Goal: Feedback & Contribution: Leave review/rating

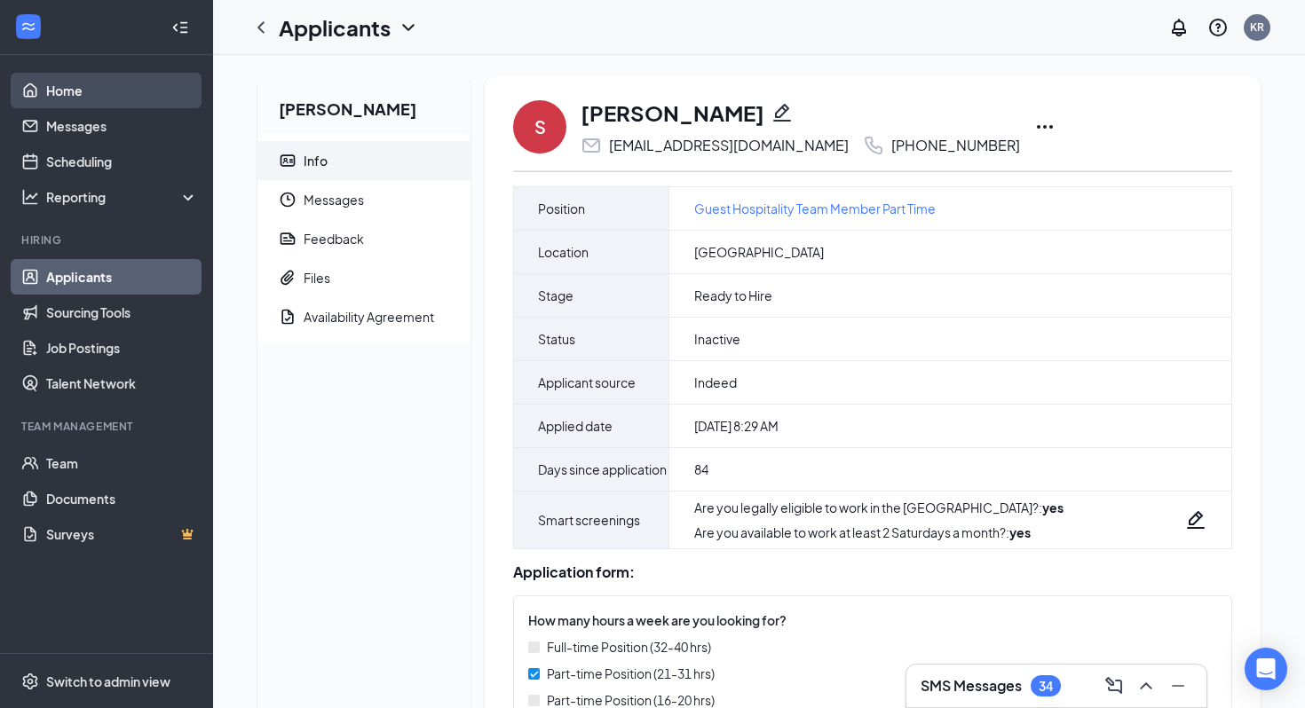
click at [135, 91] on link "Home" at bounding box center [122, 91] width 152 height 36
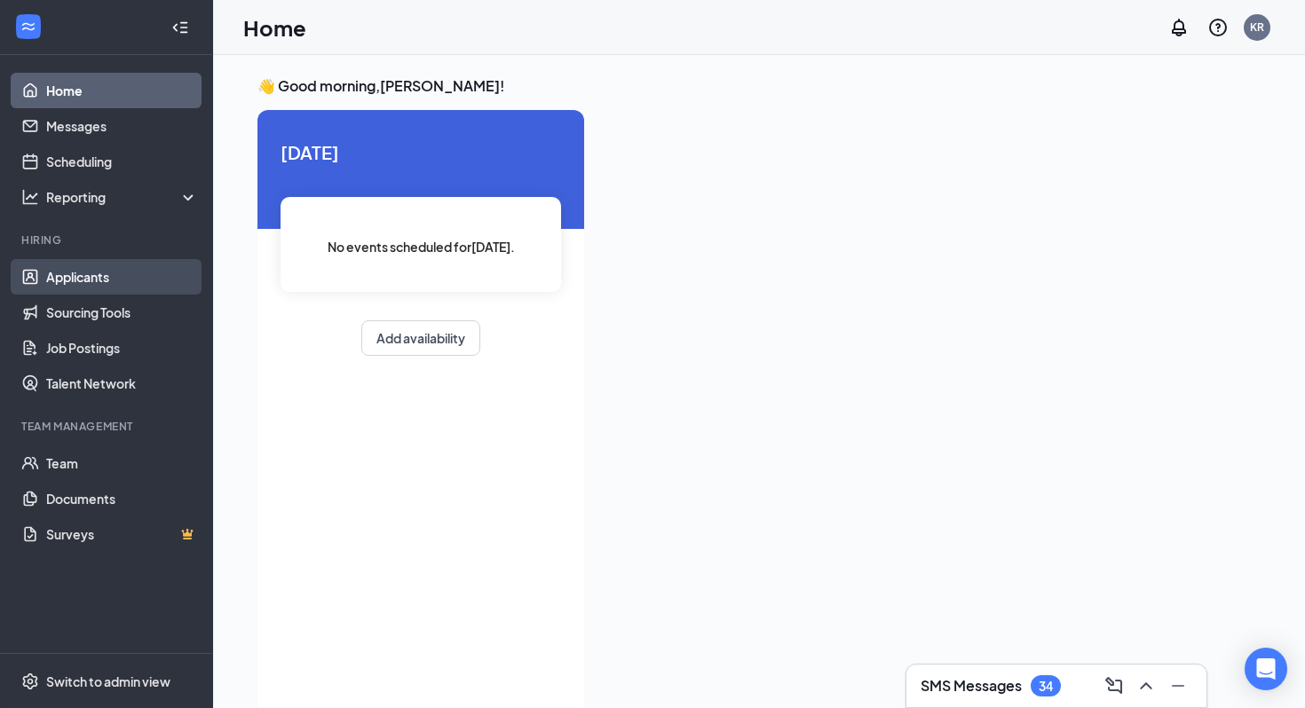
click at [110, 277] on link "Applicants" at bounding box center [122, 277] width 152 height 36
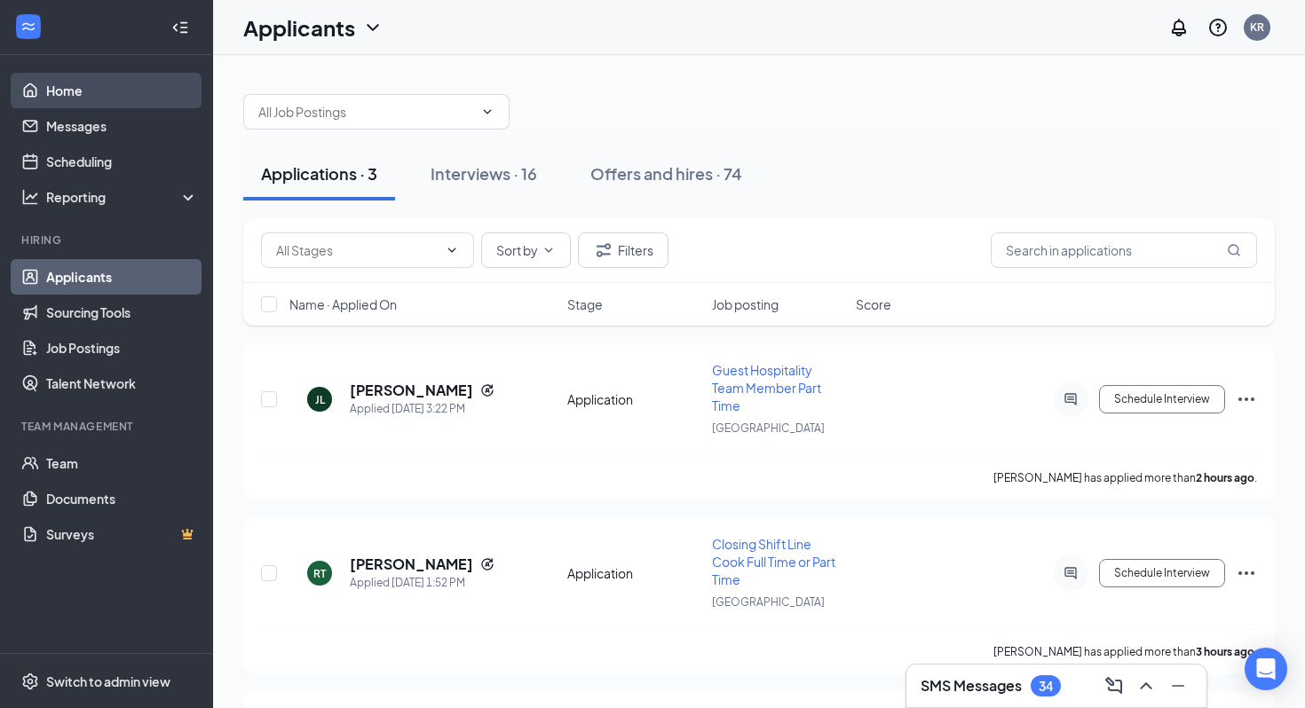
click at [152, 87] on link "Home" at bounding box center [122, 91] width 152 height 36
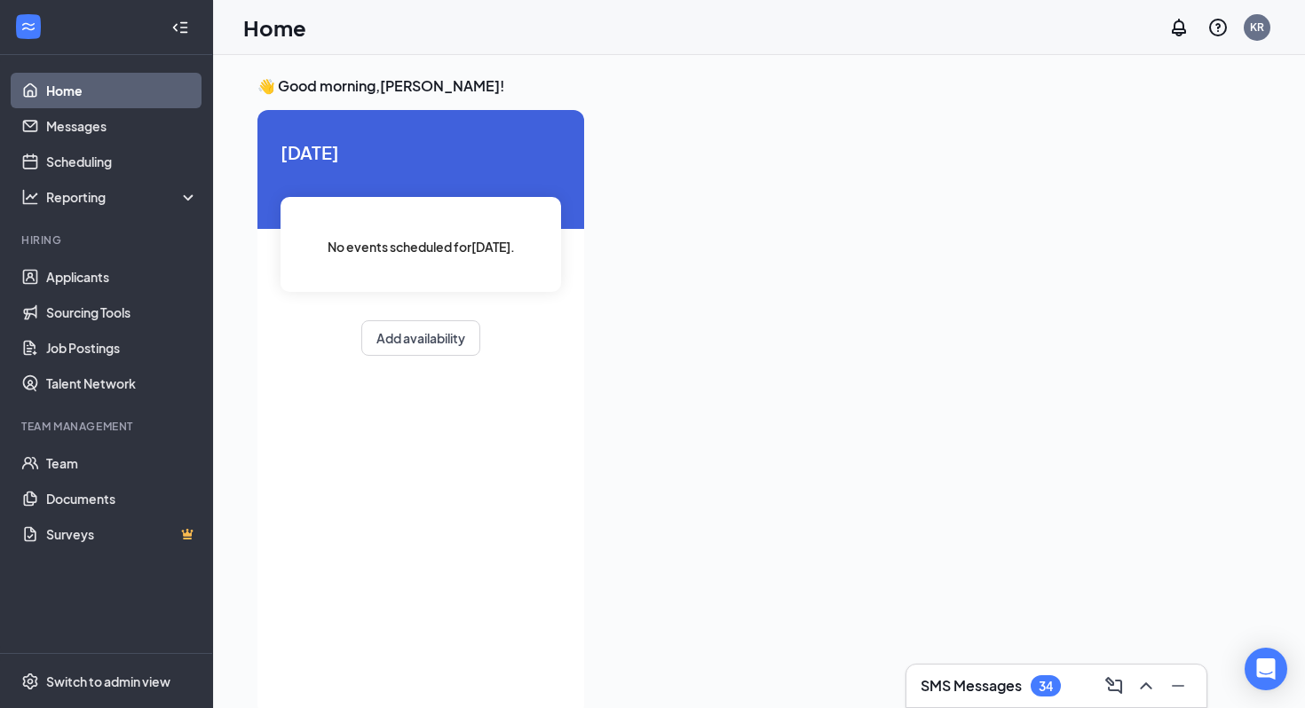
click at [461, 219] on div "No events scheduled for [DATE] ." at bounding box center [421, 244] width 281 height 95
click at [124, 162] on link "Scheduling" at bounding box center [122, 162] width 152 height 36
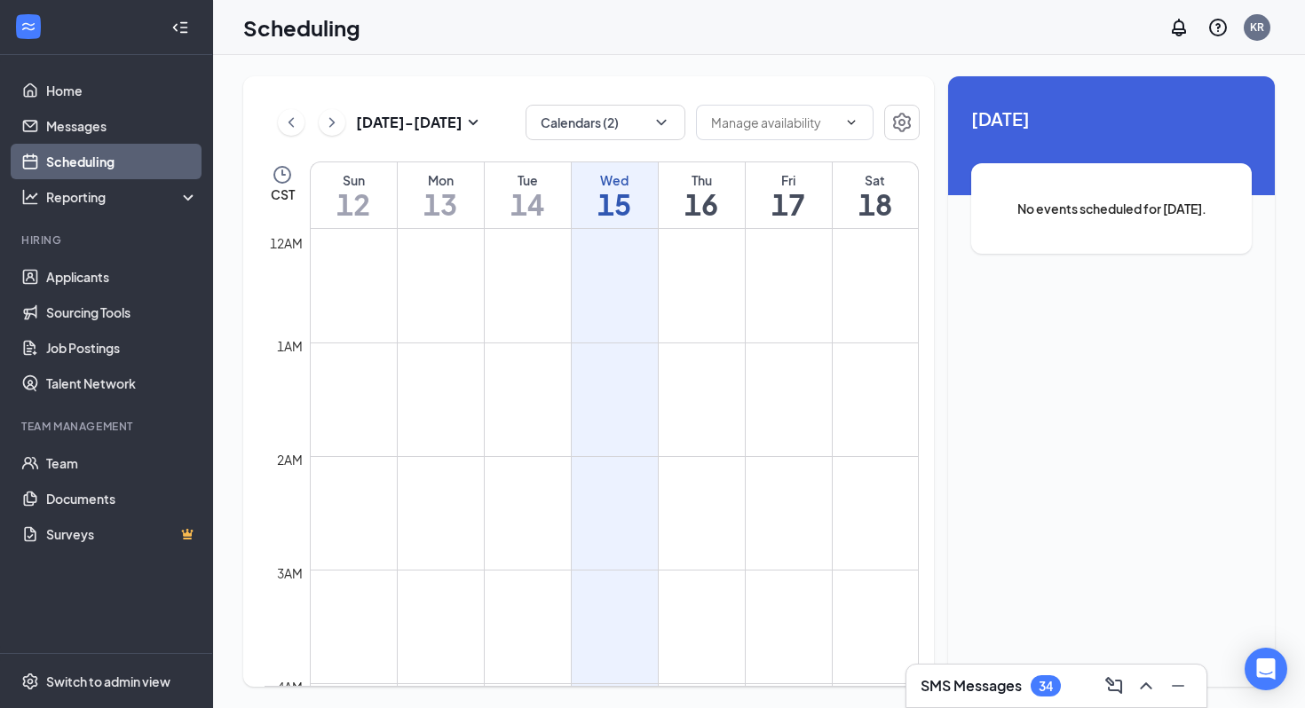
scroll to position [873, 0]
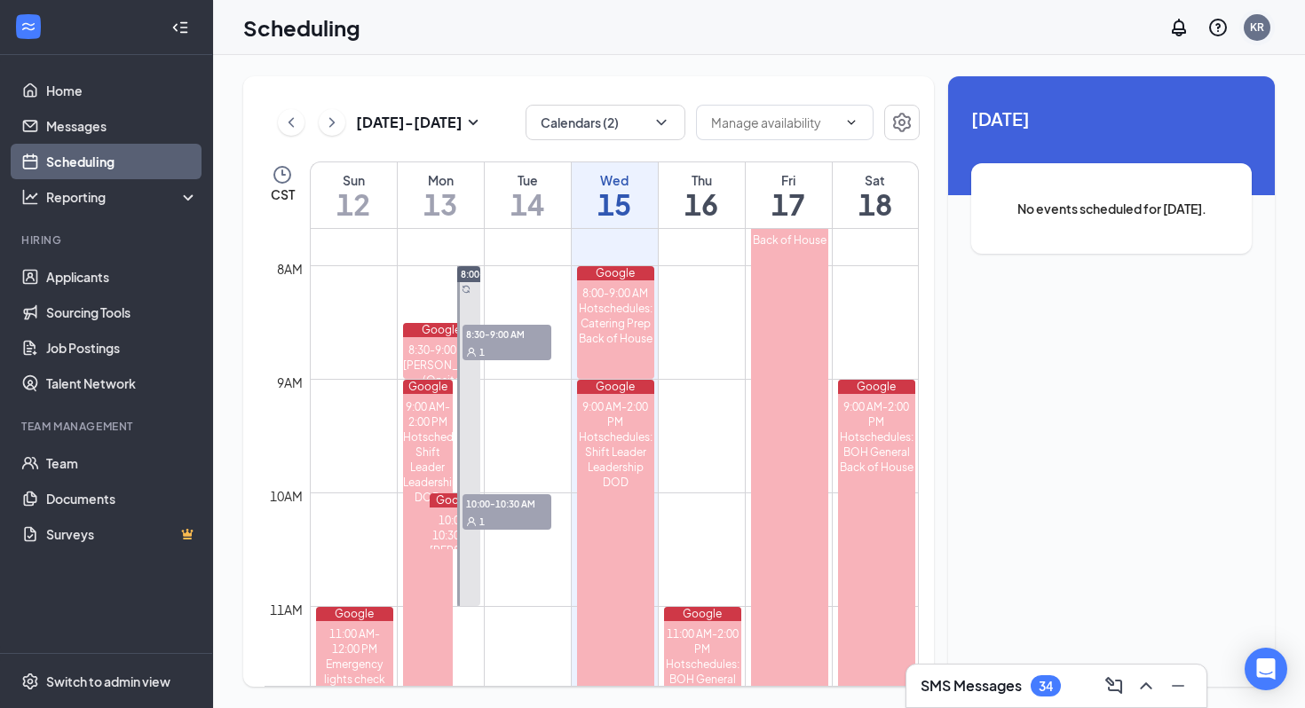
click at [679, 26] on div "KR" at bounding box center [1257, 27] width 14 height 15
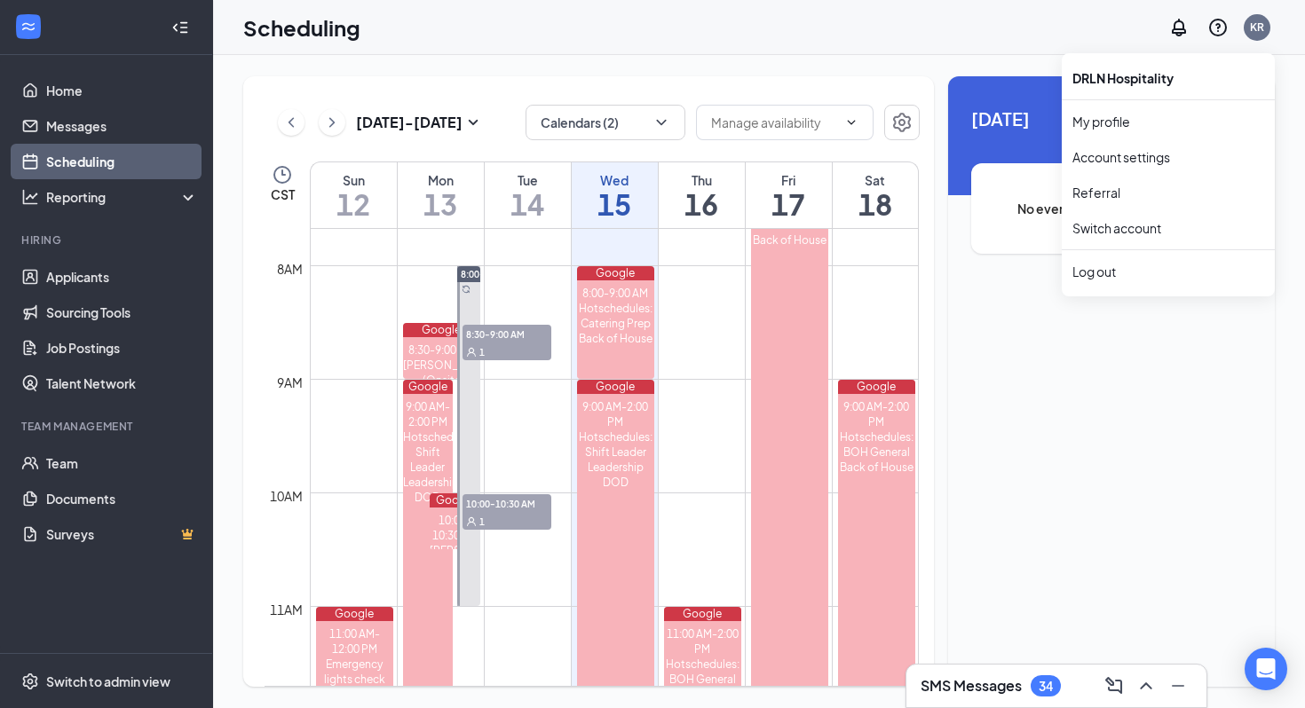
click at [679, 84] on div "[DATE] - [DATE] Calendars (2) CST Sun 12 Mon 13 Tue 14 Wed 15 Thu 16 Fri 17 Sat…" at bounding box center [588, 381] width 691 height 611
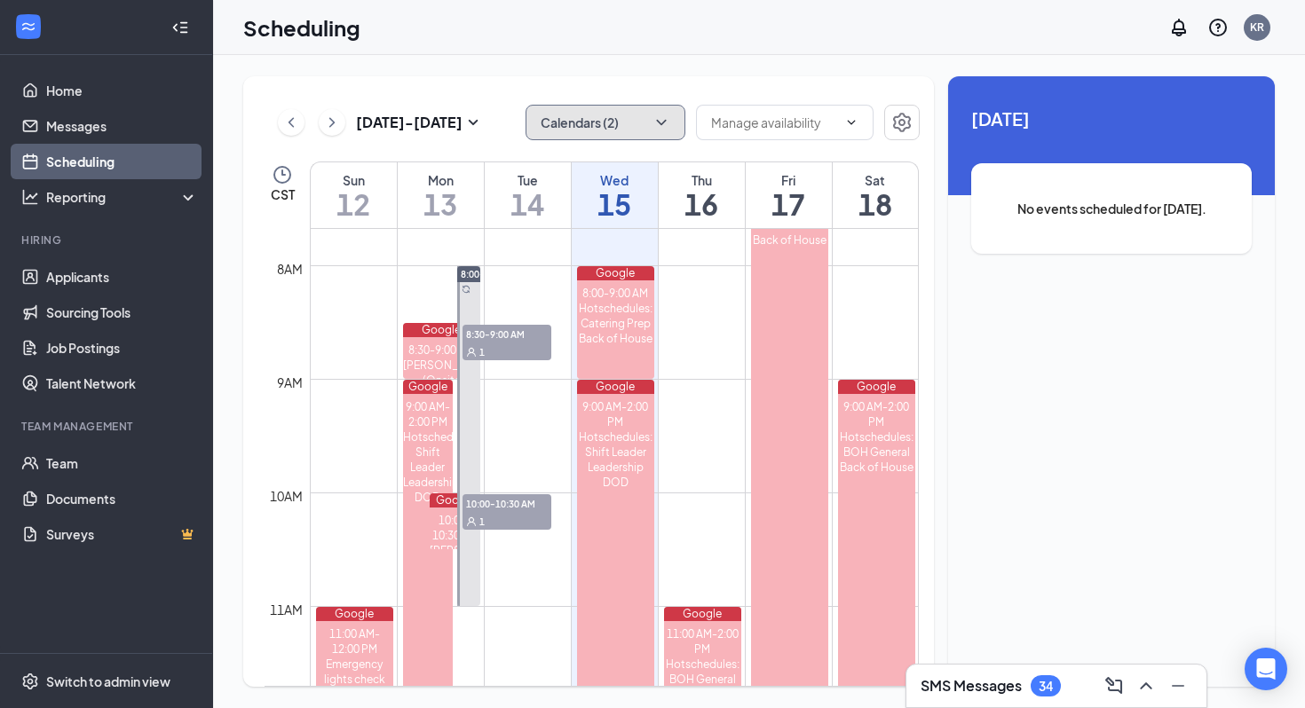
click at [599, 138] on button "Calendars (2)" at bounding box center [606, 123] width 160 height 36
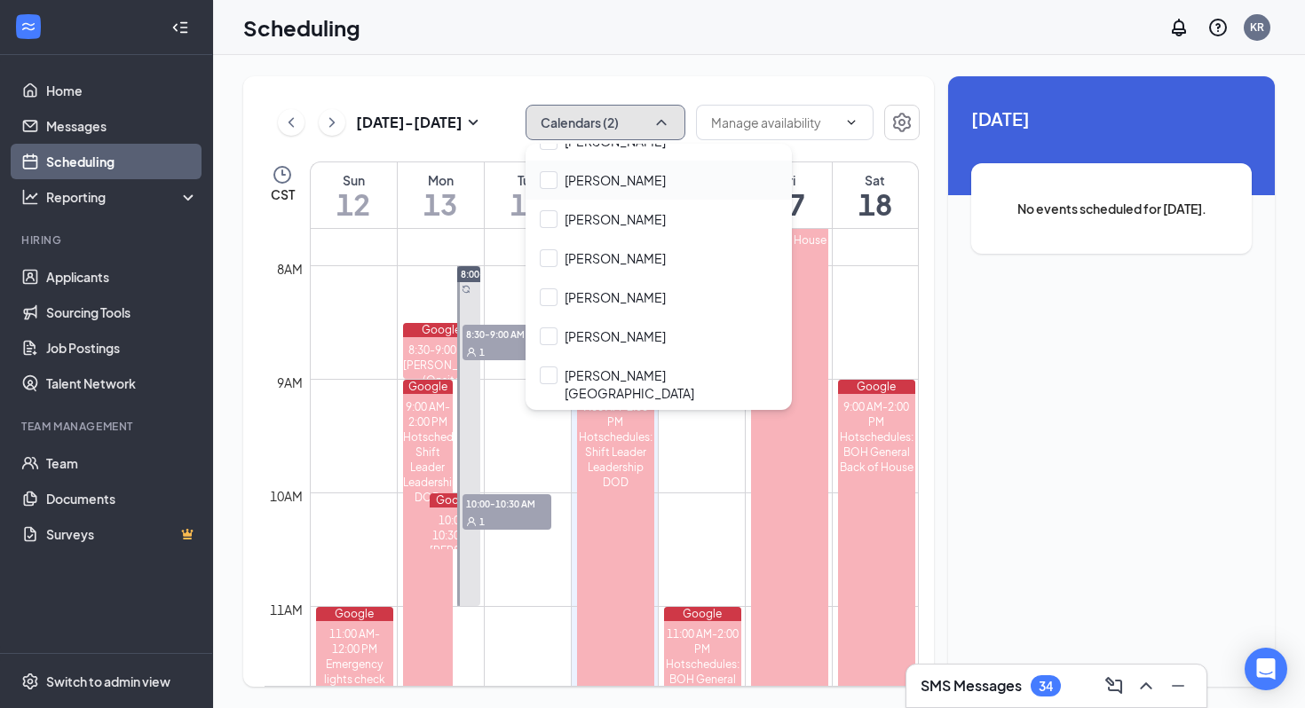
scroll to position [163, 0]
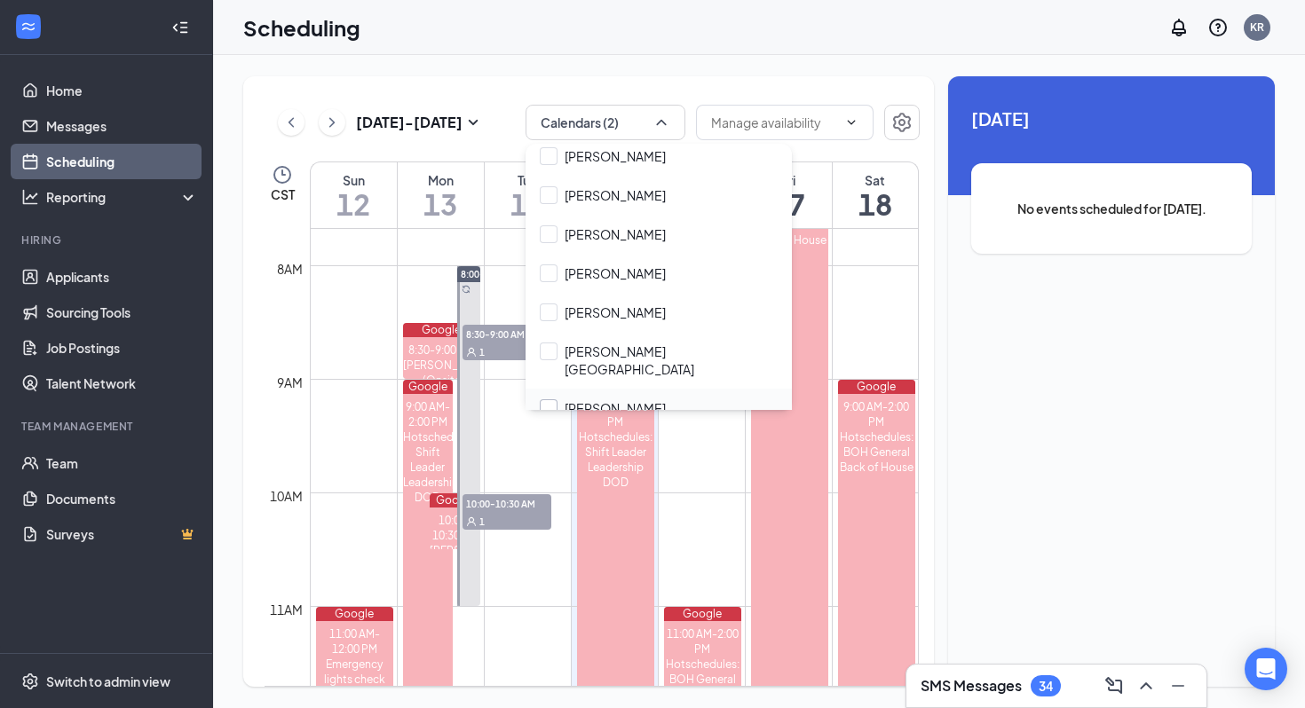
click at [549, 399] on input "[PERSON_NAME]" at bounding box center [603, 408] width 126 height 18
checkbox input "true"
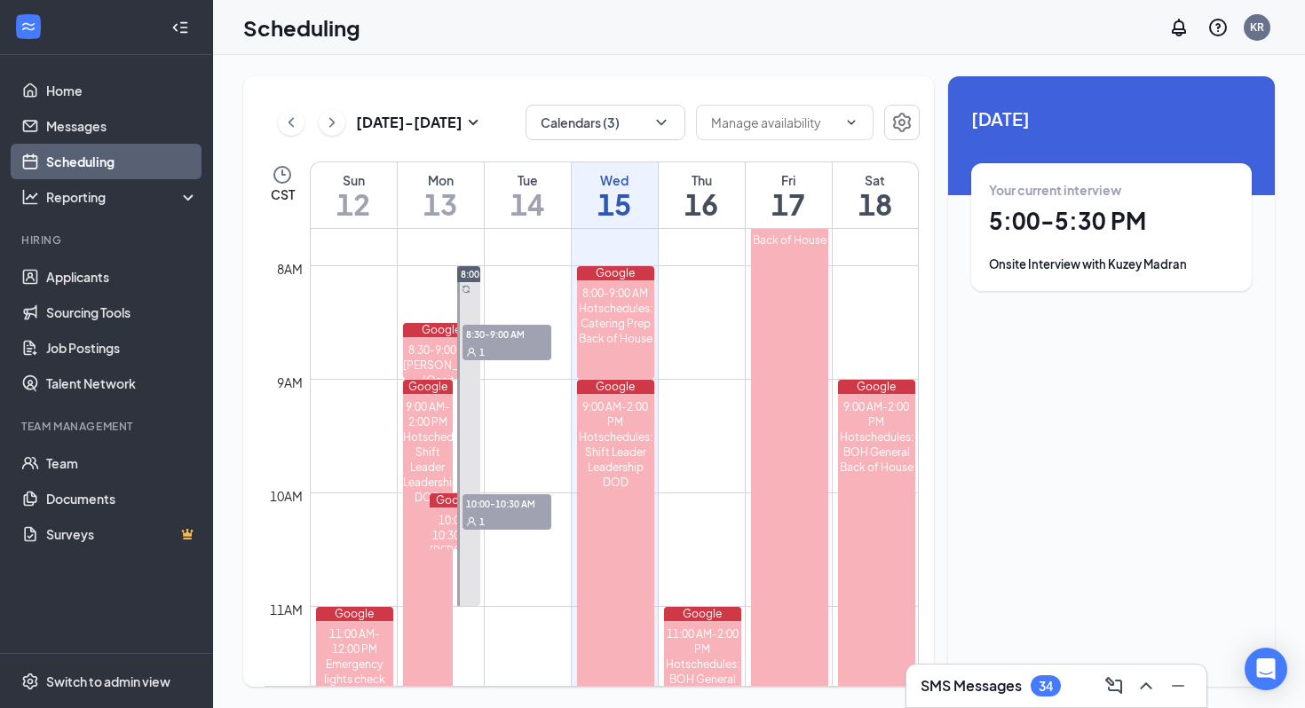
click at [679, 251] on div "Your current interview 5:00 - 5:30 PM Onsite Interview with [GEOGRAPHIC_DATA]" at bounding box center [1111, 227] width 245 height 92
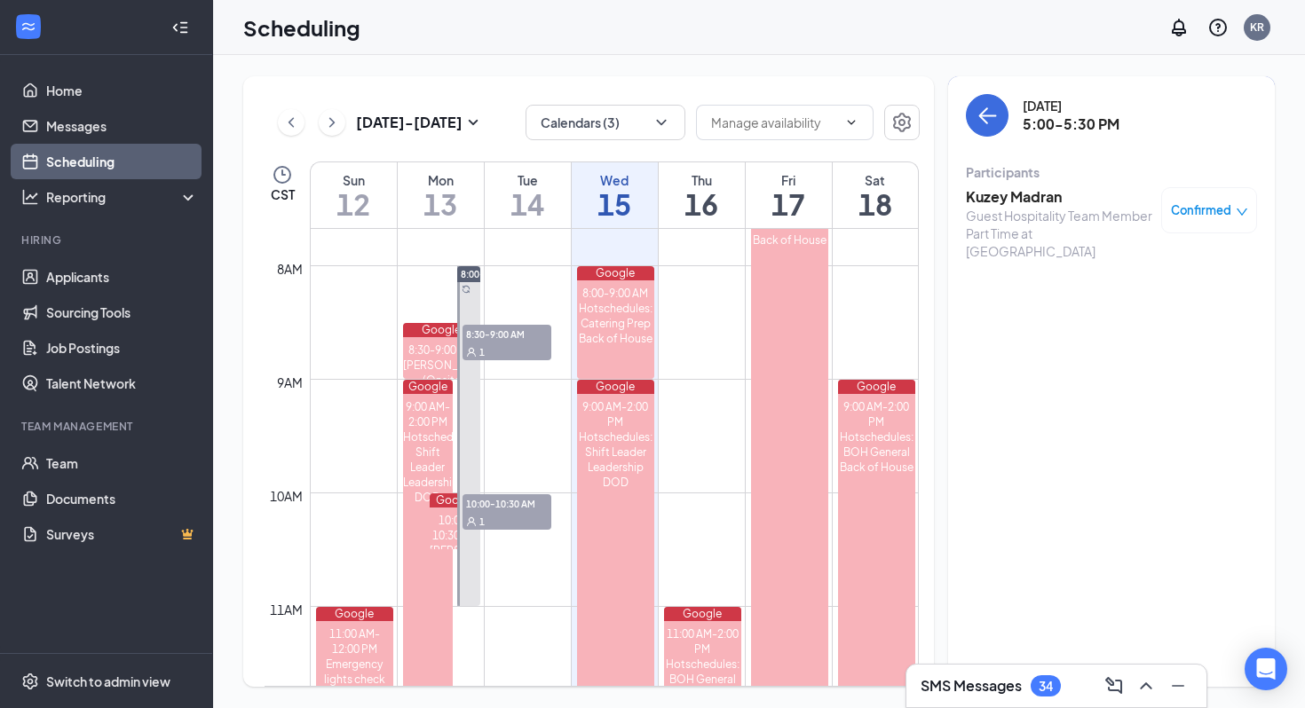
click at [679, 202] on h3 "Kuzey Madran" at bounding box center [1059, 197] width 186 height 20
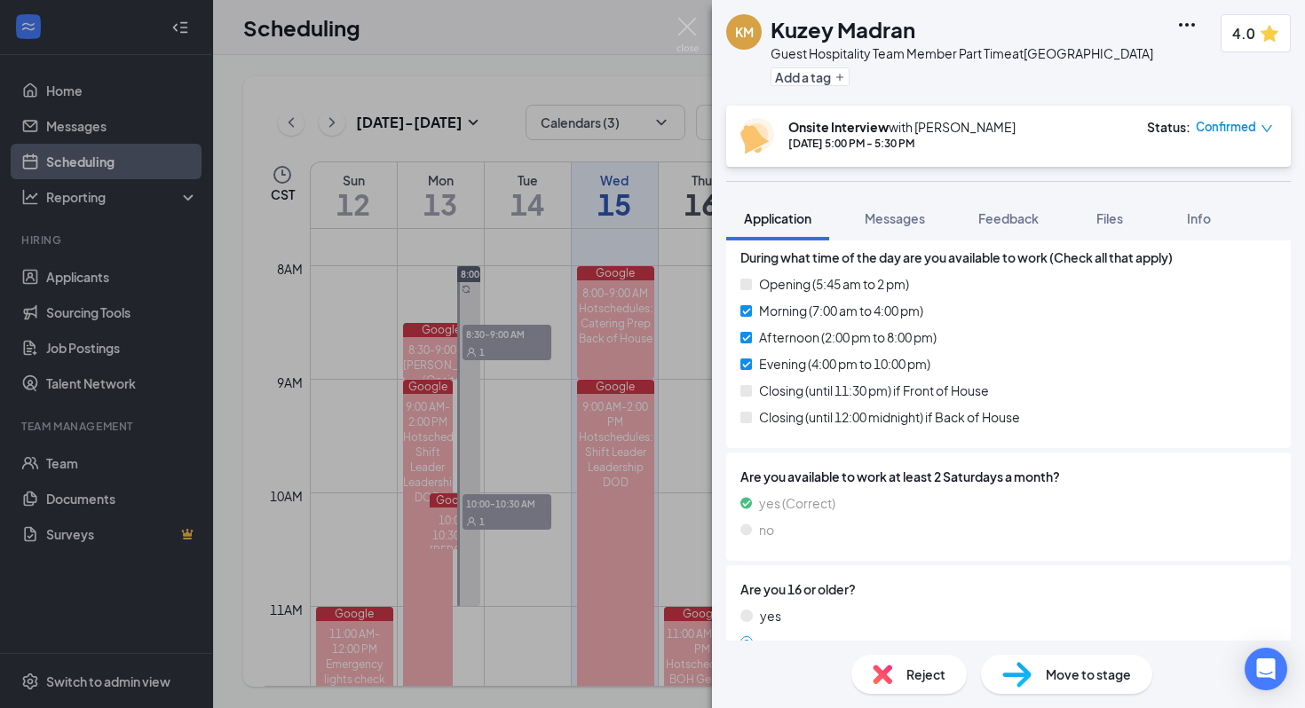
scroll to position [551, 0]
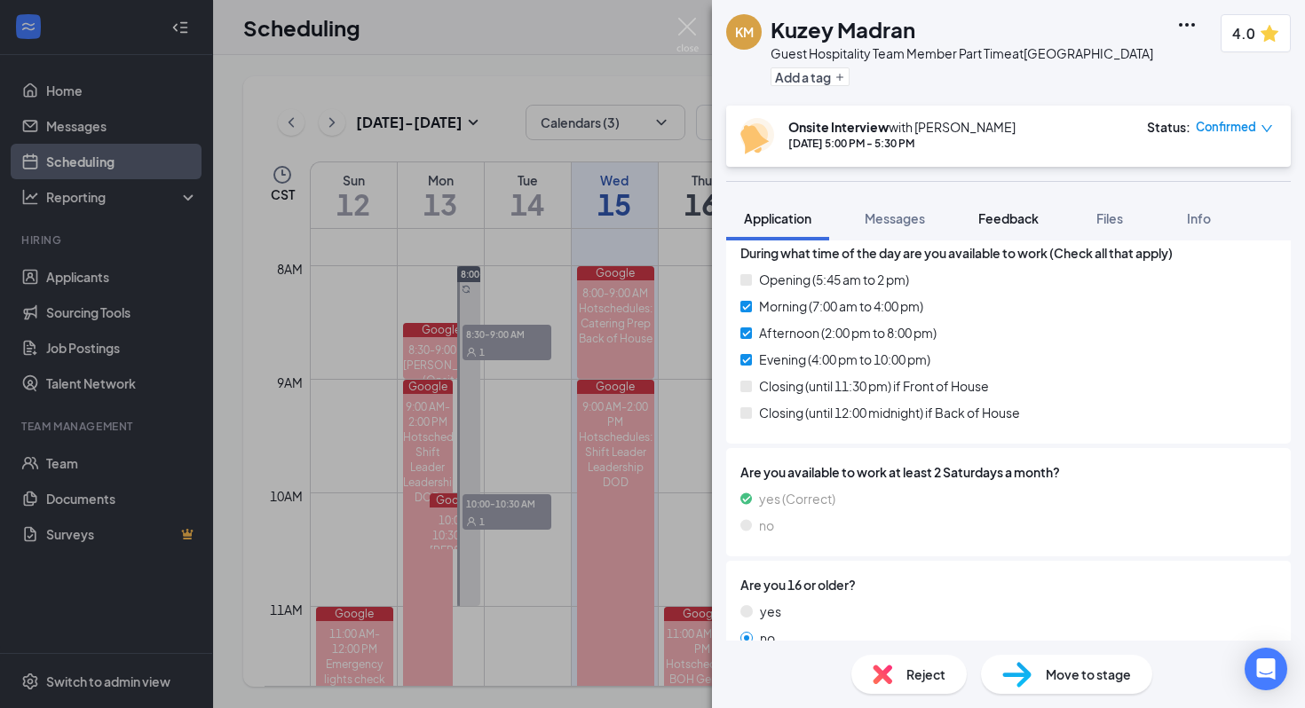
click at [679, 215] on span "Feedback" at bounding box center [1008, 218] width 60 height 16
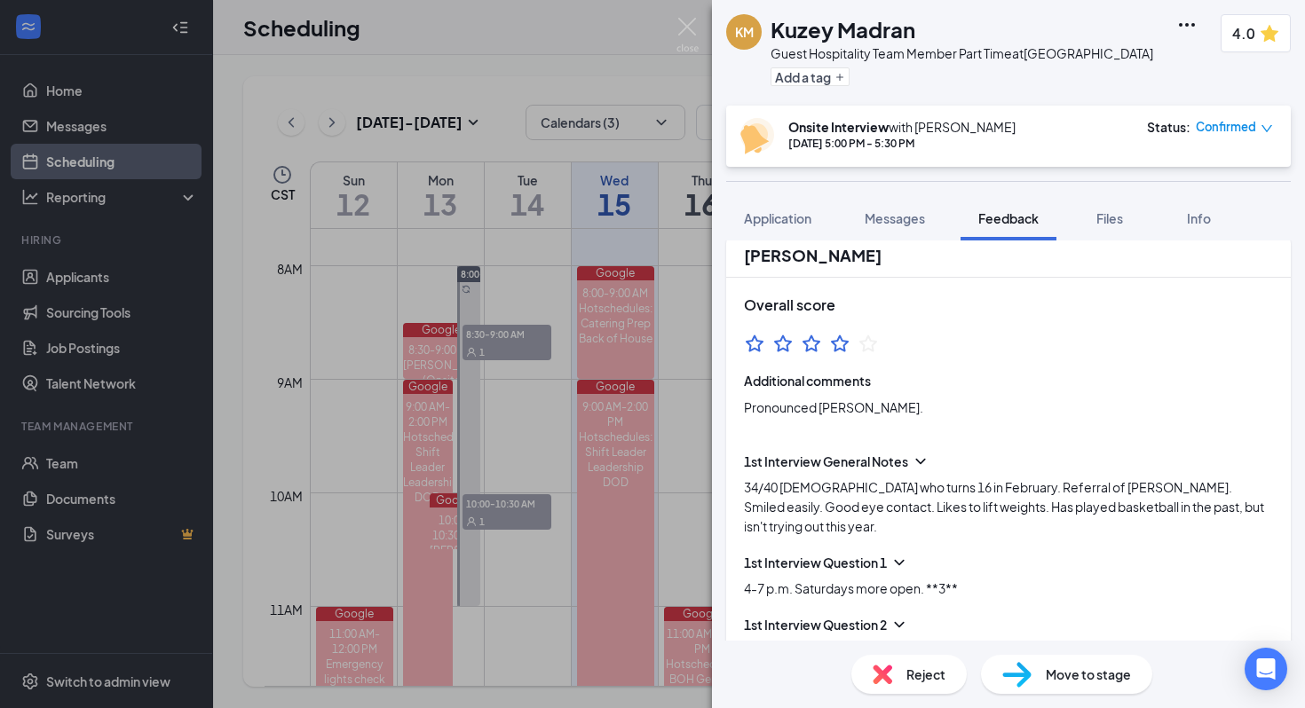
scroll to position [107, 0]
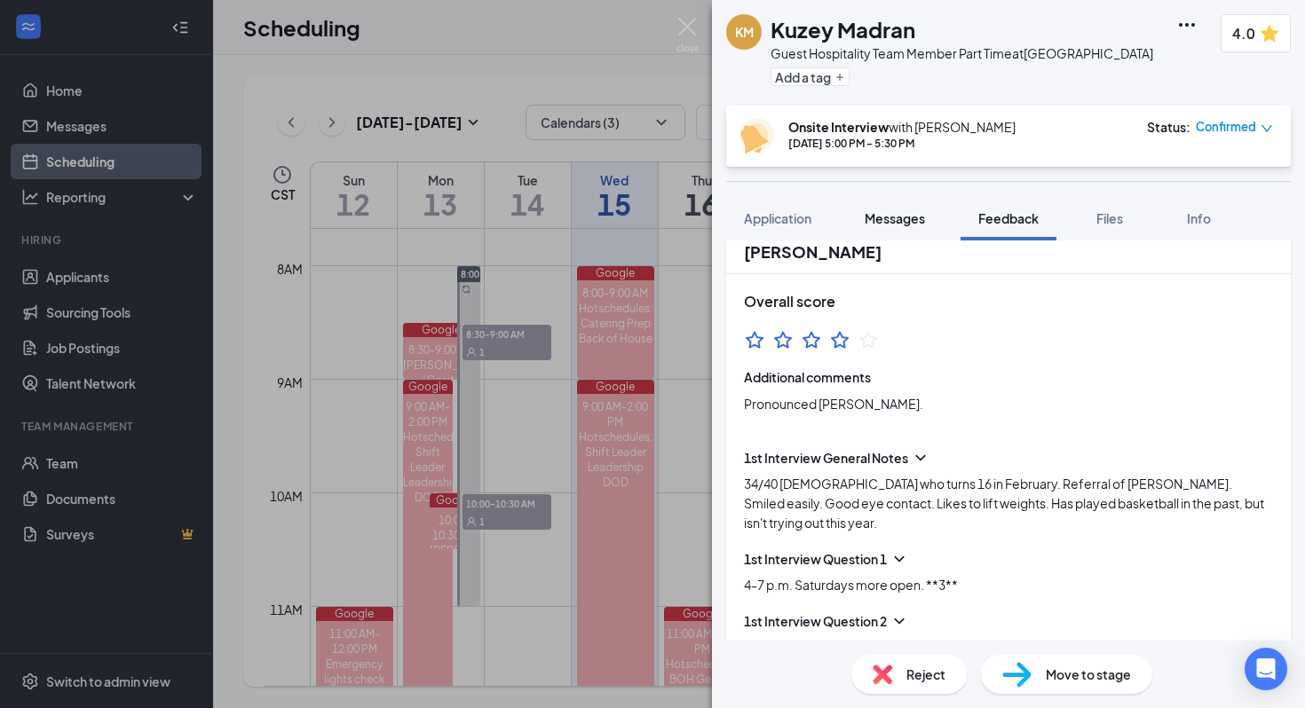
click at [679, 217] on span "Messages" at bounding box center [895, 218] width 60 height 16
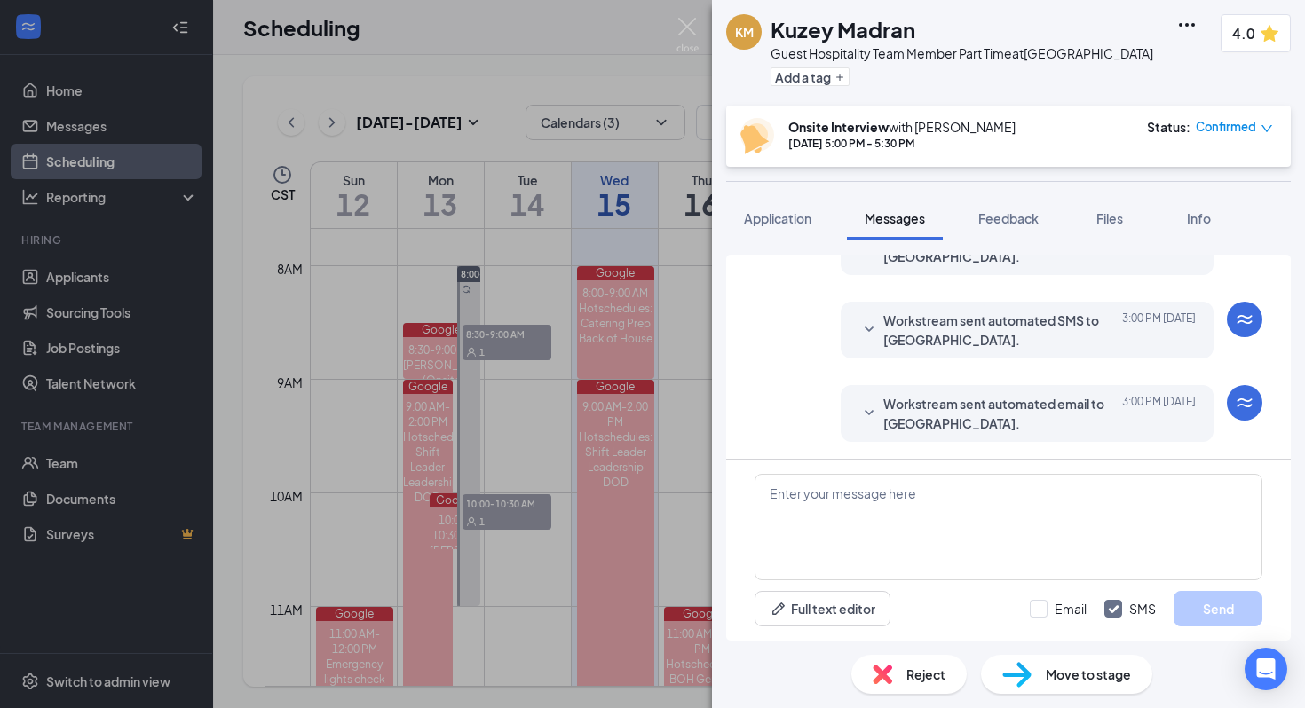
scroll to position [623, 0]
click at [679, 225] on span "Feedback" at bounding box center [1008, 218] width 60 height 16
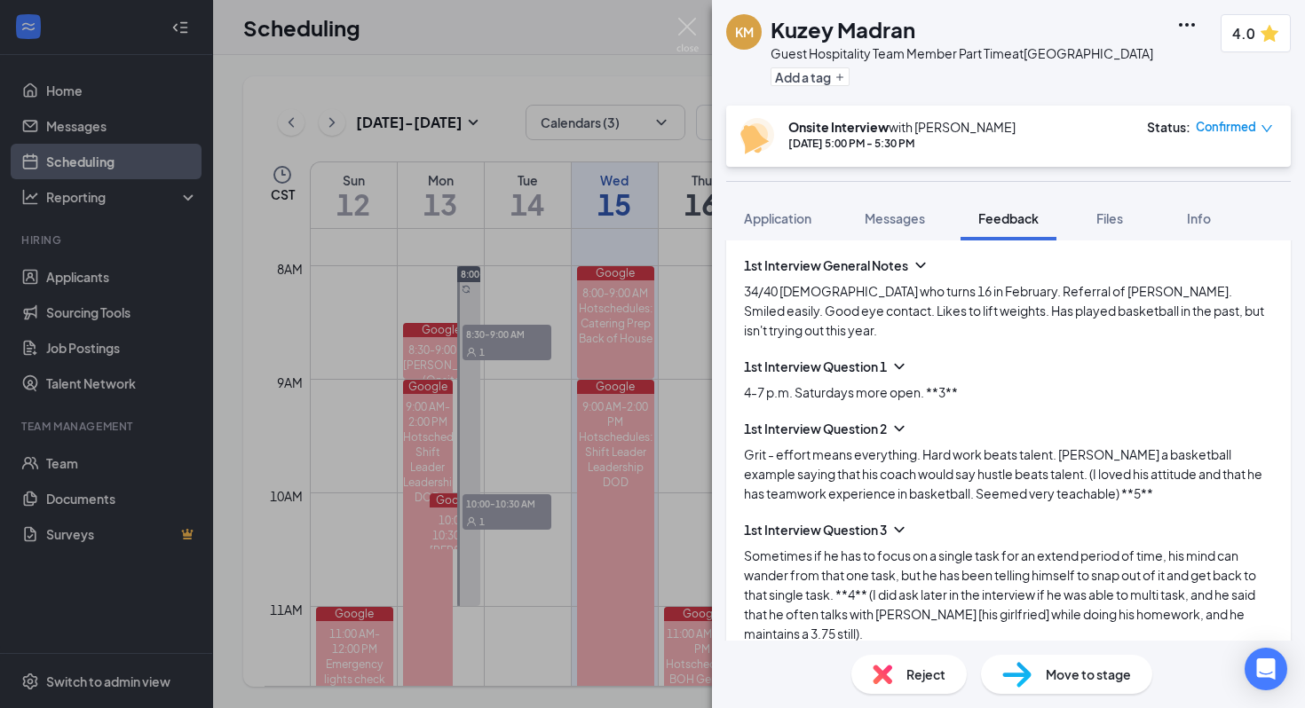
scroll to position [303, 0]
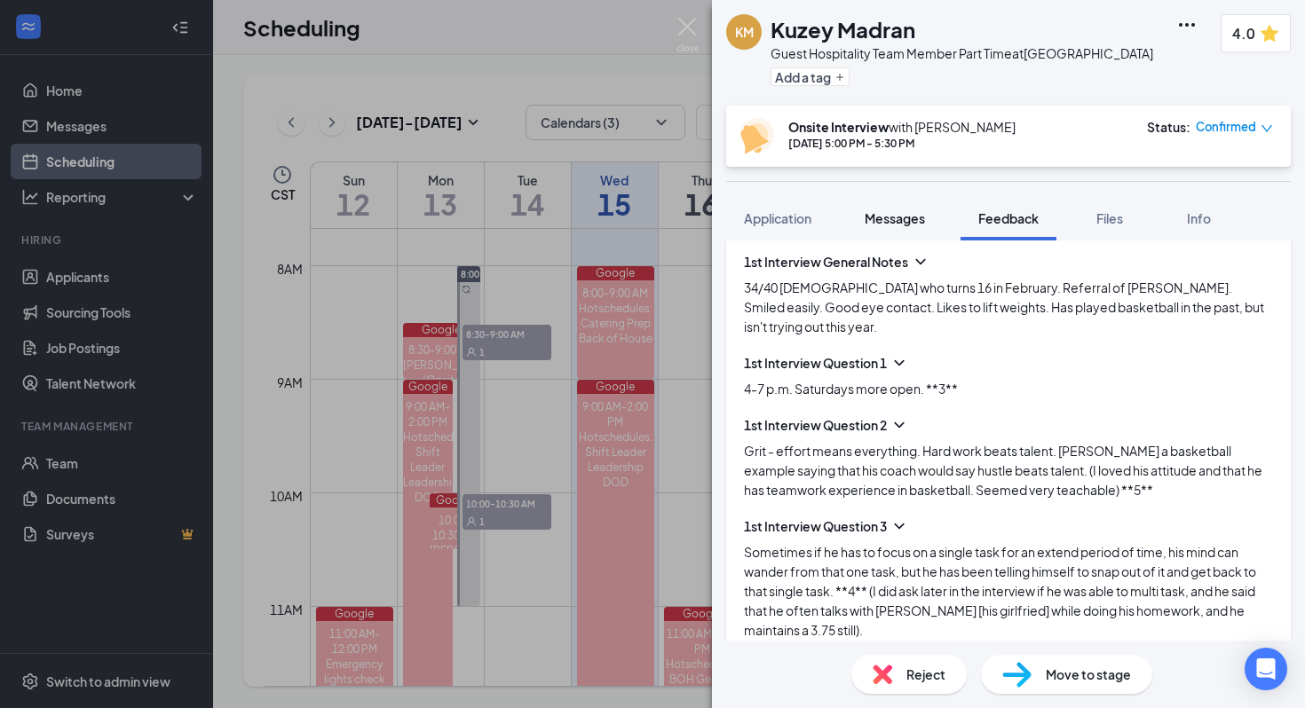
click at [679, 217] on span "Messages" at bounding box center [895, 218] width 60 height 16
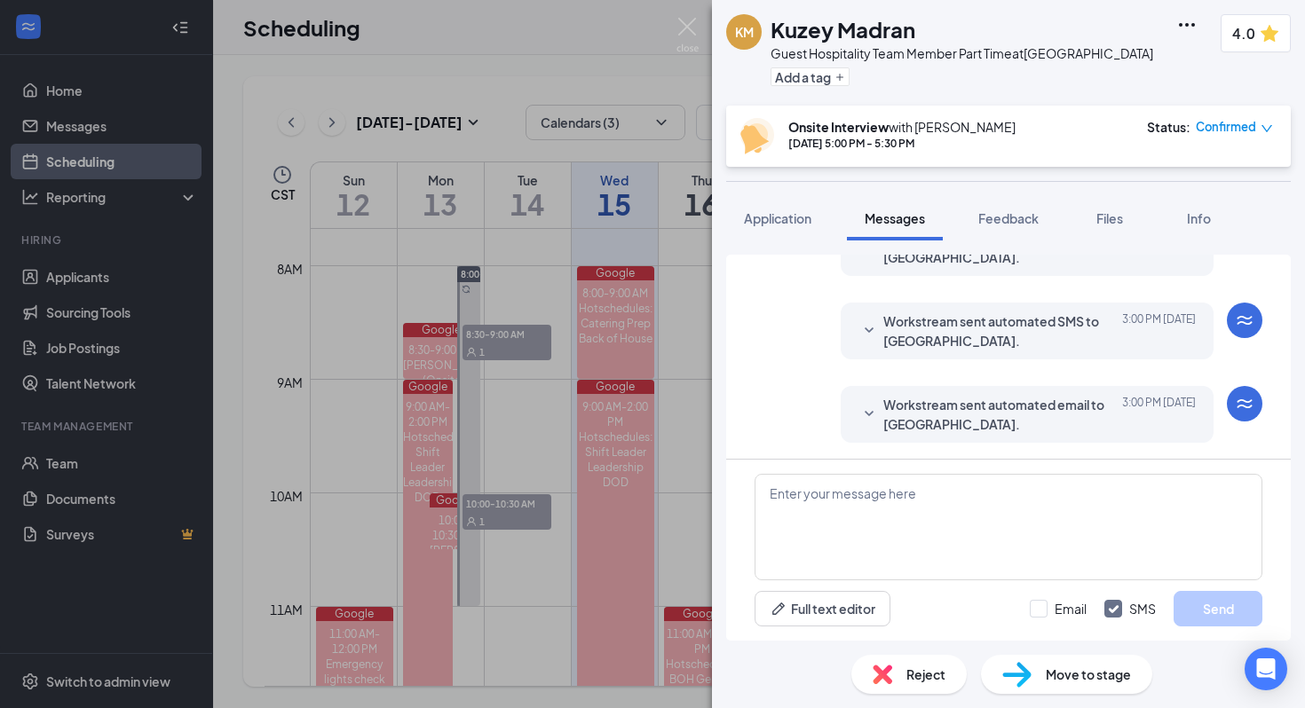
scroll to position [623, 0]
click at [679, 221] on span "Feedback" at bounding box center [1008, 218] width 60 height 16
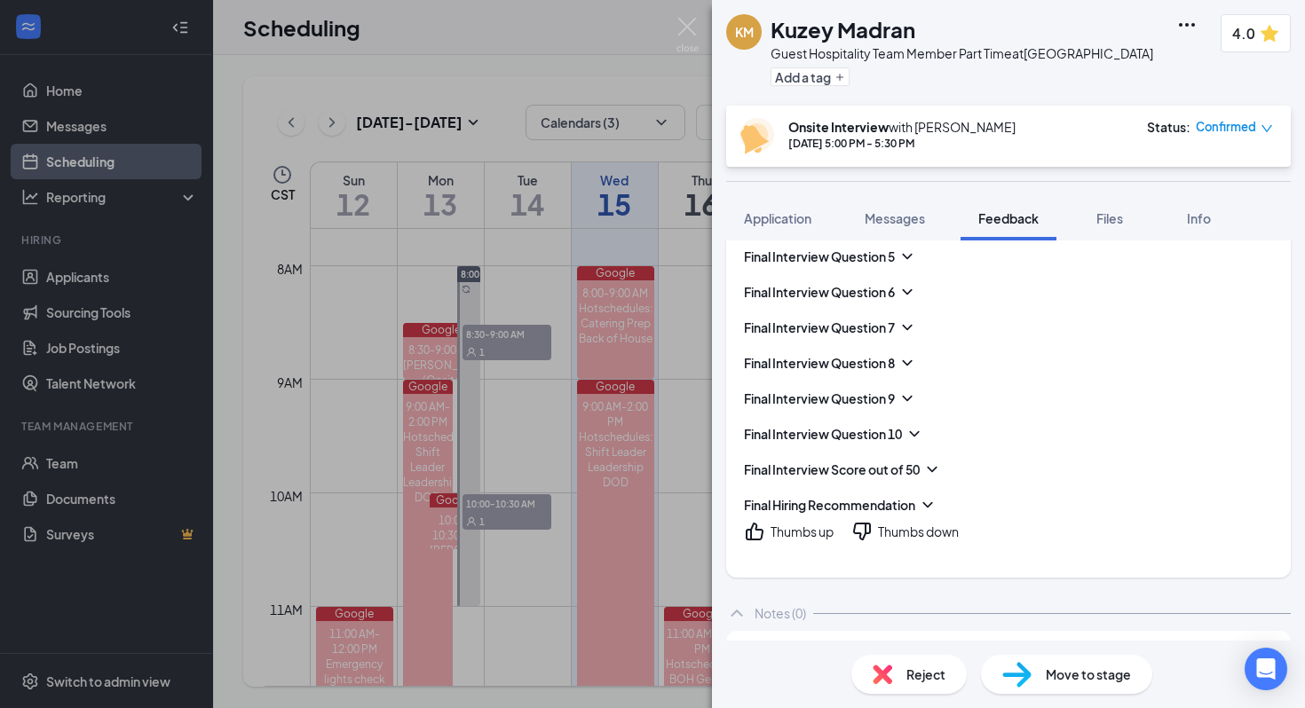
scroll to position [1457, 0]
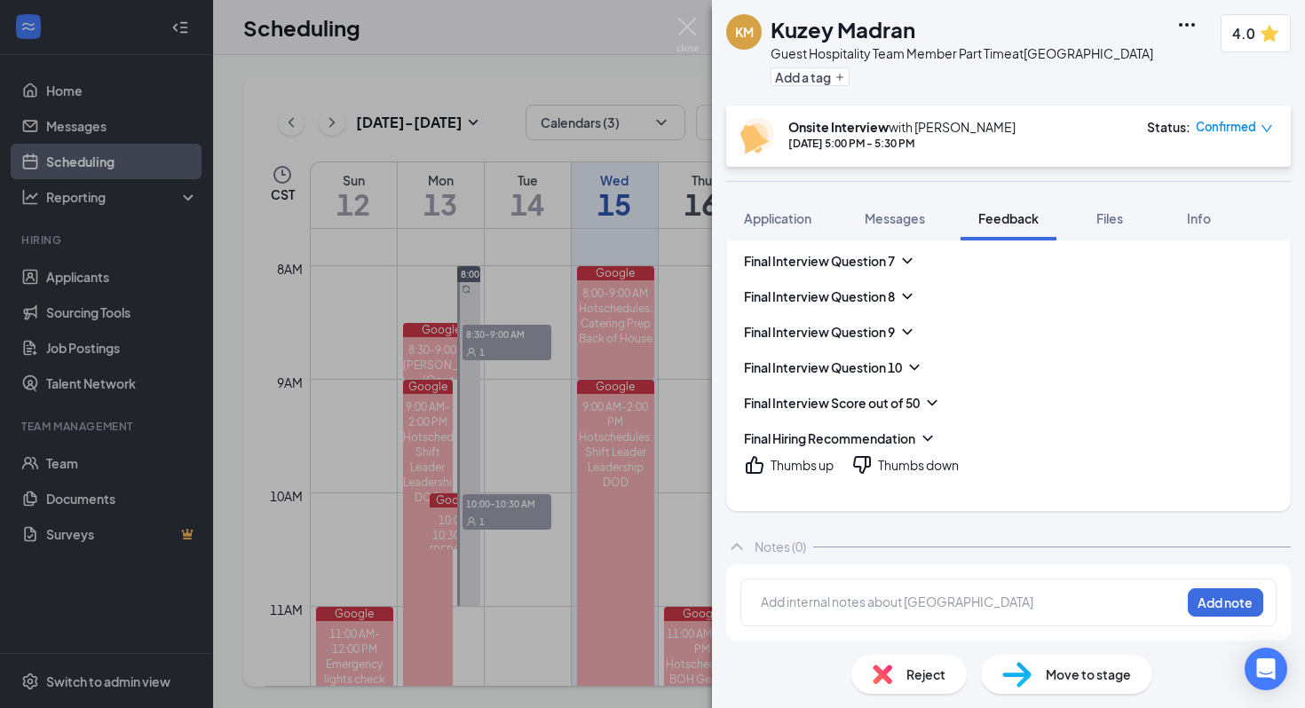
click at [679, 550] on div "Notes (0)" at bounding box center [1008, 547] width 565 height 36
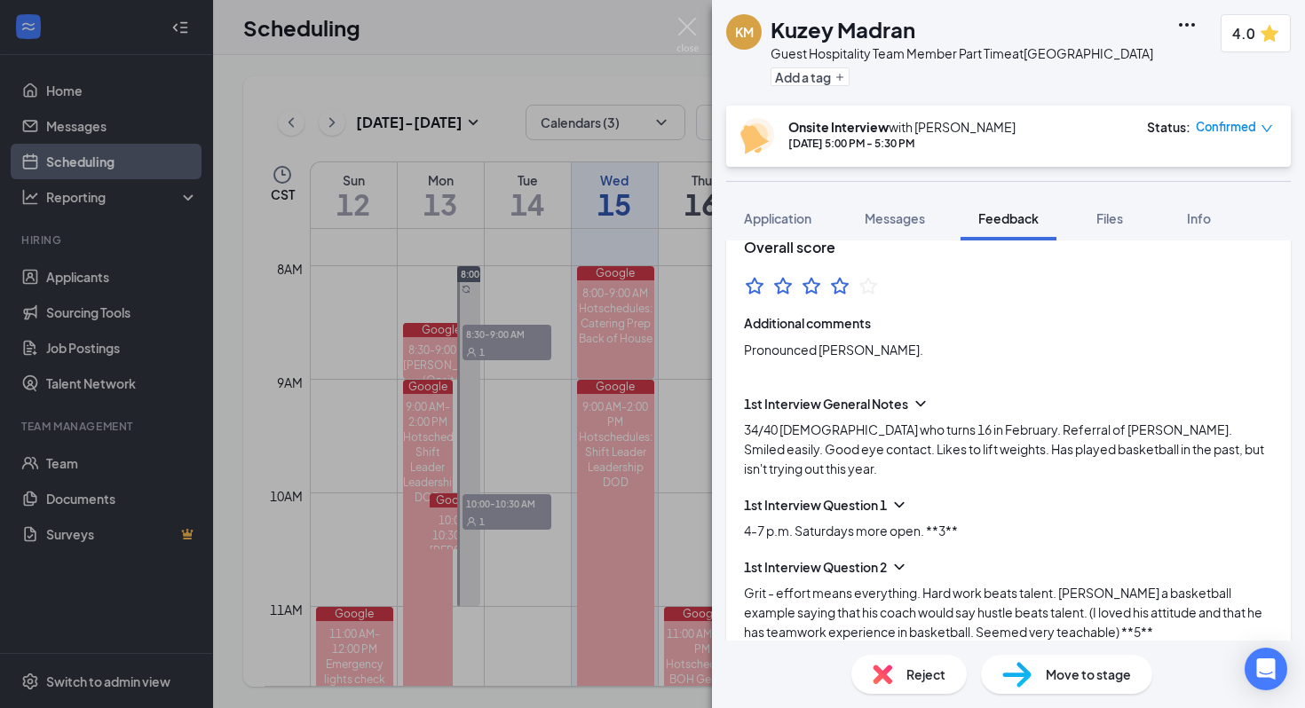
scroll to position [0, 0]
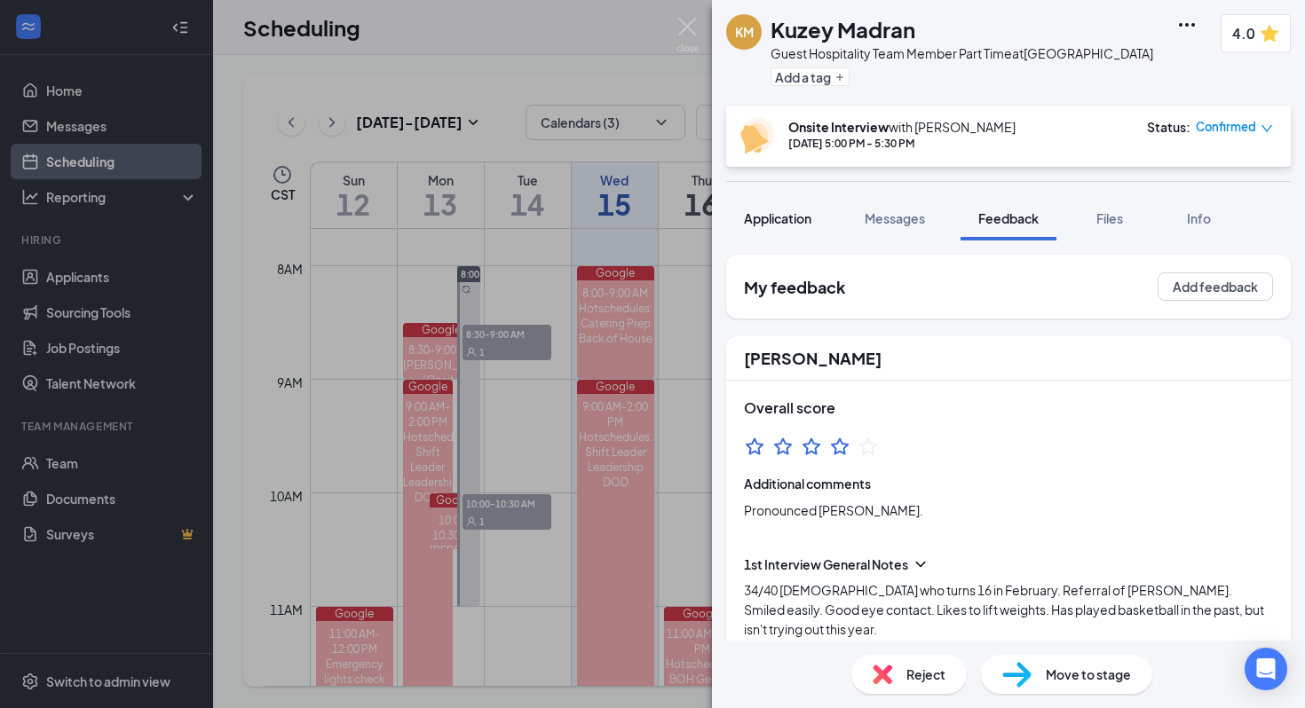
click at [679, 217] on span "Application" at bounding box center [777, 218] width 67 height 16
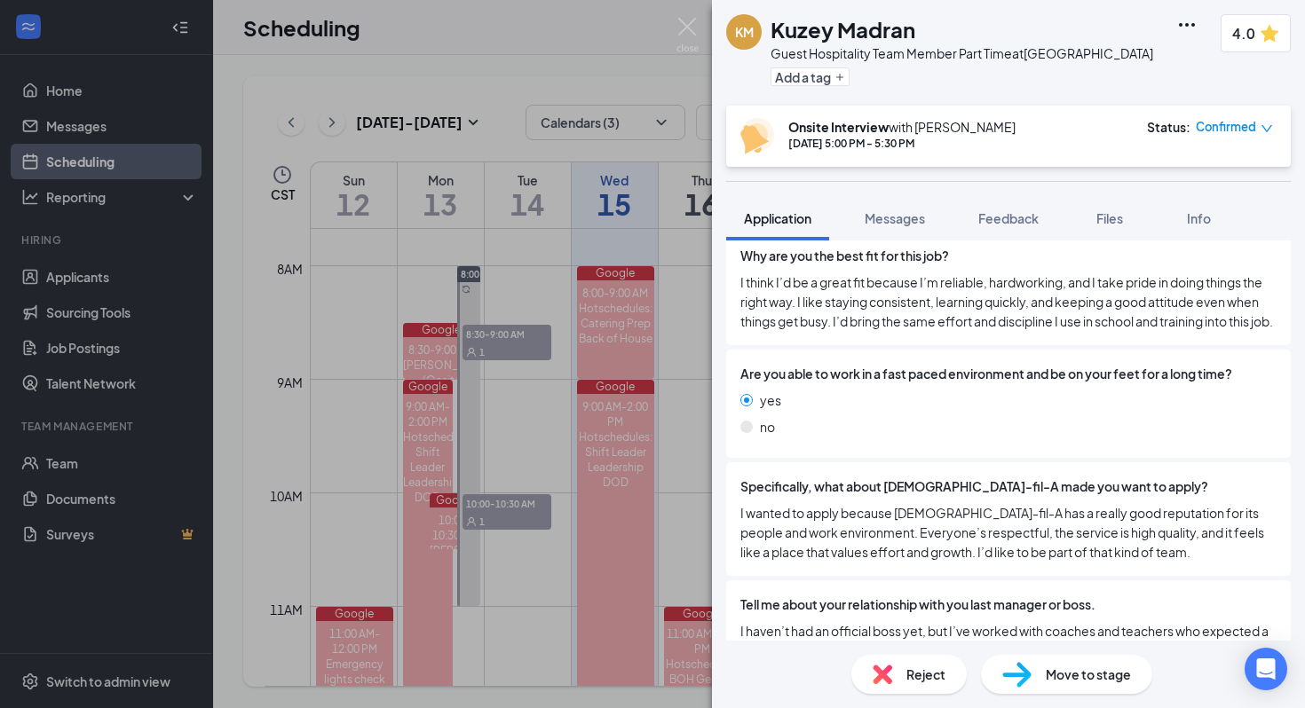
scroll to position [1475, 0]
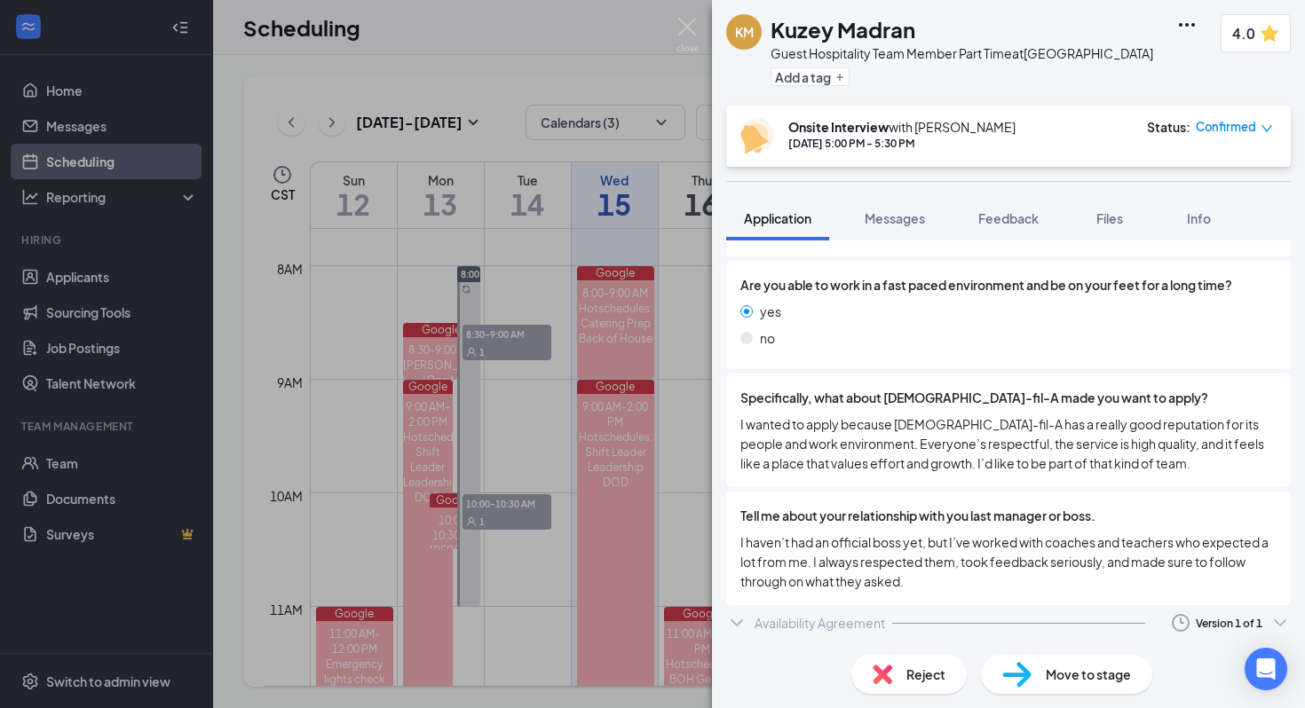
click at [679, 616] on div "Availability Agreement" at bounding box center [820, 623] width 130 height 18
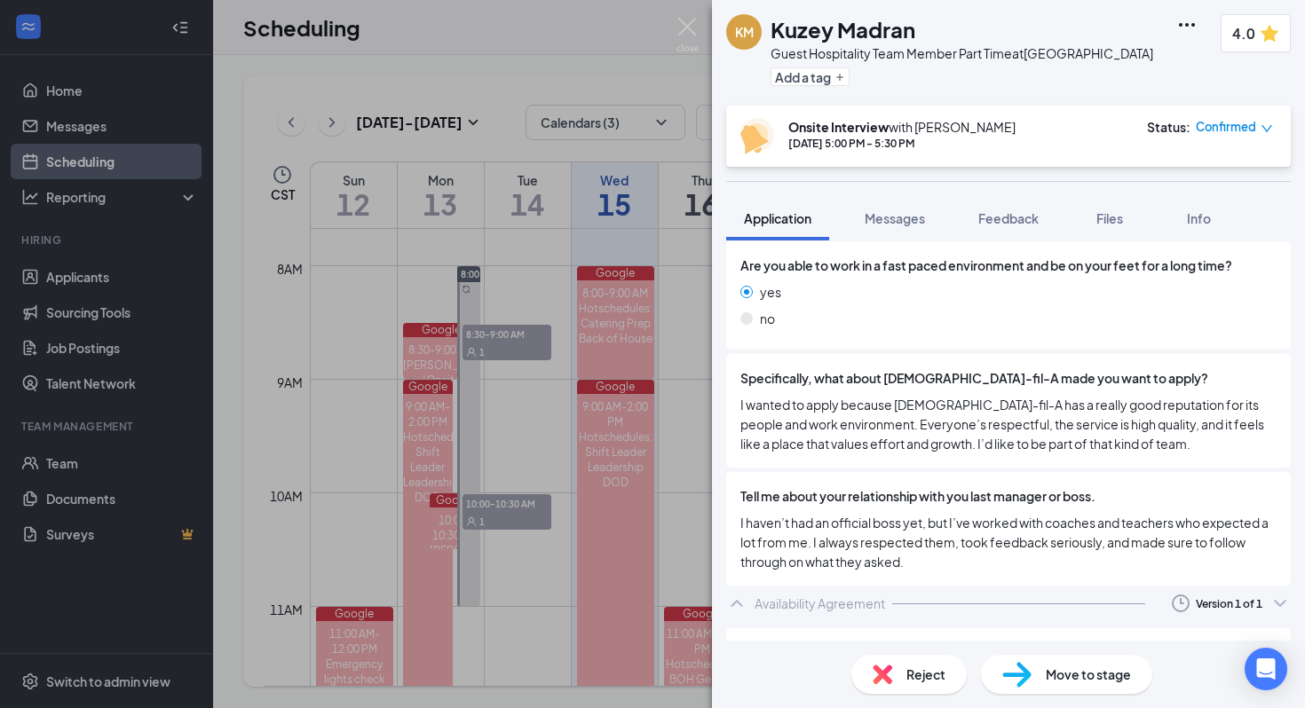
scroll to position [1582, 0]
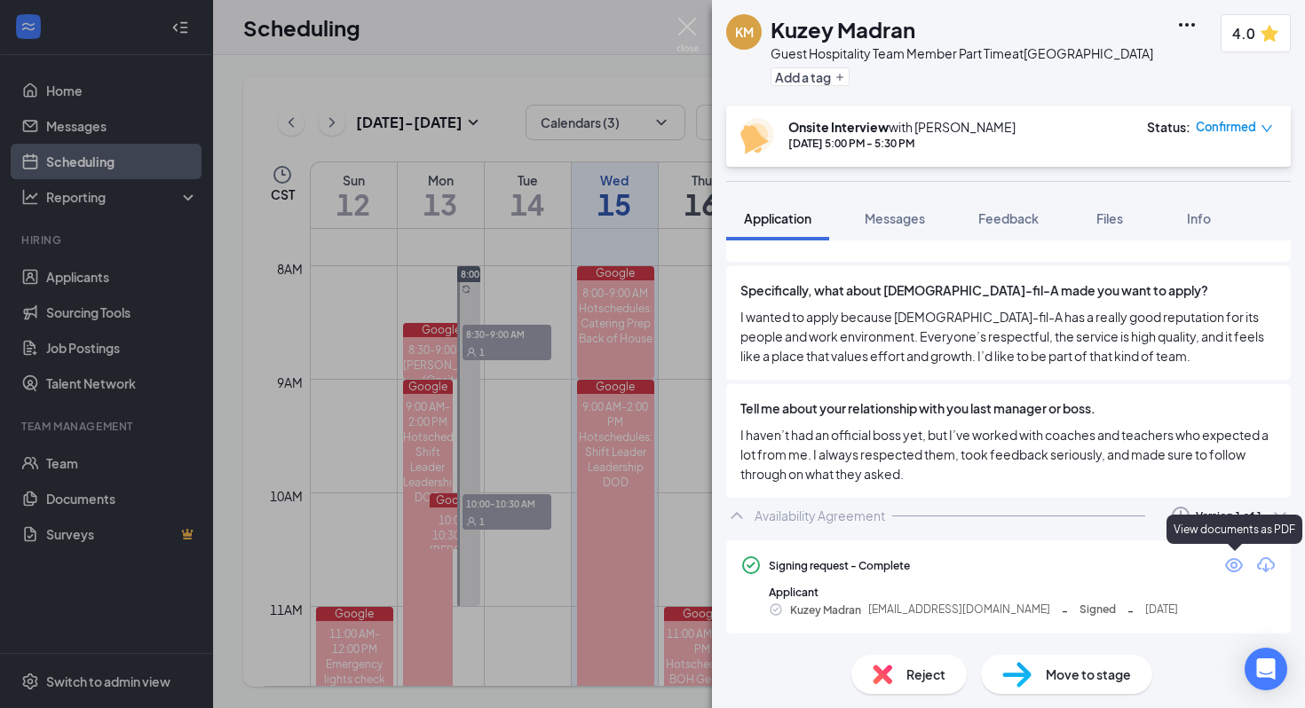
click at [679, 566] on icon "Eye" at bounding box center [1233, 565] width 21 height 21
click at [679, 226] on div "Feedback" at bounding box center [1008, 219] width 60 height 18
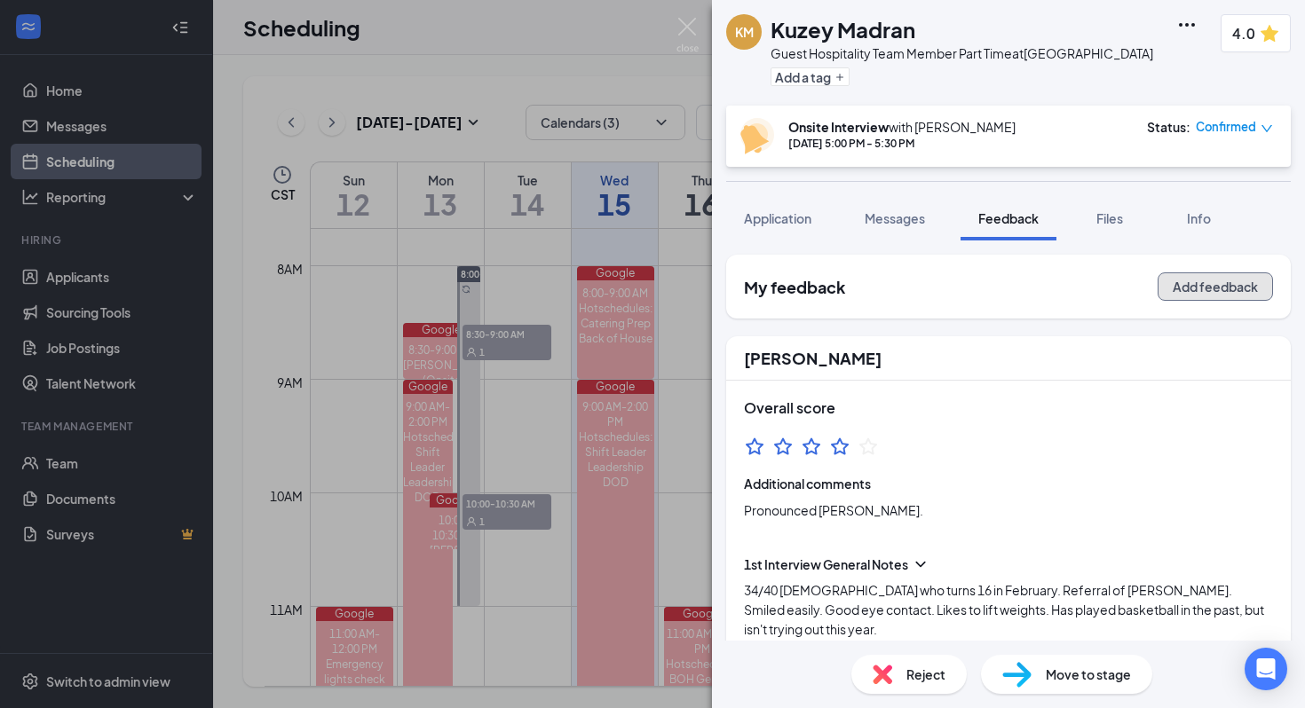
click at [679, 296] on button "Add feedback" at bounding box center [1215, 287] width 115 height 28
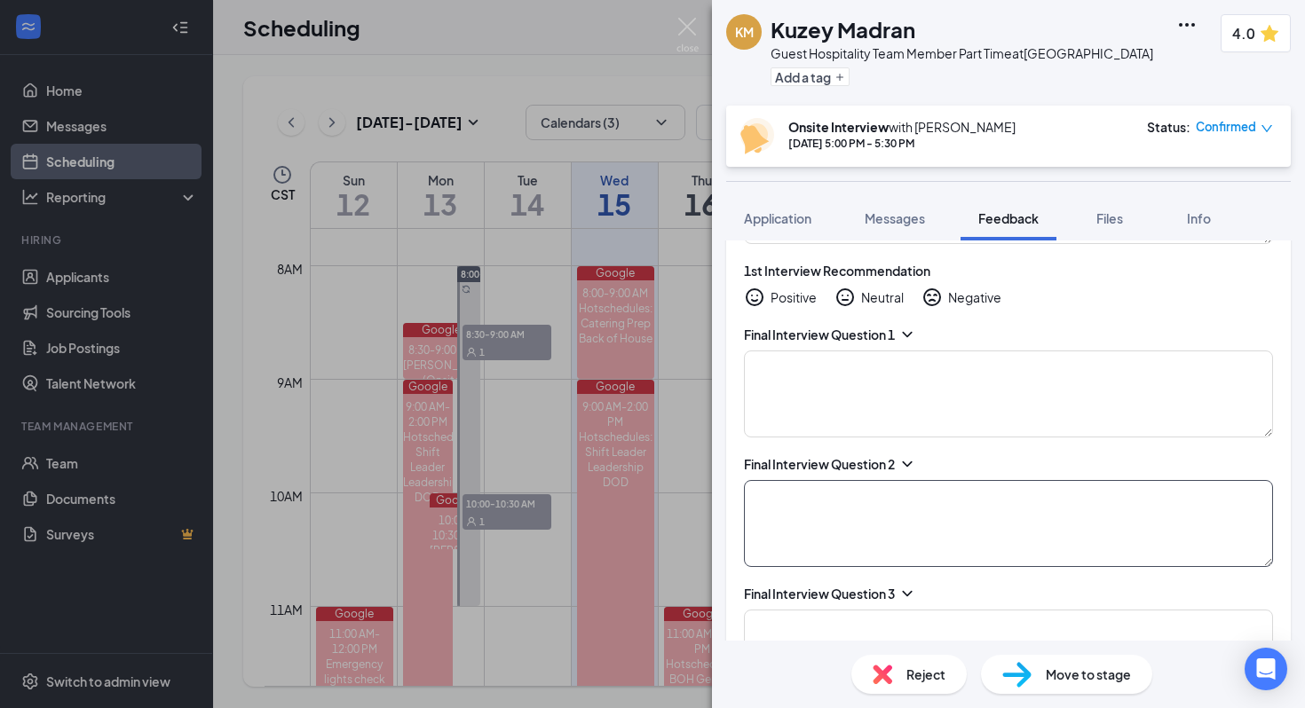
scroll to position [1419, 0]
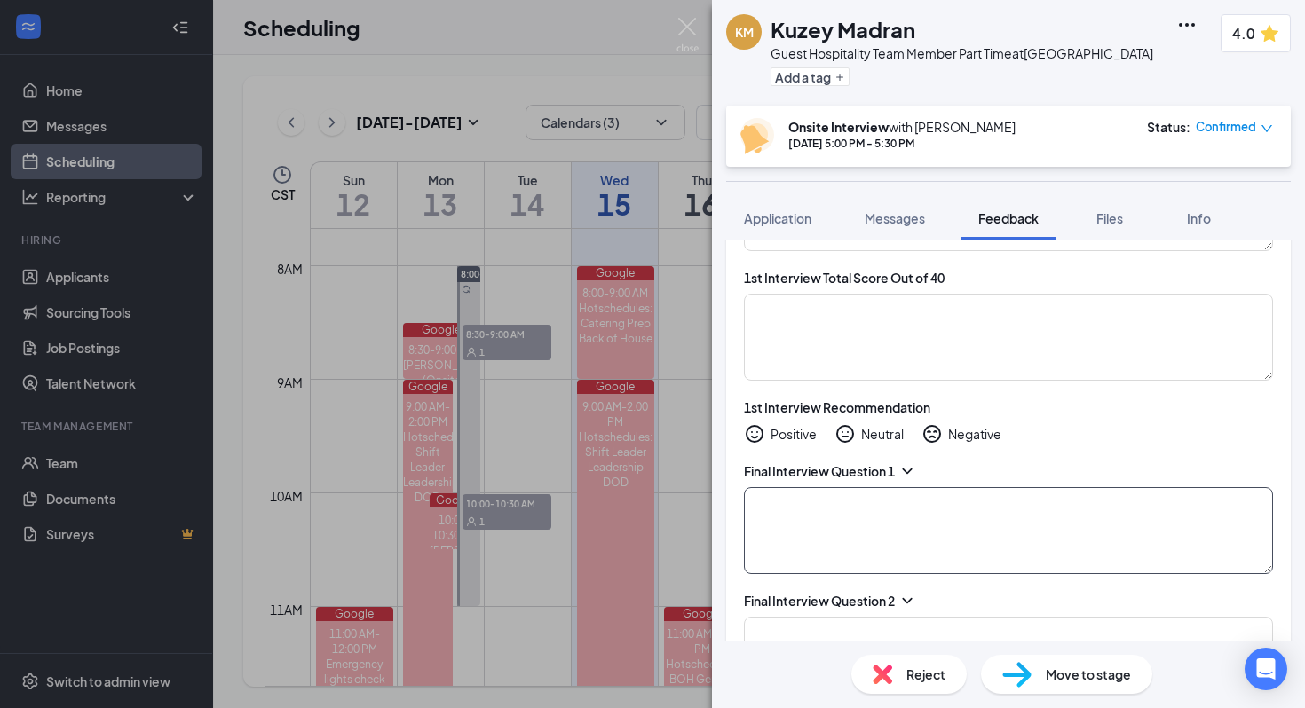
click at [679, 529] on textarea at bounding box center [1008, 530] width 529 height 87
click at [679, 508] on textarea "working with people" at bounding box center [1008, 530] width 529 height 87
click at [679, 502] on textarea "-working with people" at bounding box center [1008, 530] width 529 height 87
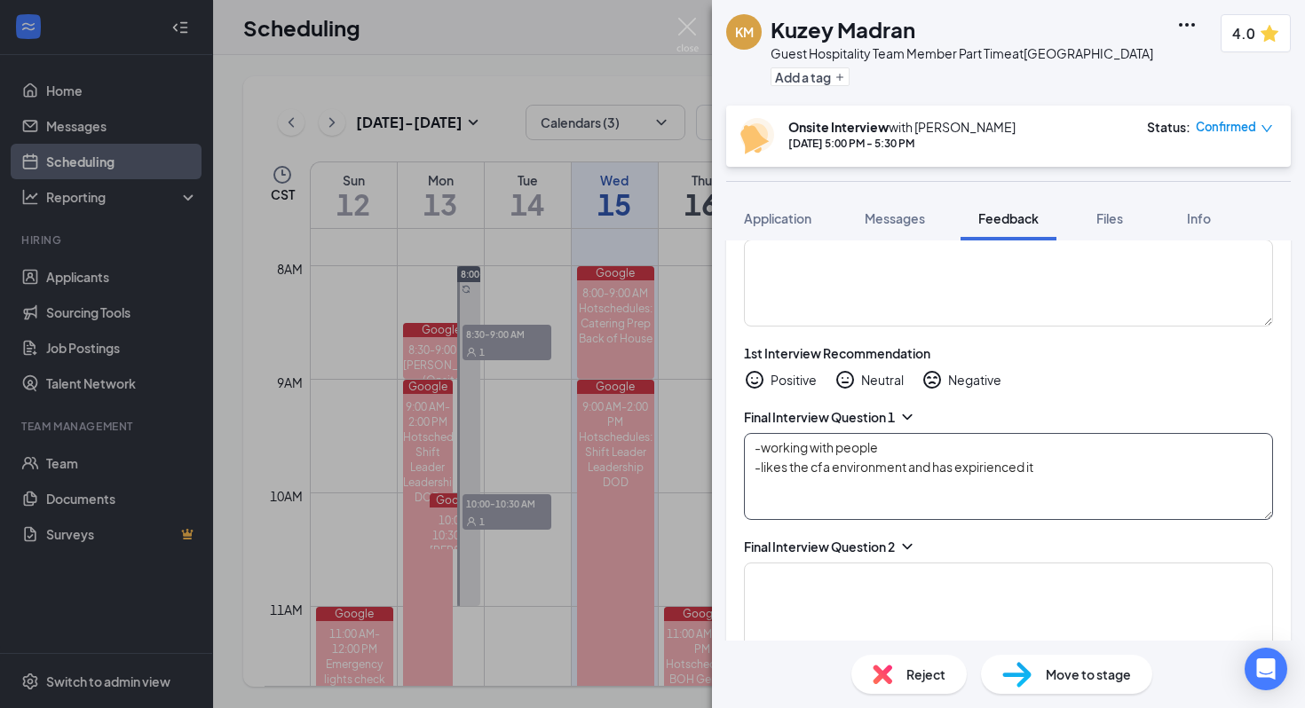
scroll to position [1492, 0]
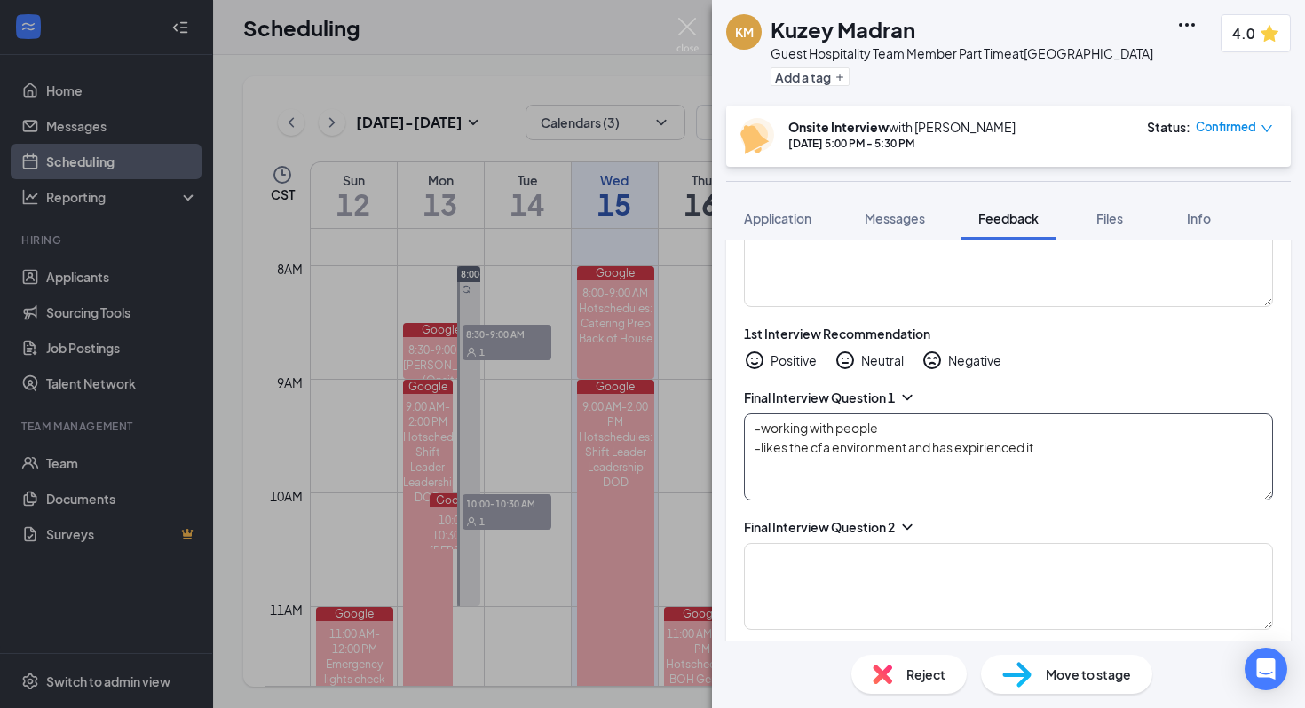
type textarea "-working with people -likes the cfa environment and has expirienced it"
click at [679, 529] on icon "ChevronDown" at bounding box center [907, 527] width 10 height 5
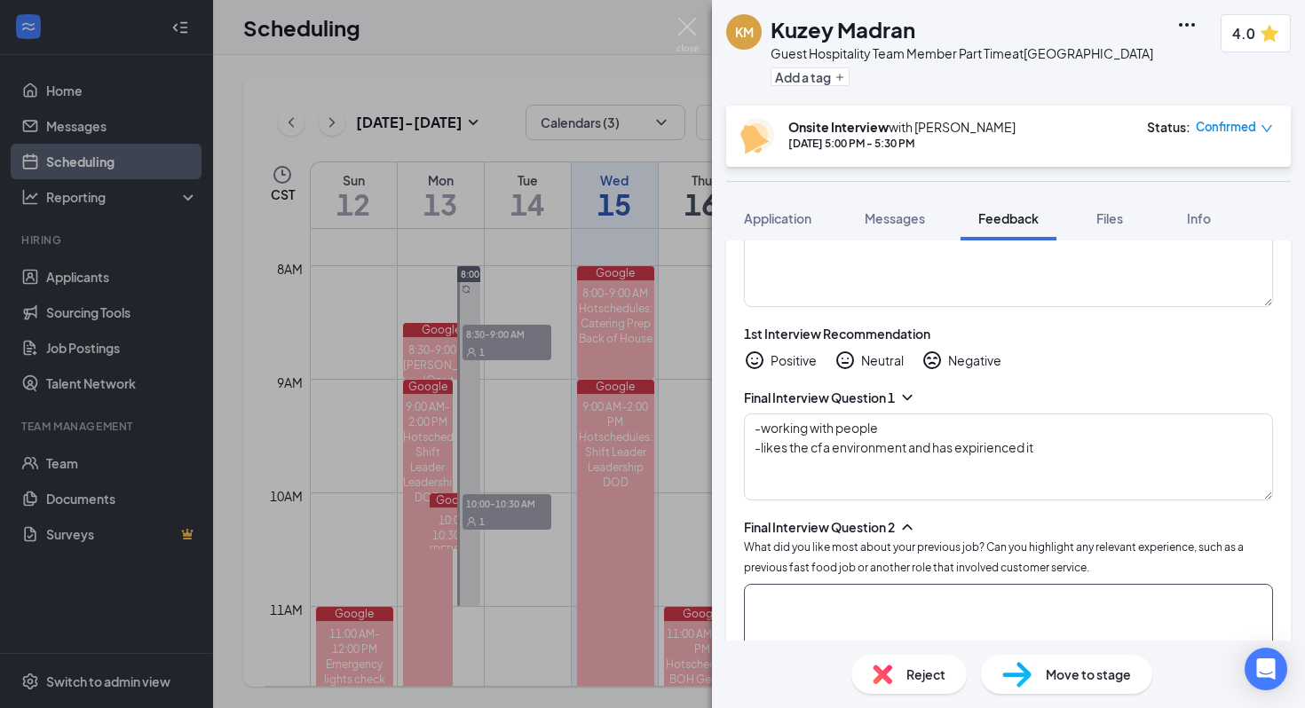
click at [679, 596] on textarea at bounding box center [1008, 627] width 529 height 87
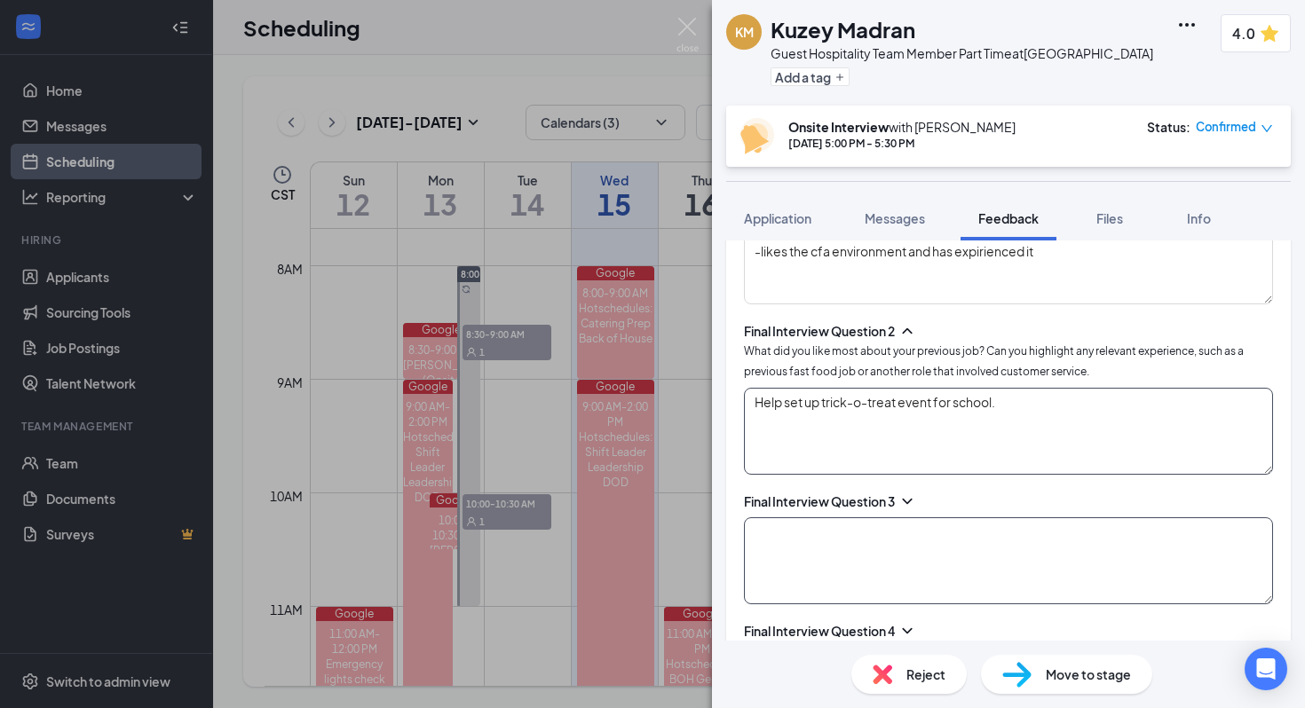
scroll to position [1710, 0]
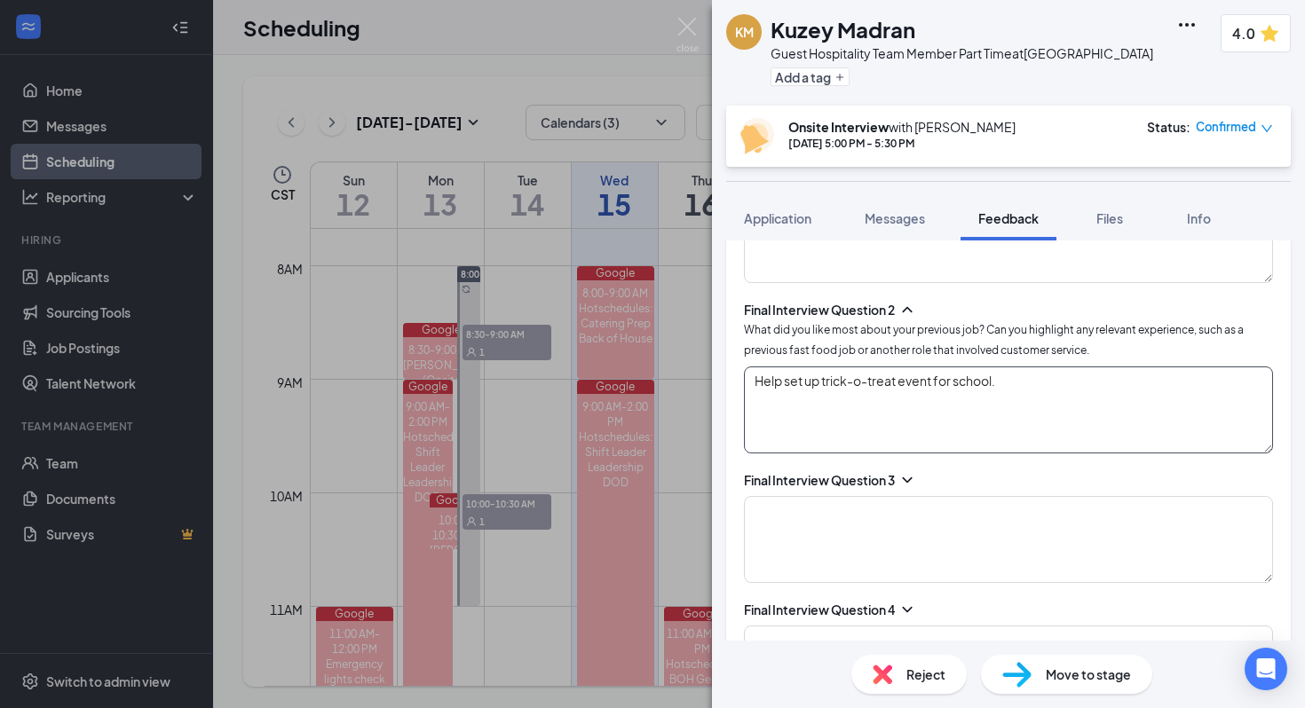
type textarea "Help set up trick-o-treat event for school."
click at [679, 481] on icon "ChevronDown" at bounding box center [907, 480] width 18 height 18
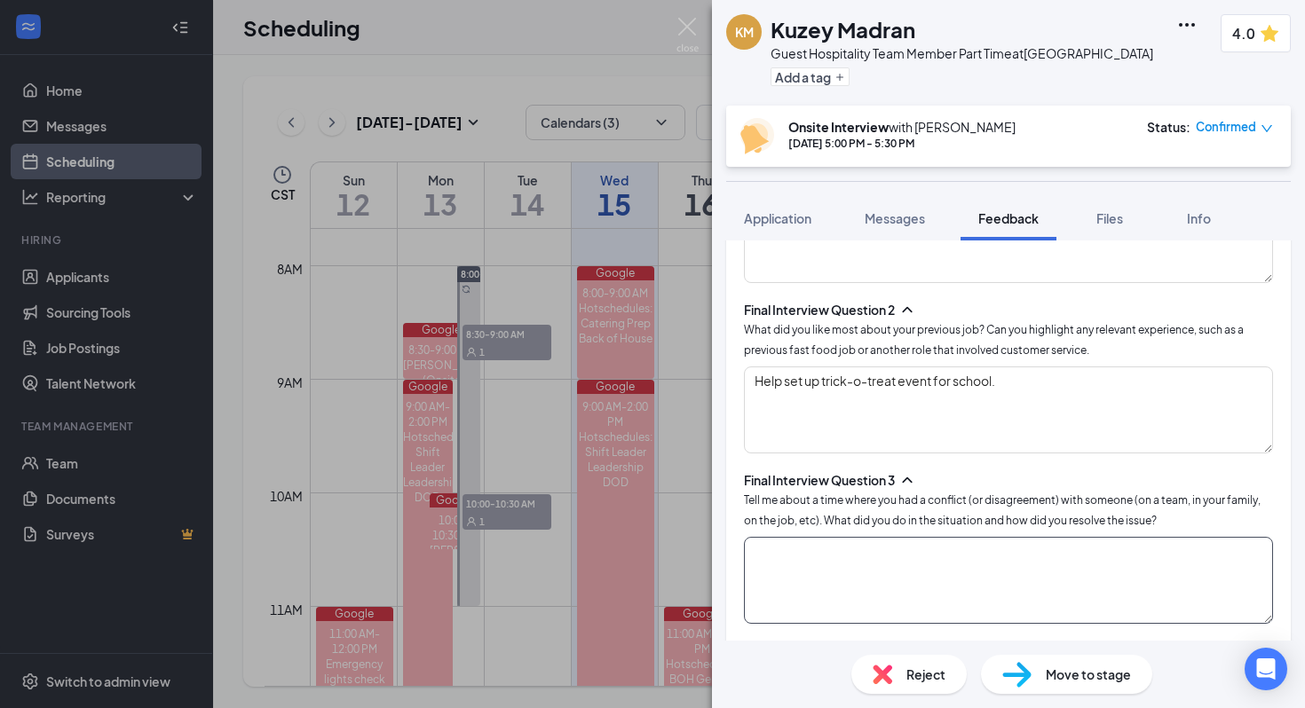
click at [679, 594] on textarea at bounding box center [1008, 580] width 529 height 87
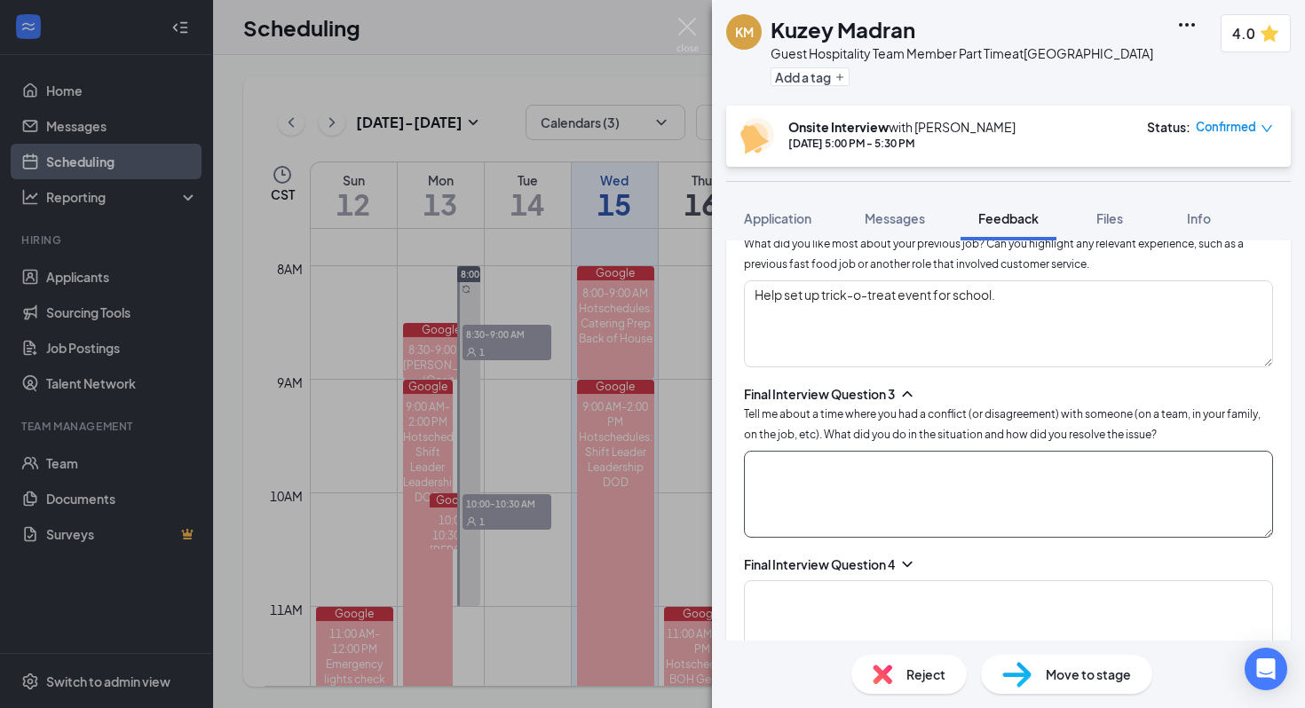
scroll to position [1804, 0]
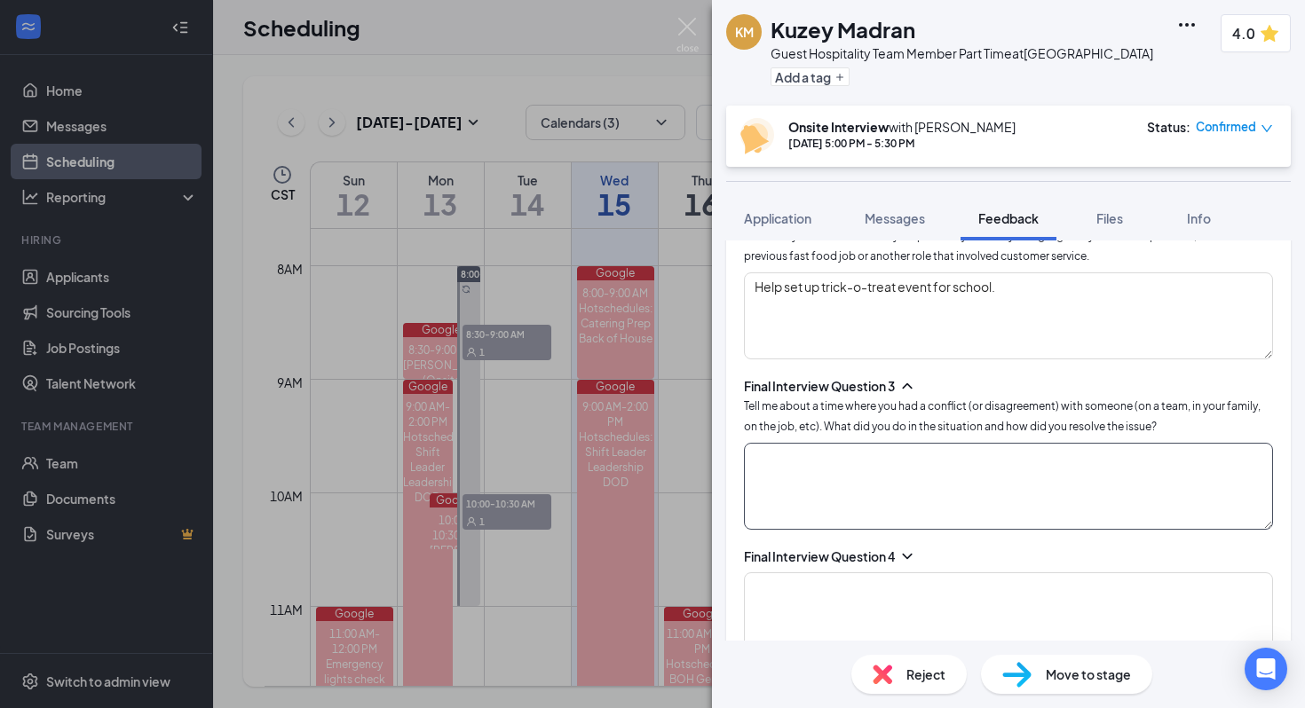
click at [679, 486] on textarea at bounding box center [1008, 486] width 529 height 87
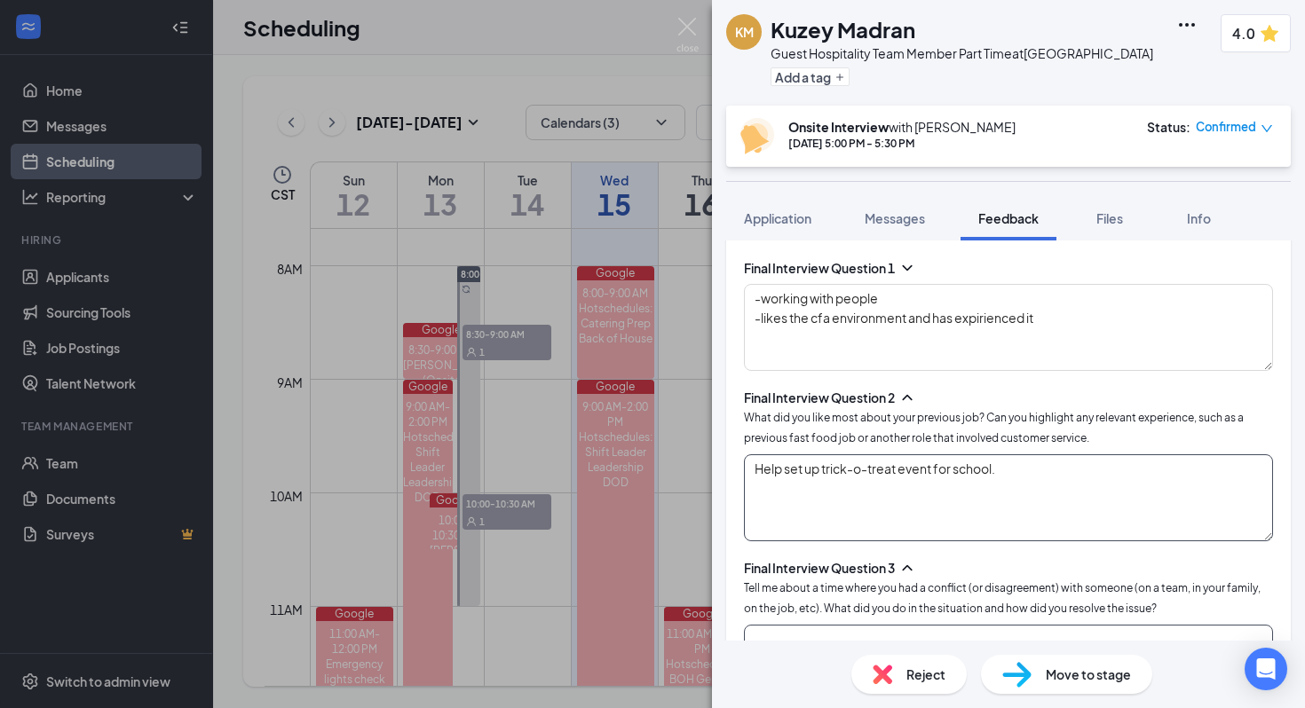
scroll to position [1532, 0]
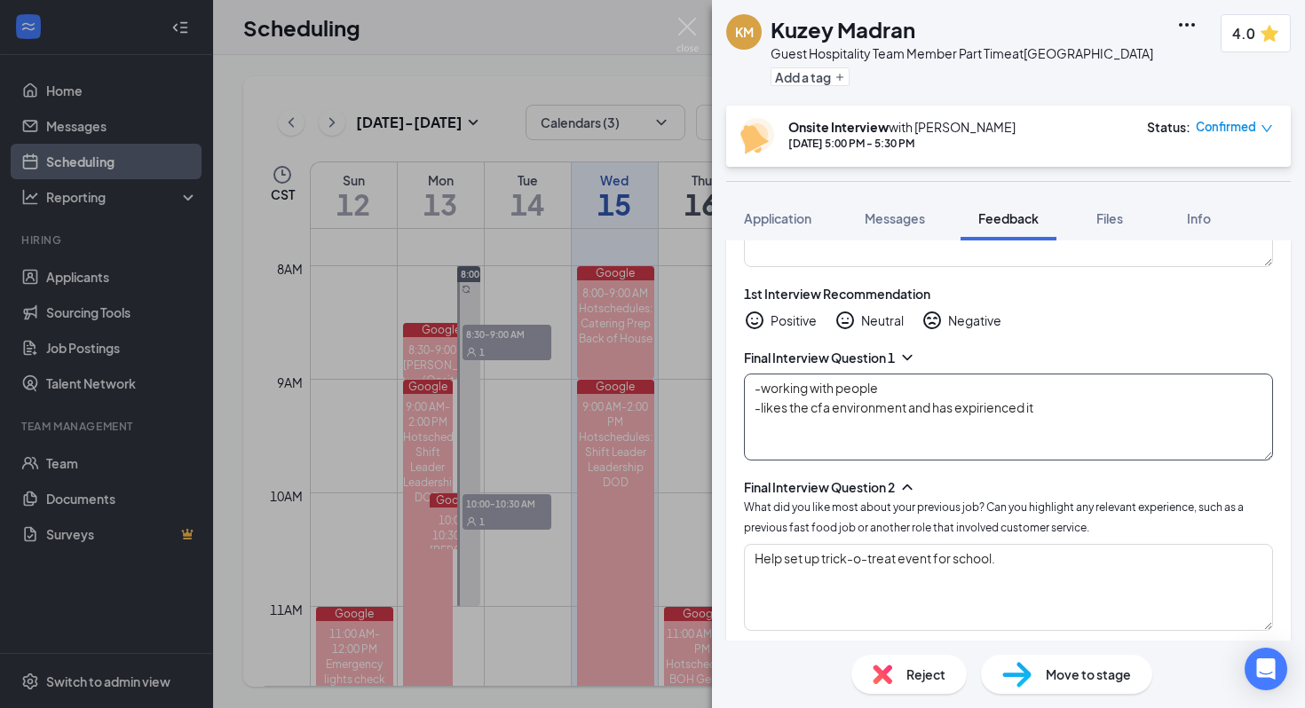
click at [679, 390] on textarea "-working with people -likes the cfa environment and has expirienced it" at bounding box center [1008, 417] width 529 height 87
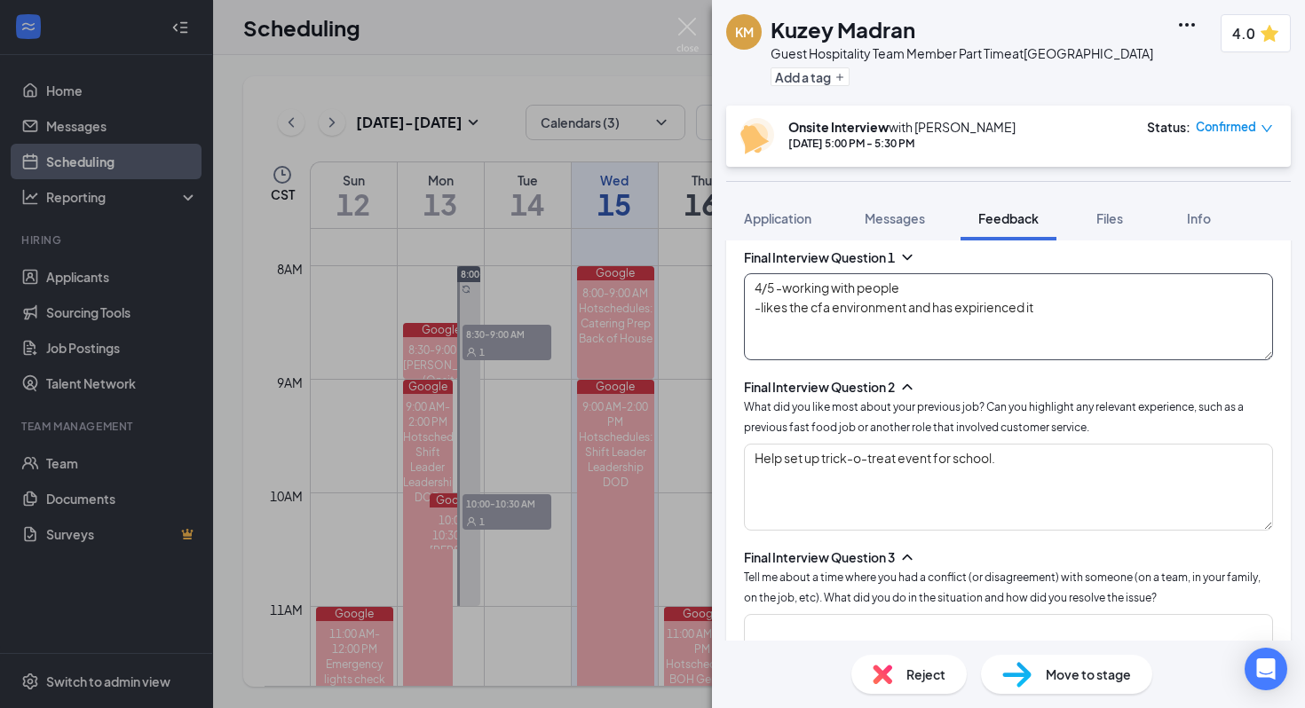
scroll to position [1643, 0]
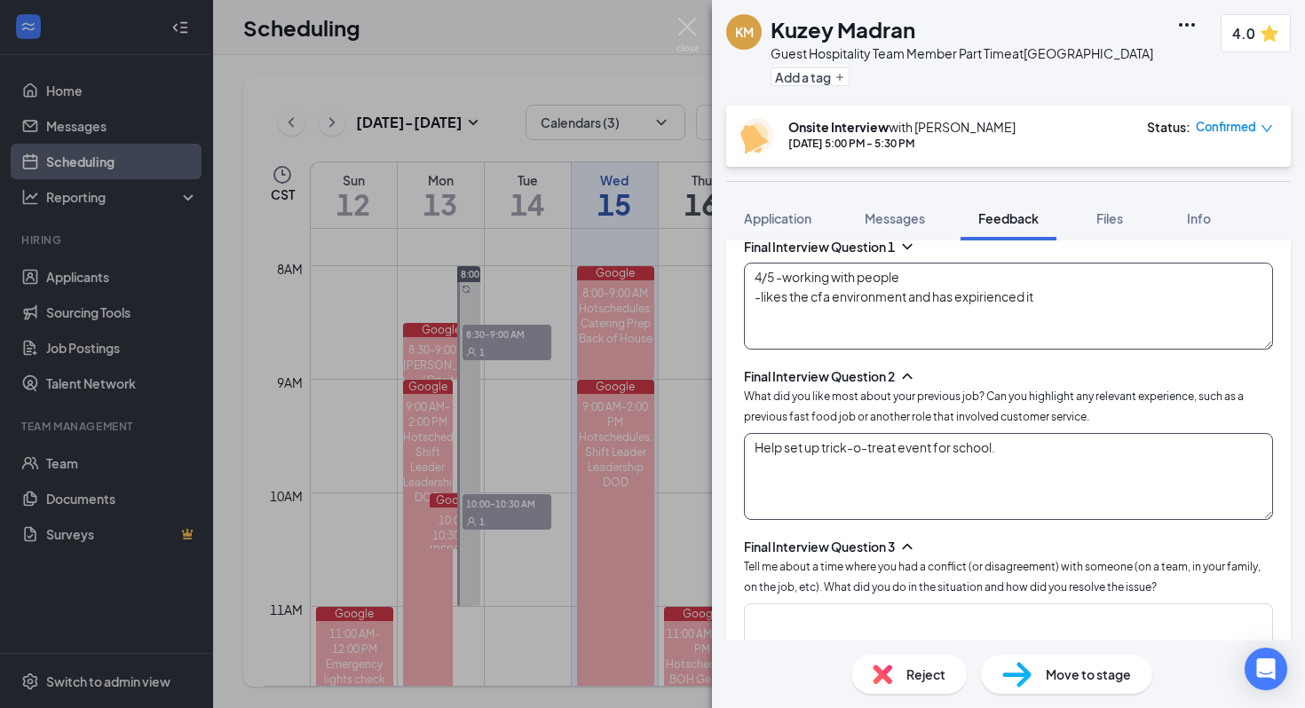
type textarea "4/5 -working with people -likes the cfa environment and has expirienced it"
click at [679, 447] on textarea "Help set up trick-o-treat event for school." at bounding box center [1008, 476] width 529 height 87
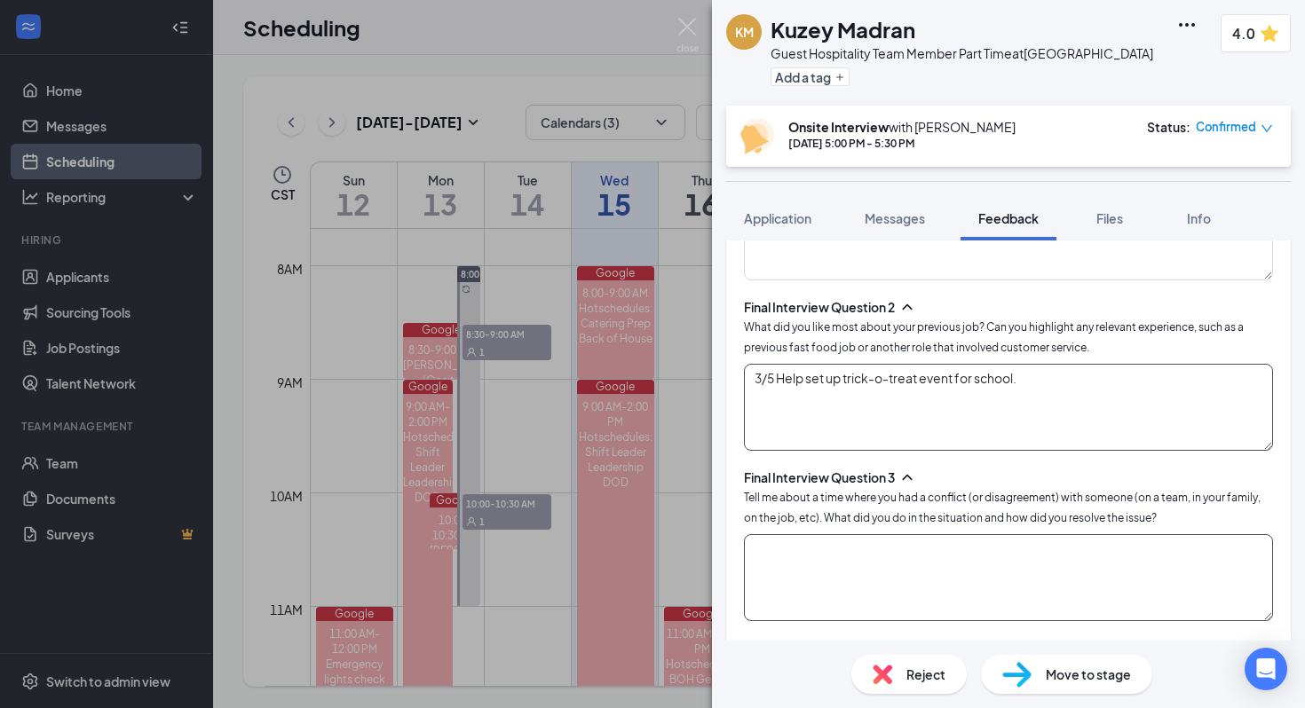
type textarea "3/5 Help set up trick-o-treat event for school."
click at [679, 565] on textarea at bounding box center [1008, 577] width 529 height 87
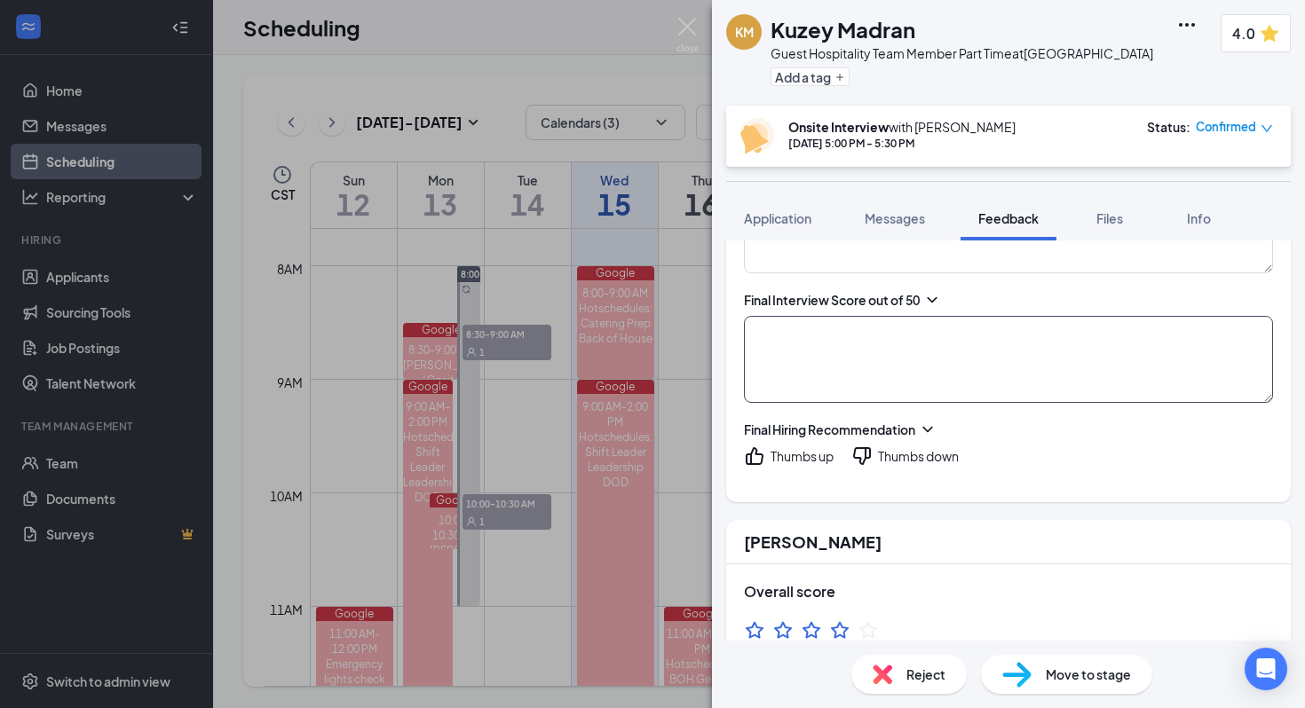
scroll to position [2974, 0]
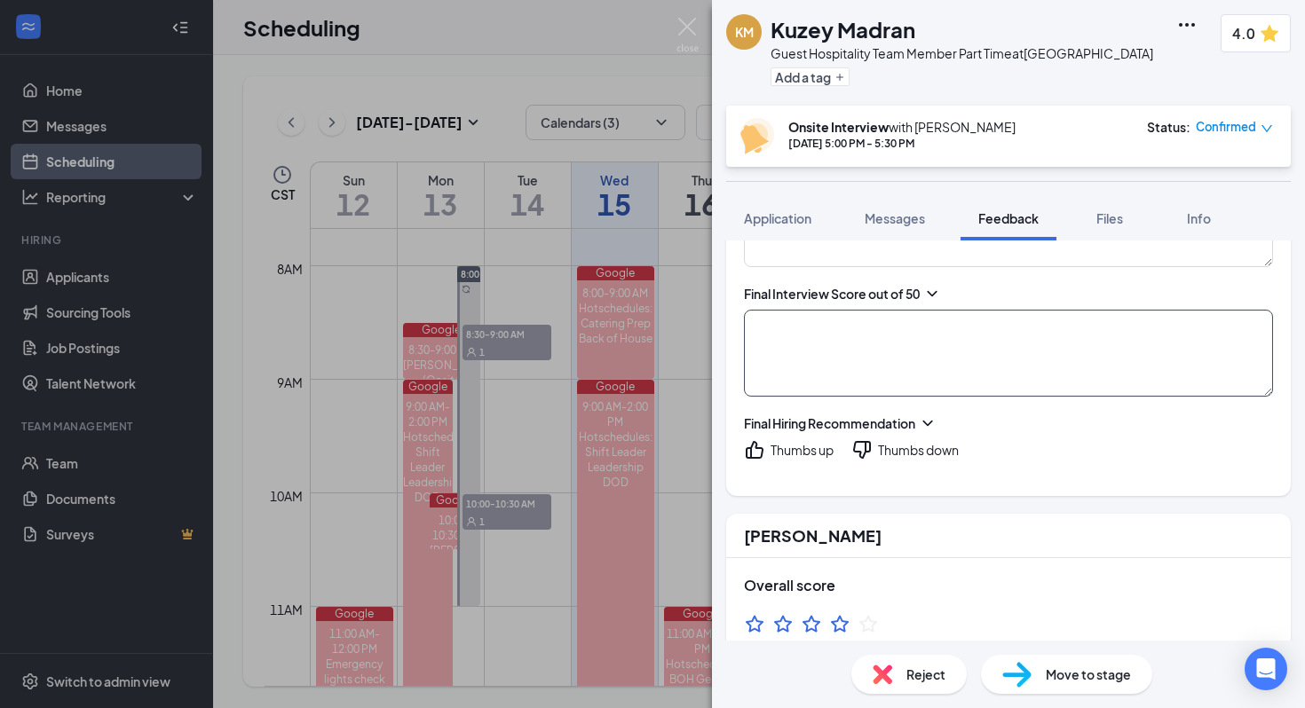
type textarea "Ask them to stop and distance himselves"
click at [679, 321] on textarea at bounding box center [1008, 353] width 529 height 87
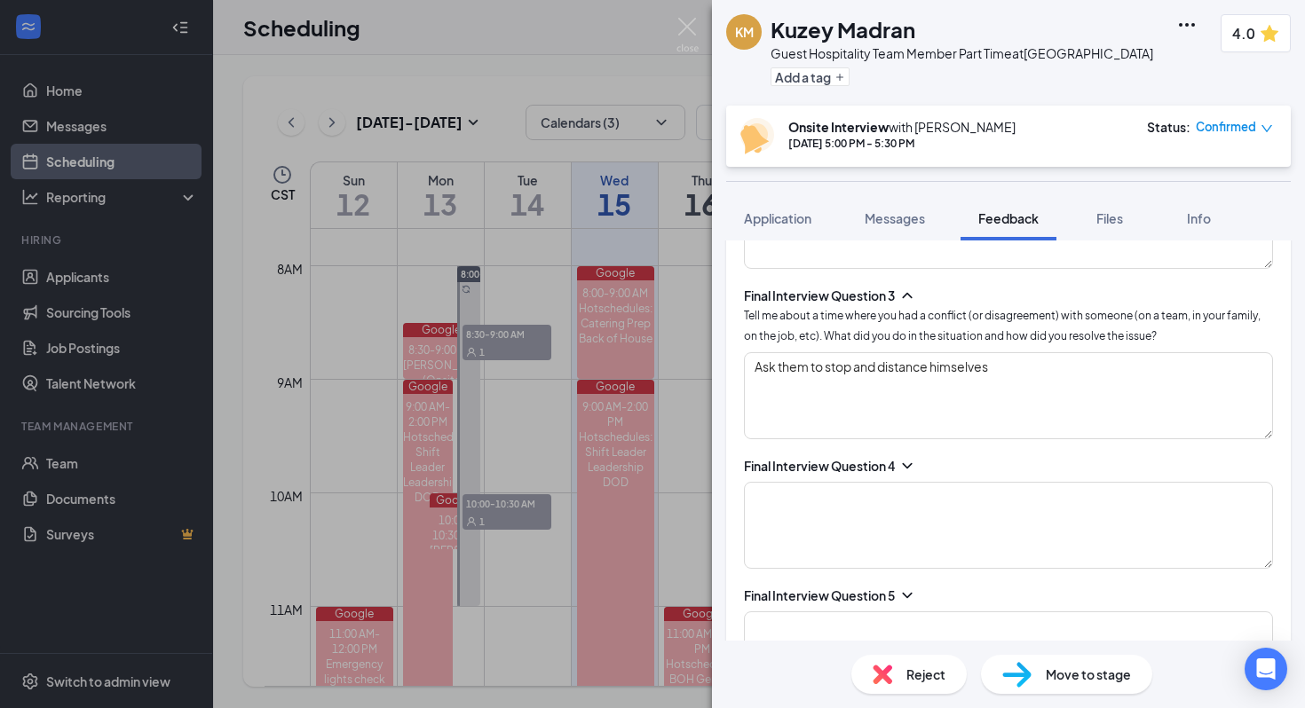
scroll to position [1889, 0]
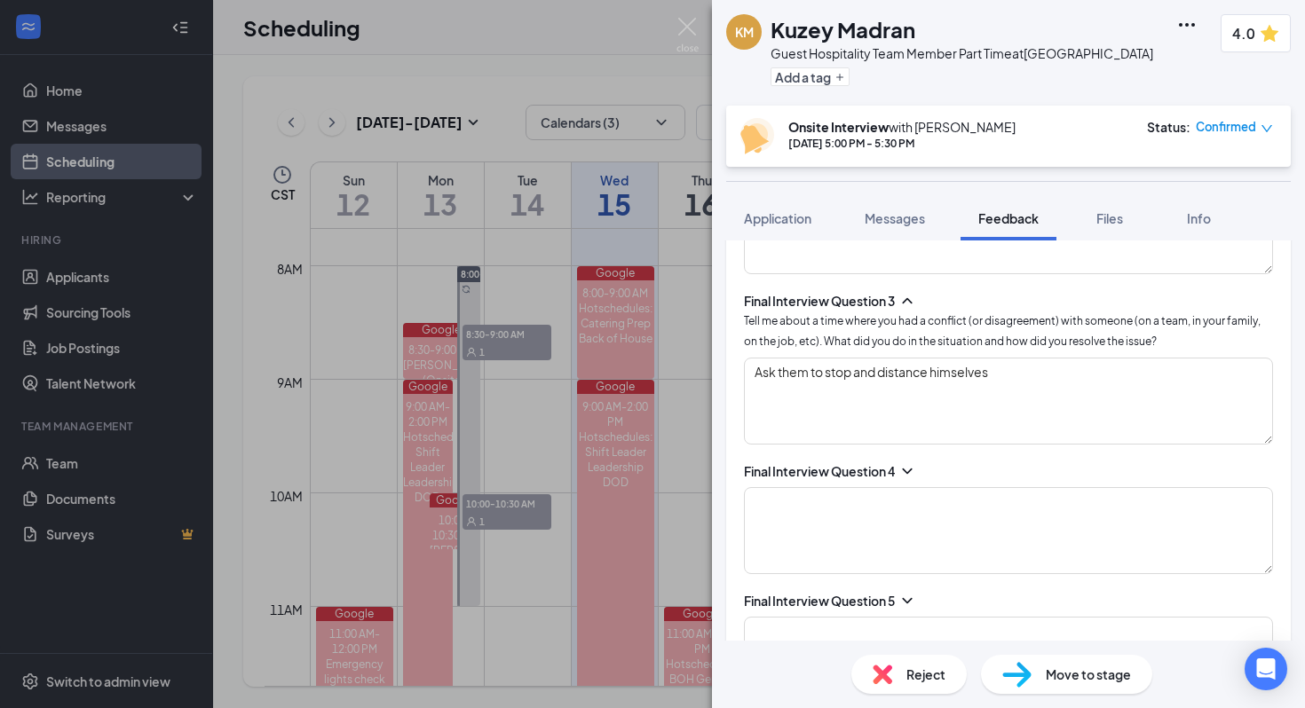
type textarea "distance self we work together through it"
click at [679, 463] on icon "ChevronDown" at bounding box center [907, 472] width 18 height 18
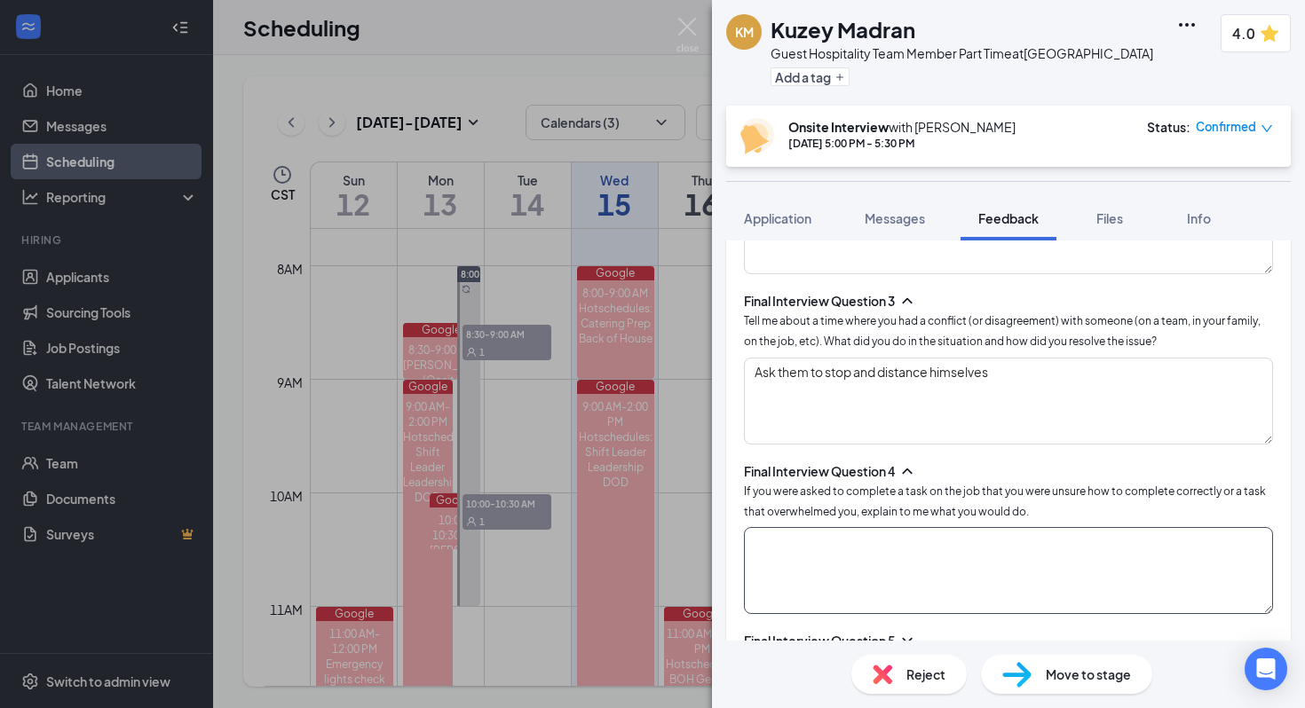
scroll to position [1903, 0]
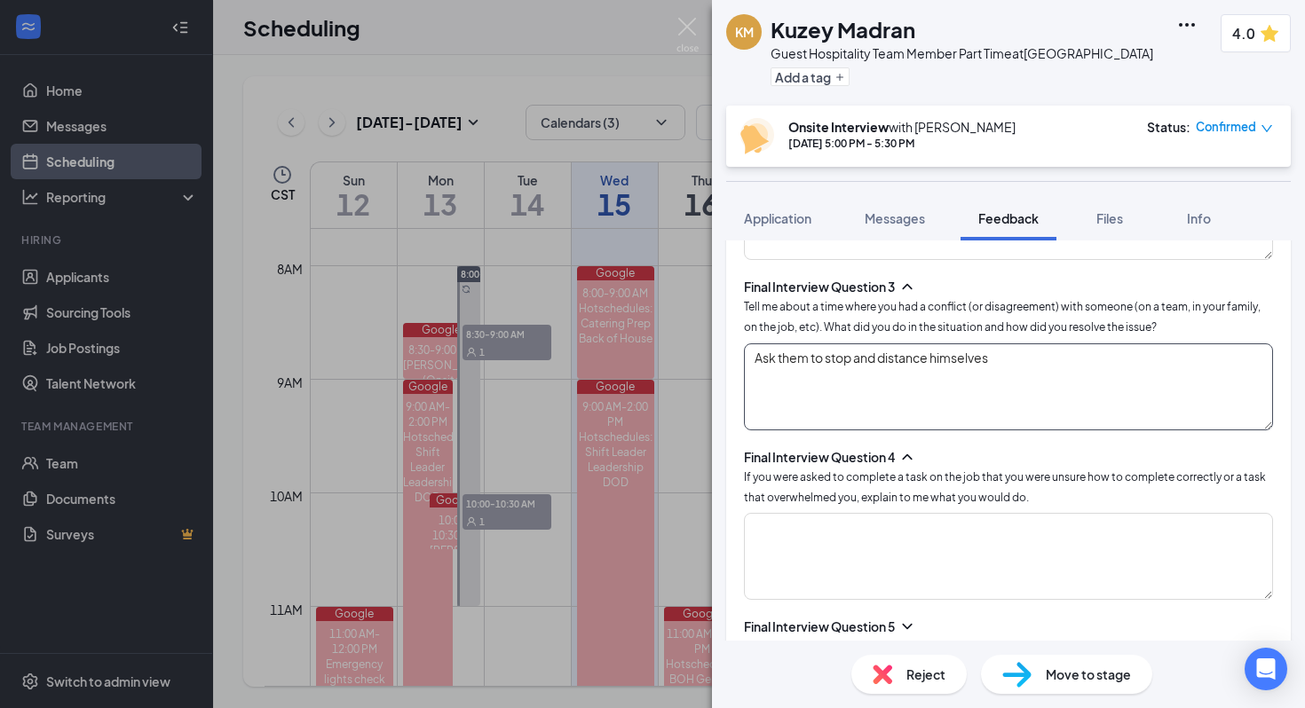
click at [679, 364] on textarea "Ask them to stop and distance himselves" at bounding box center [1008, 387] width 529 height 87
click at [679, 358] on textarea "Ask them to stop and distance himselves" at bounding box center [1008, 387] width 529 height 87
type textarea "Ask them to stop and distance himself"
click at [679, 547] on textarea at bounding box center [1008, 556] width 529 height 87
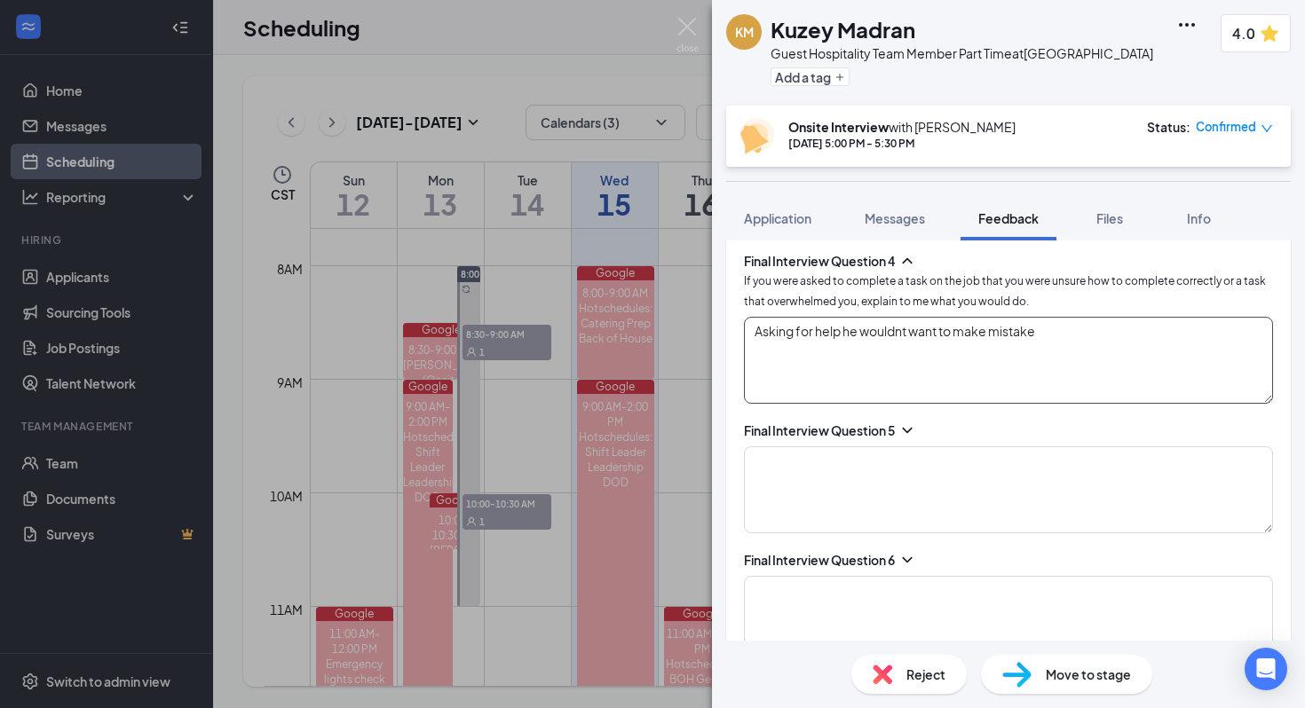
scroll to position [2113, 0]
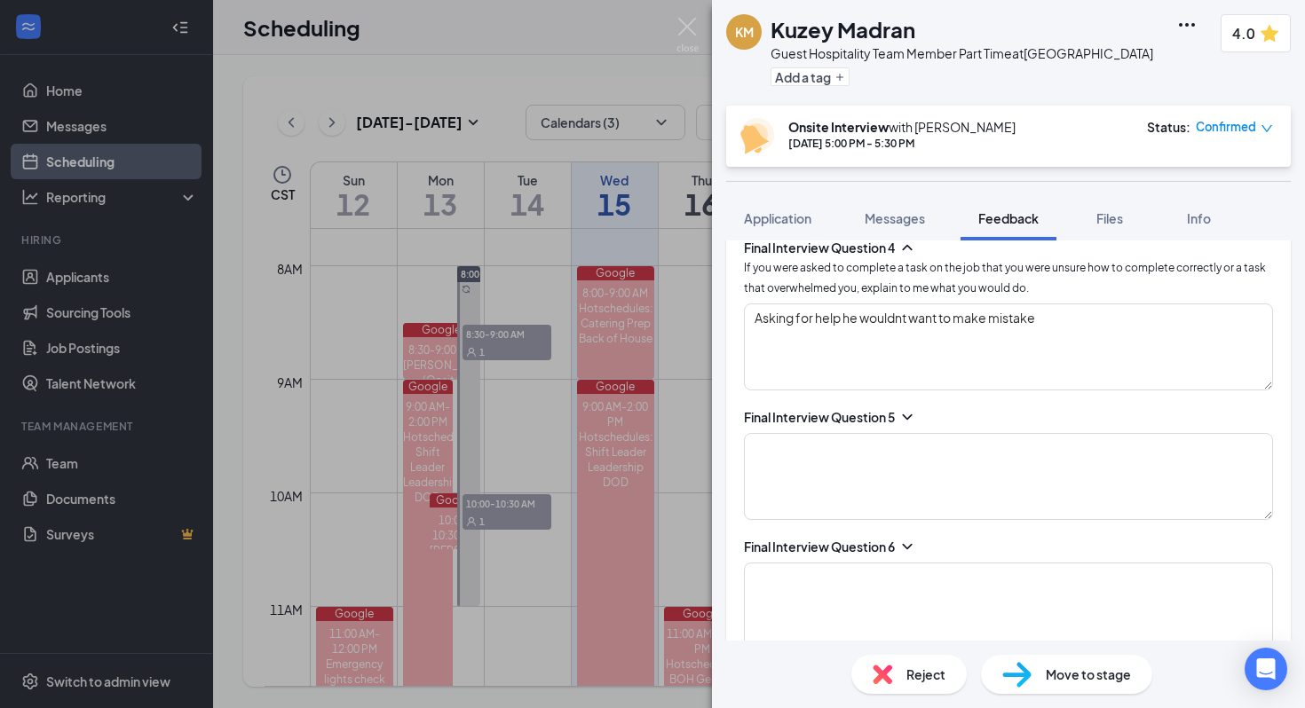
click at [679, 420] on icon "ChevronDown" at bounding box center [907, 417] width 18 height 18
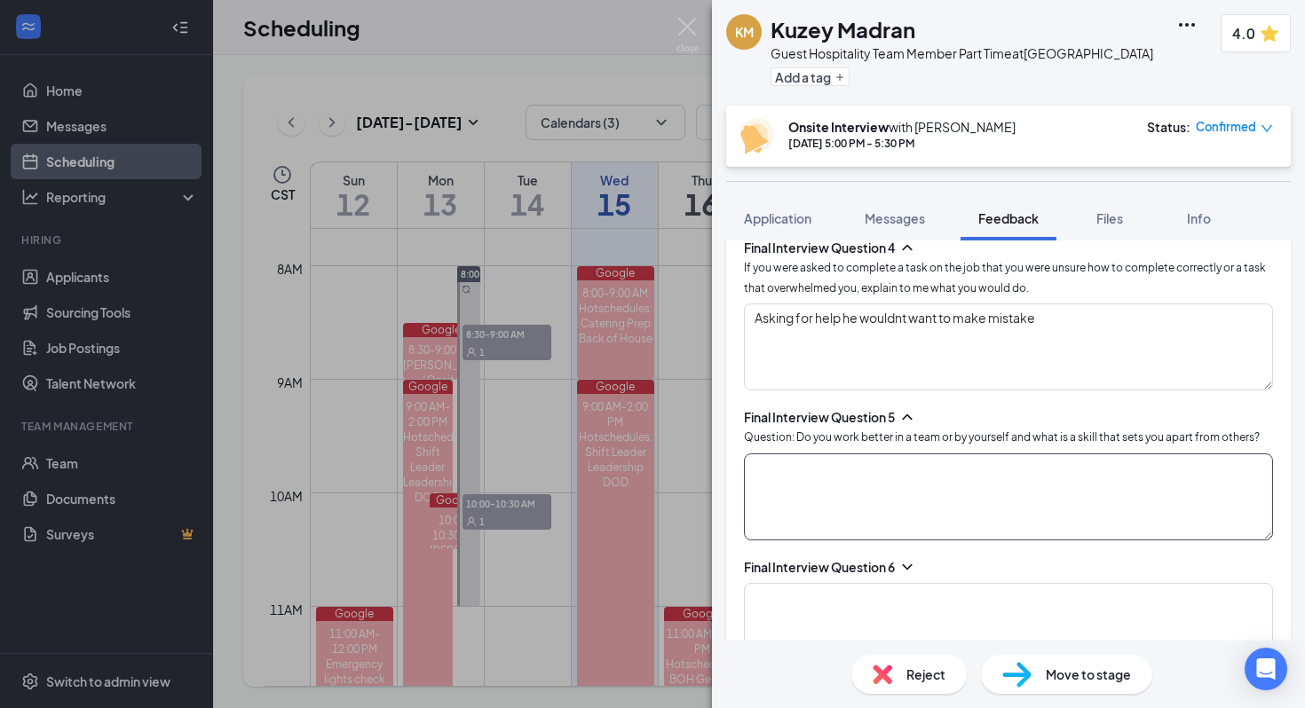
click at [679, 497] on textarea at bounding box center [1008, 497] width 529 height 87
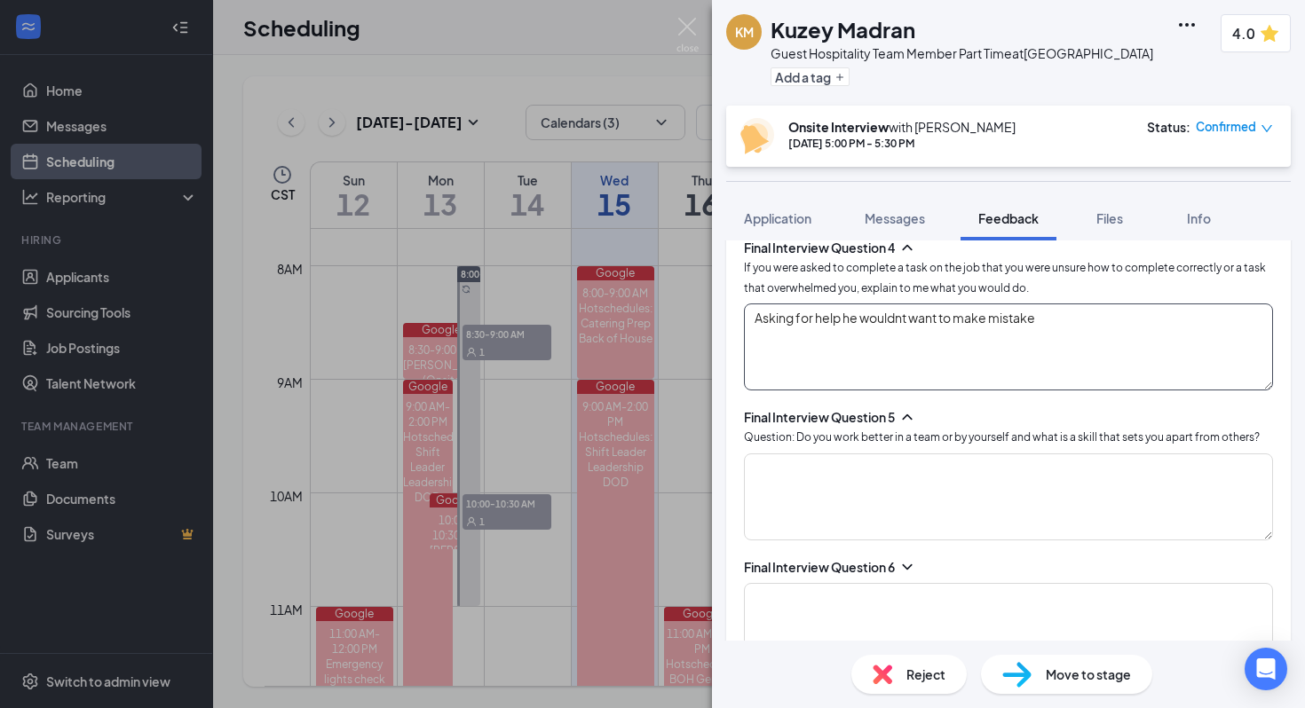
click at [679, 320] on textarea "Asking for help he wouldnt want to make mistake" at bounding box center [1008, 347] width 529 height 87
click at [679, 318] on textarea "Asking for help he wouldnt want to make mistake" at bounding box center [1008, 347] width 529 height 87
click at [679, 319] on textarea "Asking for help he wouldnt want to make mistake" at bounding box center [1008, 347] width 529 height 87
click at [679, 319] on textarea "Asking for help he wouldn't want to make mistake" at bounding box center [1008, 347] width 529 height 87
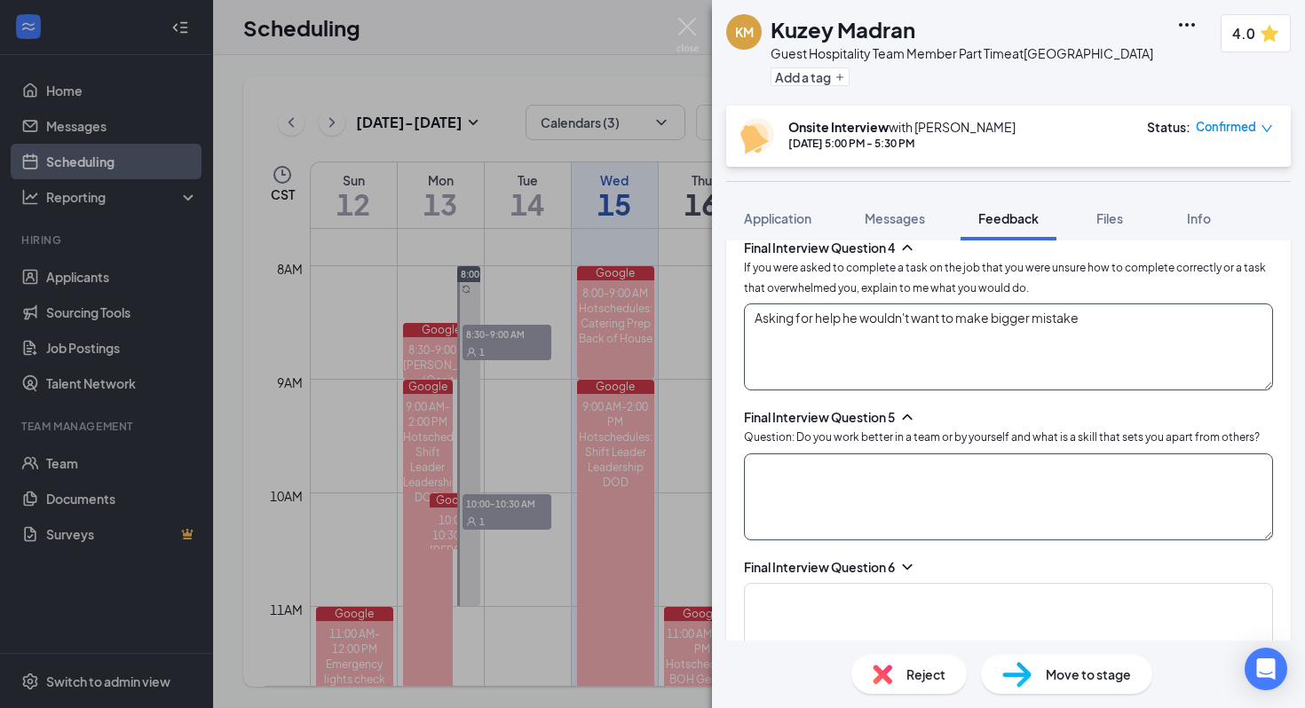
type textarea "Asking for help he wouldn't want to make bigger mistake"
click at [679, 484] on textarea at bounding box center [1008, 497] width 529 height 87
click at [679, 467] on textarea "better a team and having multiple brains working on a task." at bounding box center [1008, 497] width 529 height 87
type textarea "4/5 better a team and having multiple brains working on a task."
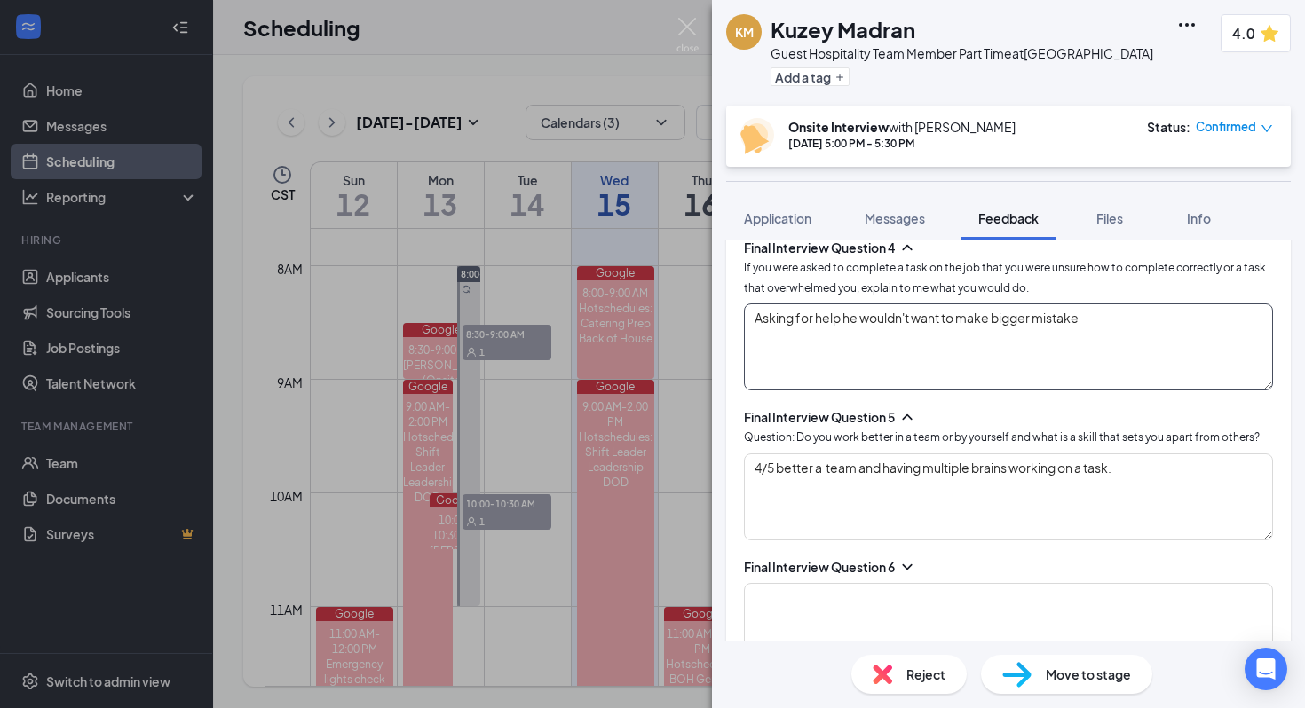
click at [679, 312] on textarea "Asking for help he wouldn't want to make bigger mistake" at bounding box center [1008, 347] width 529 height 87
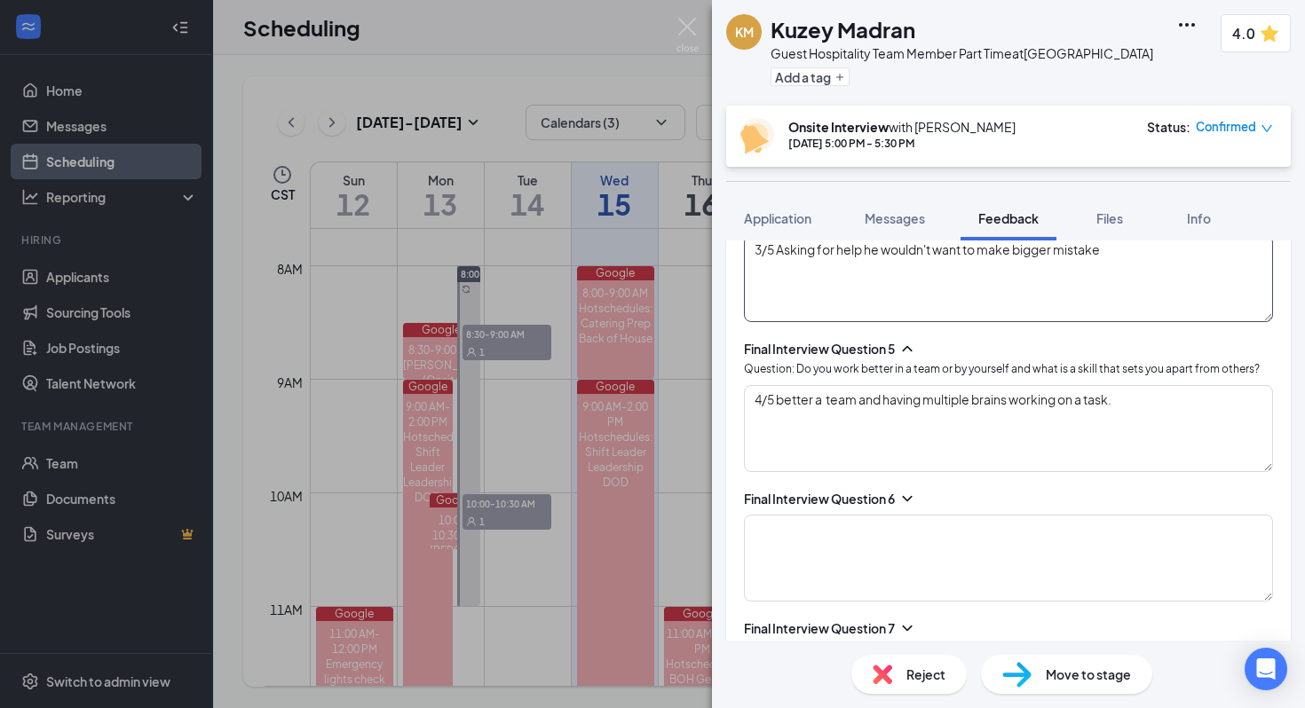
scroll to position [2273, 0]
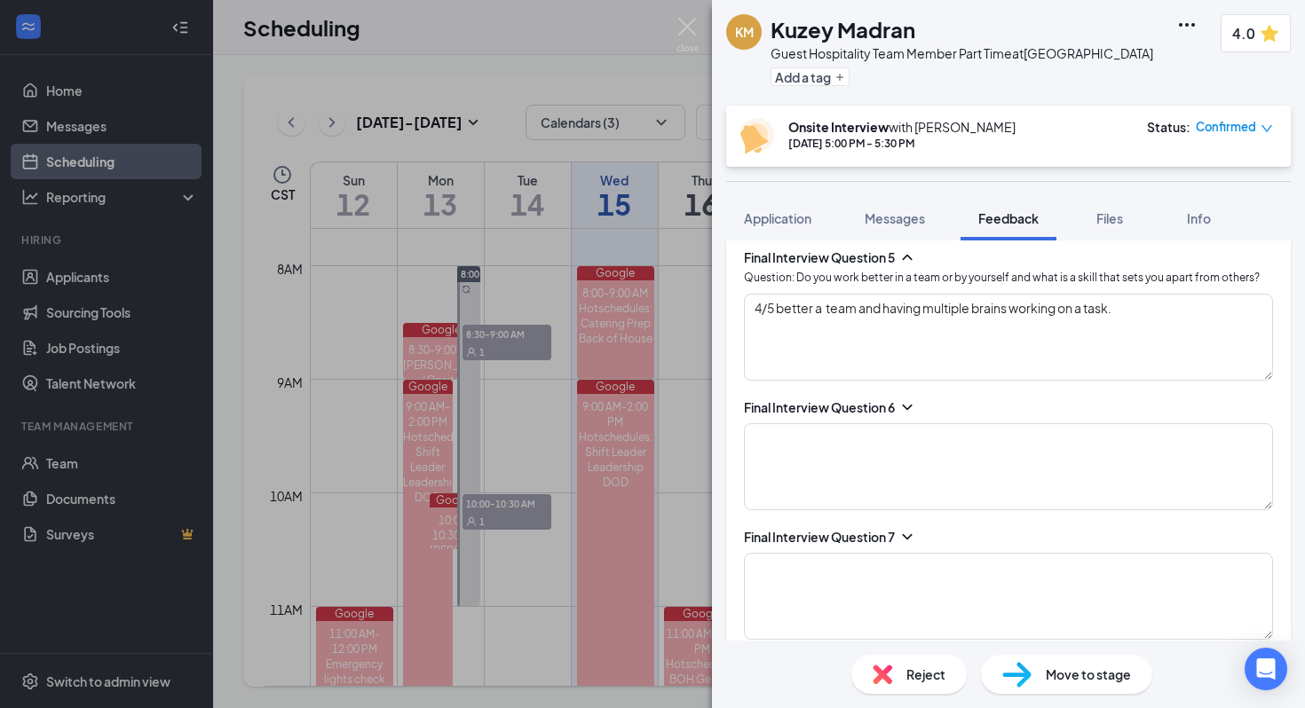
type textarea "3/5 Asking for help he wouldn't want to make bigger mistake"
click at [679, 406] on icon "ChevronDown" at bounding box center [907, 408] width 18 height 18
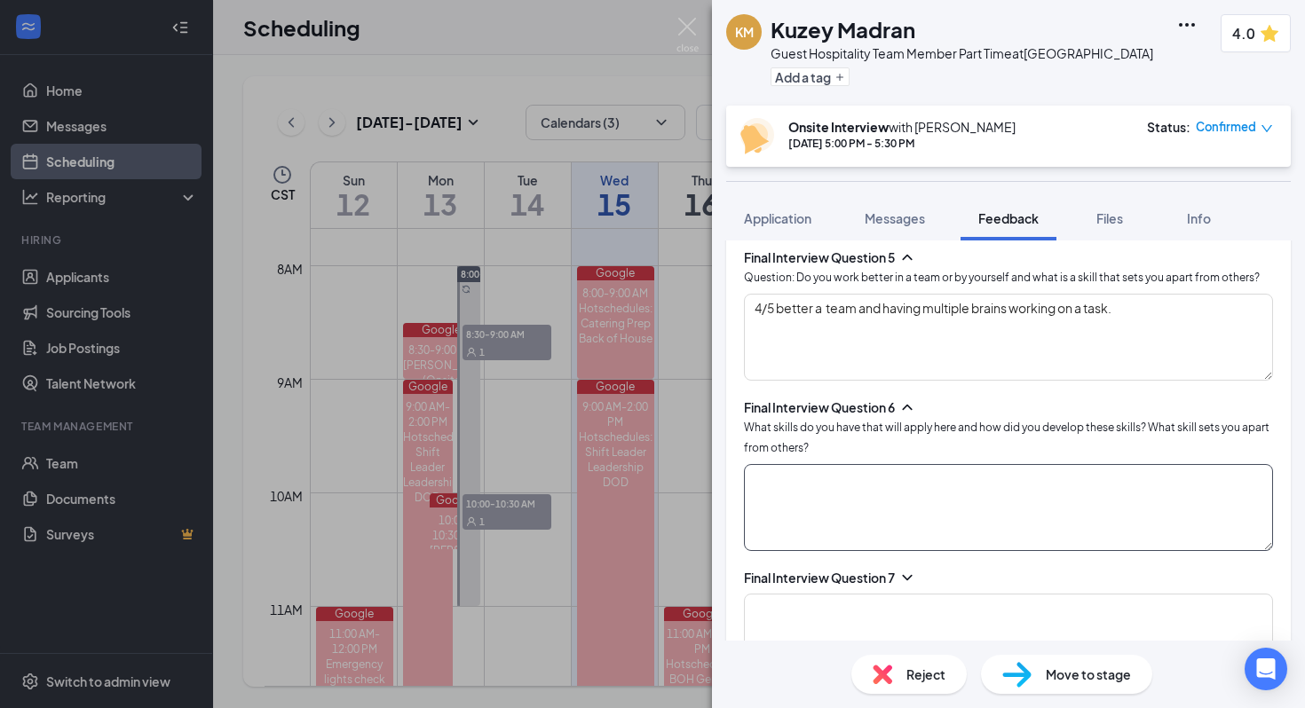
click at [679, 485] on textarea at bounding box center [1008, 507] width 529 height 87
click at [679, 305] on textarea "4/5 better a team and having multiple brains working on a task." at bounding box center [1008, 337] width 529 height 87
type textarea "3/5 better a team and having multiple brains working on a task."
click at [679, 509] on textarea at bounding box center [1008, 507] width 529 height 87
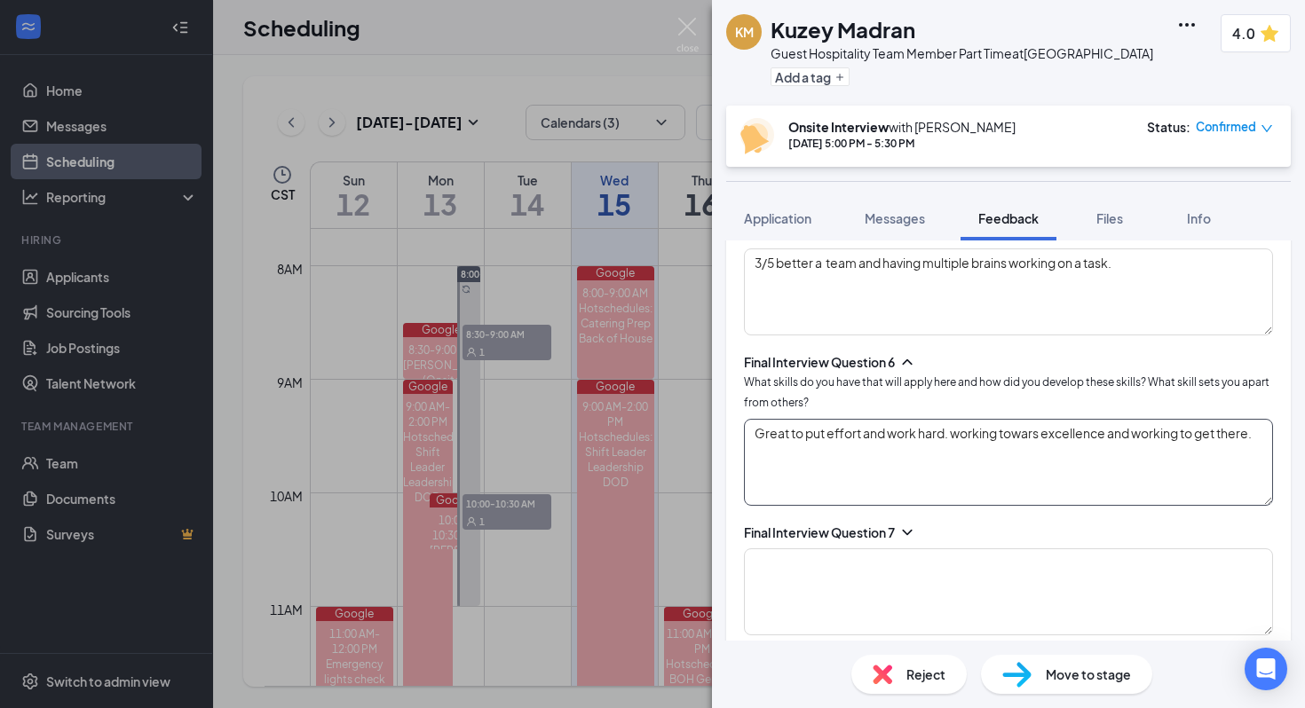
scroll to position [2319, 0]
click at [679, 529] on icon "ChevronDown" at bounding box center [907, 531] width 10 height 5
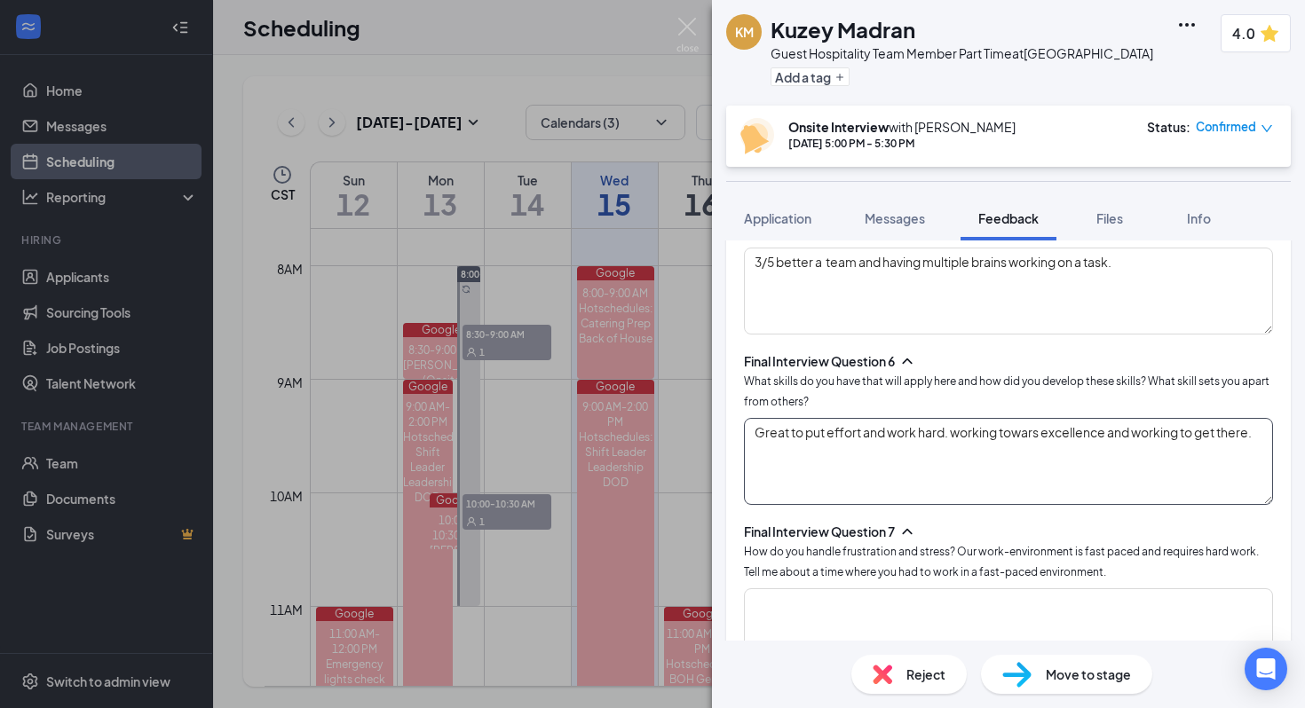
click at [679, 423] on textarea "Great to put effort and work hard. working towars excellence and working to get…" at bounding box center [1008, 461] width 529 height 87
click at [679, 426] on textarea "Great to put effort and work hard. working towars excellence and working to get…" at bounding box center [1008, 461] width 529 height 87
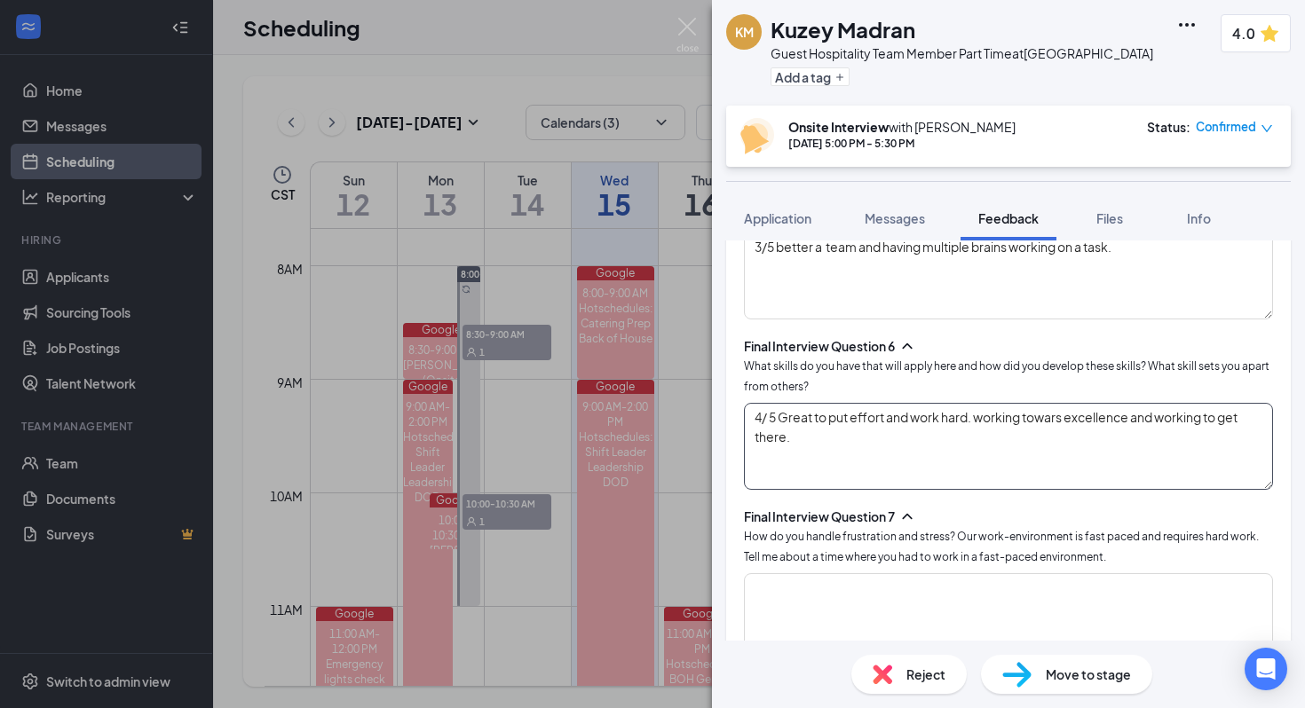
scroll to position [2346, 0]
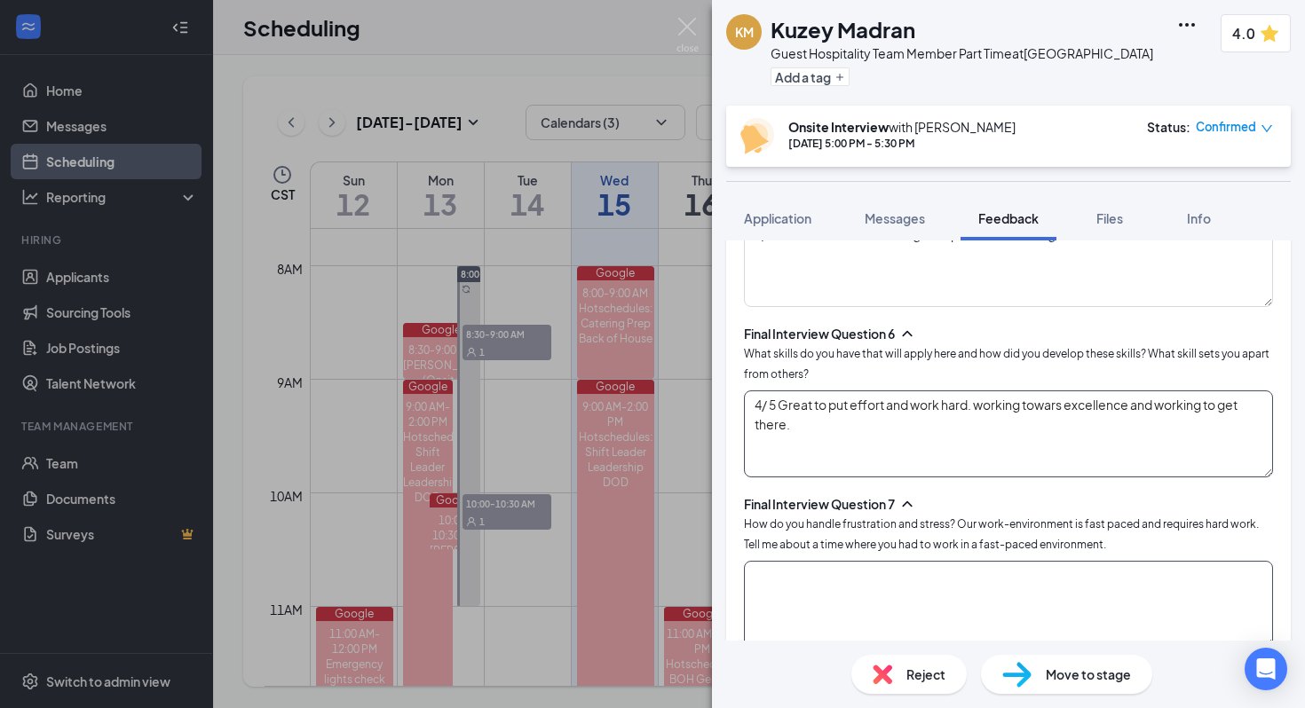
type textarea "4/ 5 Great to put effort and work hard. working towars excellence and working t…"
click at [679, 578] on textarea at bounding box center [1008, 604] width 529 height 87
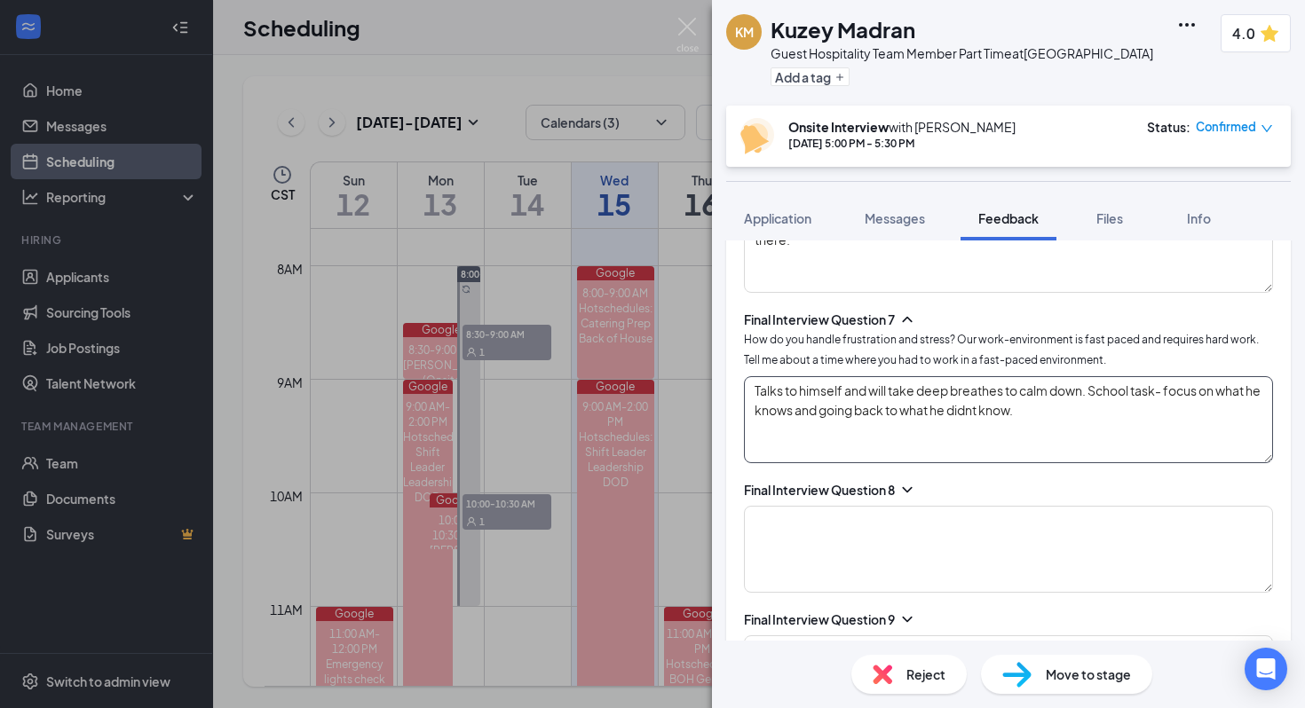
scroll to position [2552, 0]
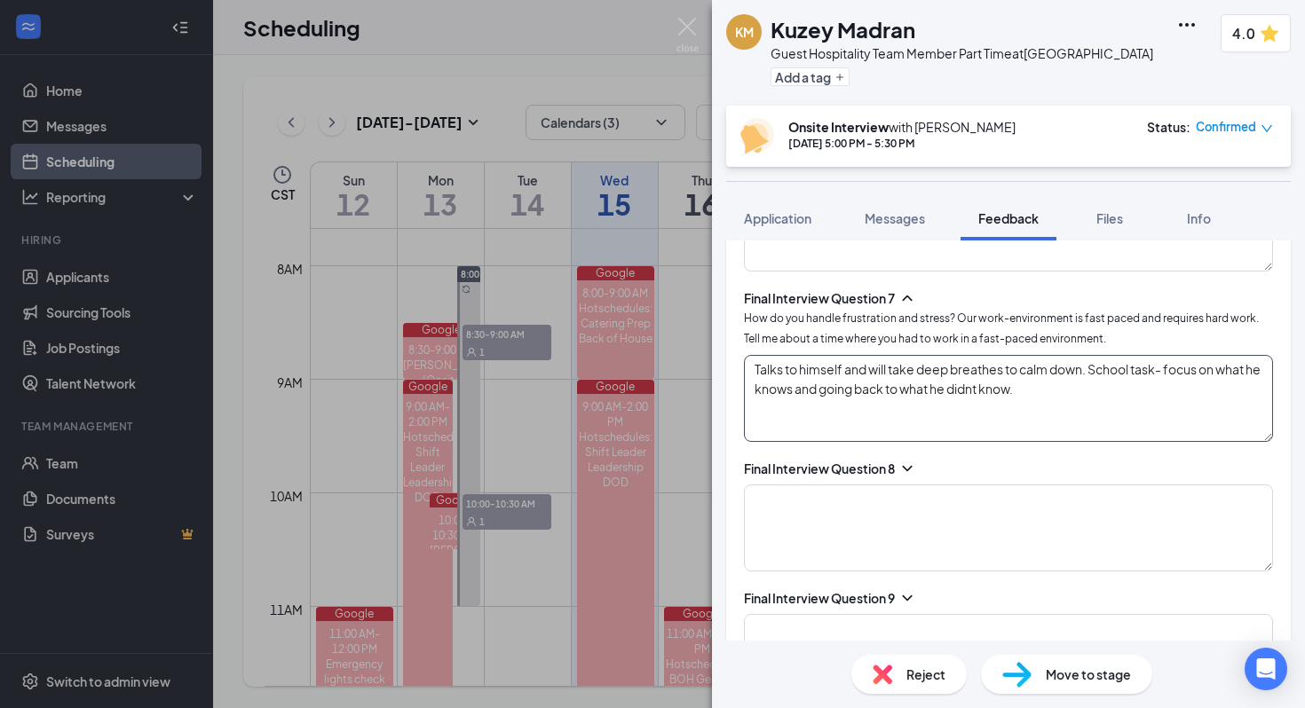
click at [679, 356] on textarea "Talks to himself and will take deep breathes to calm down. School task- focus o…" at bounding box center [1008, 398] width 529 height 87
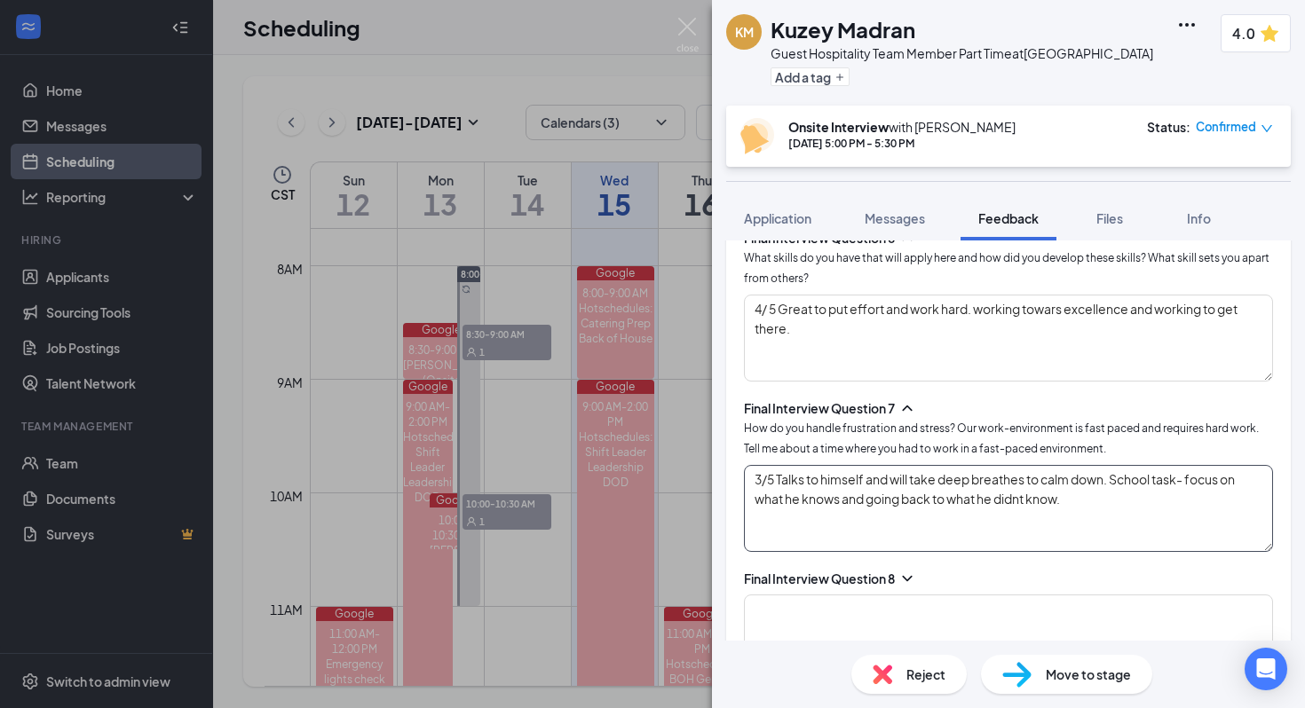
scroll to position [2437, 0]
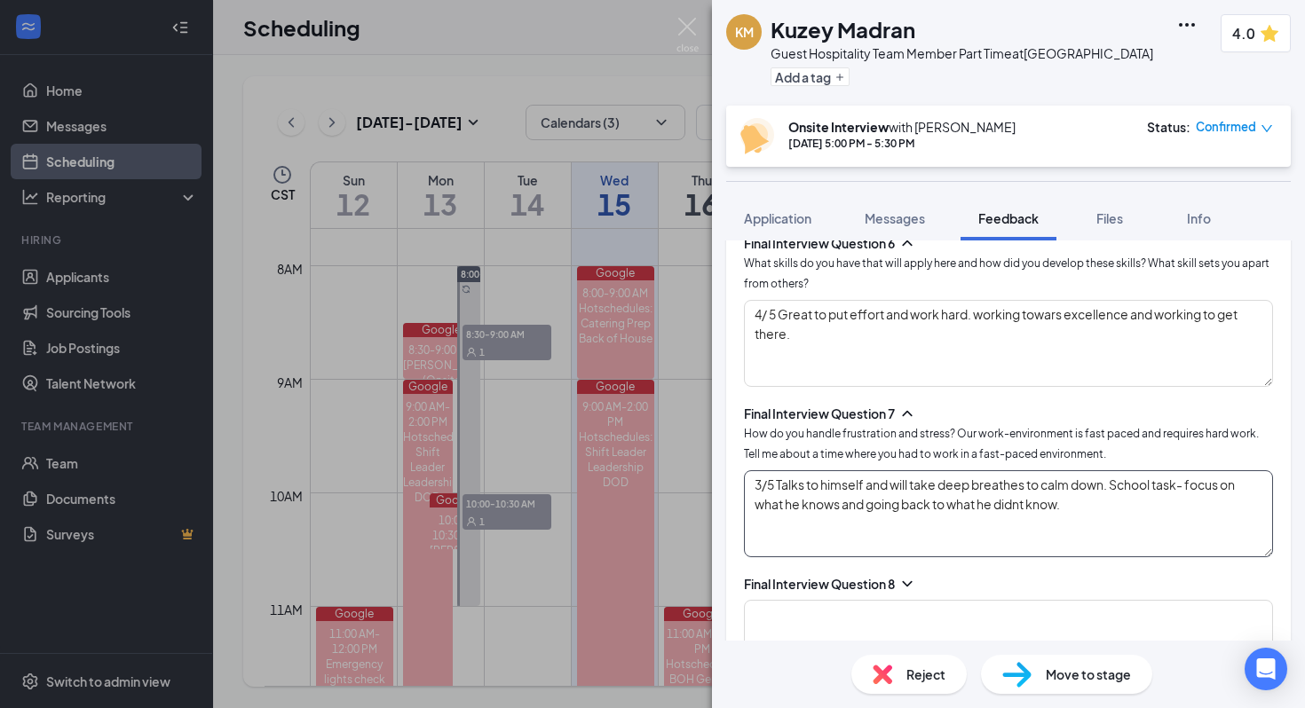
type textarea "3/5 Talks to himself and will take deep breathes to calm down. School task- foc…"
click at [679, 580] on icon "ChevronDown" at bounding box center [907, 584] width 18 height 18
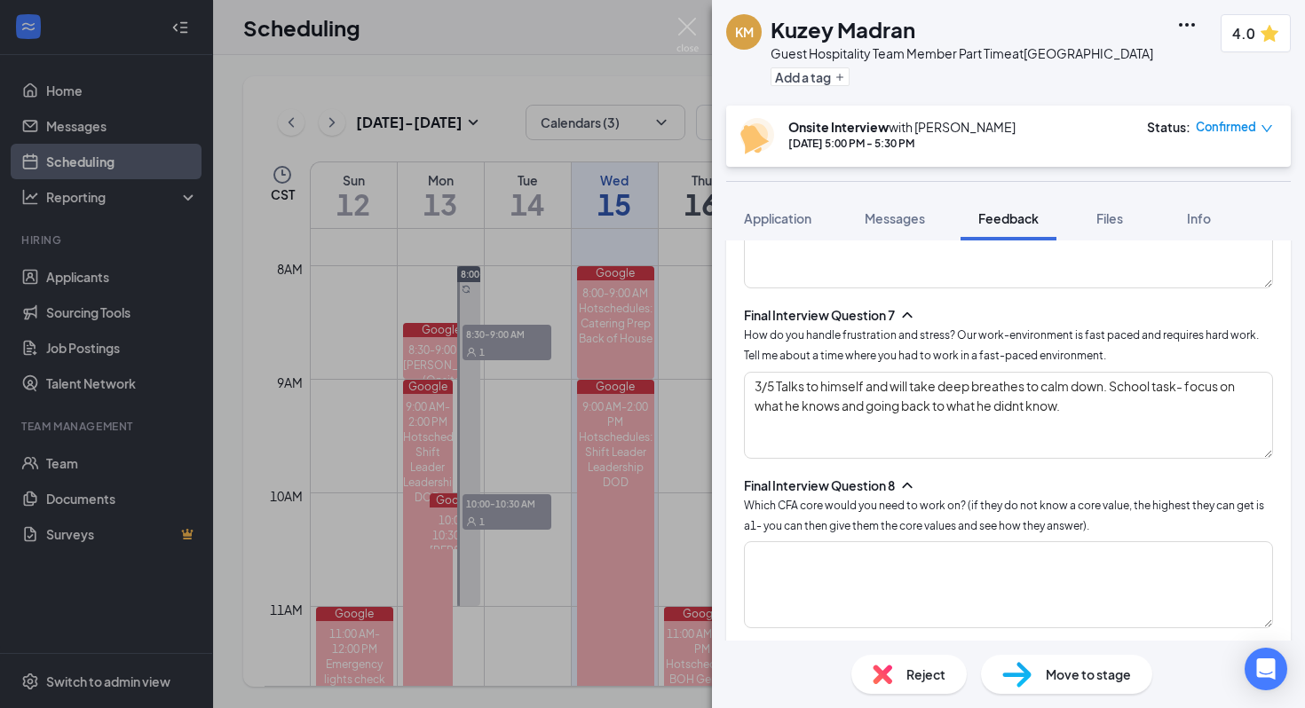
scroll to position [2536, 0]
click at [679, 562] on textarea at bounding box center [1008, 584] width 529 height 87
click at [679, 542] on textarea "3/4-" at bounding box center [1008, 584] width 529 height 87
click at [679, 549] on textarea "3/5-" at bounding box center [1008, 584] width 529 height 87
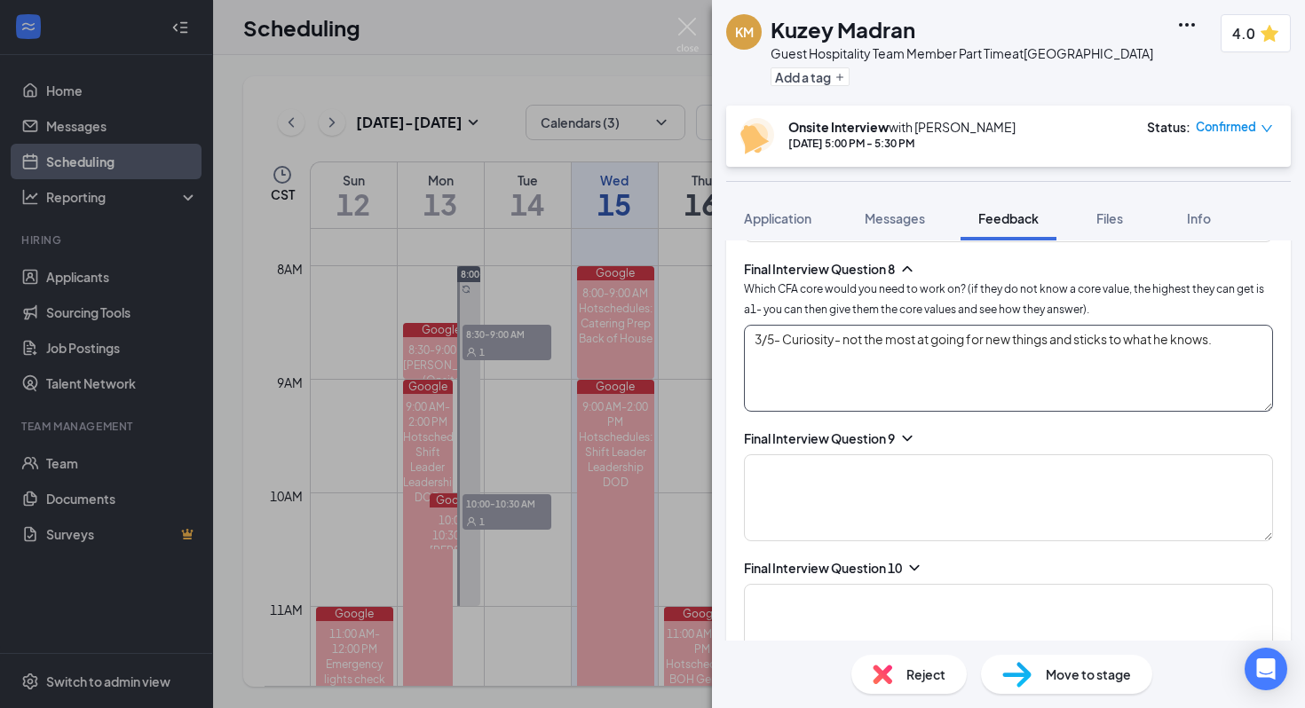
scroll to position [2762, 0]
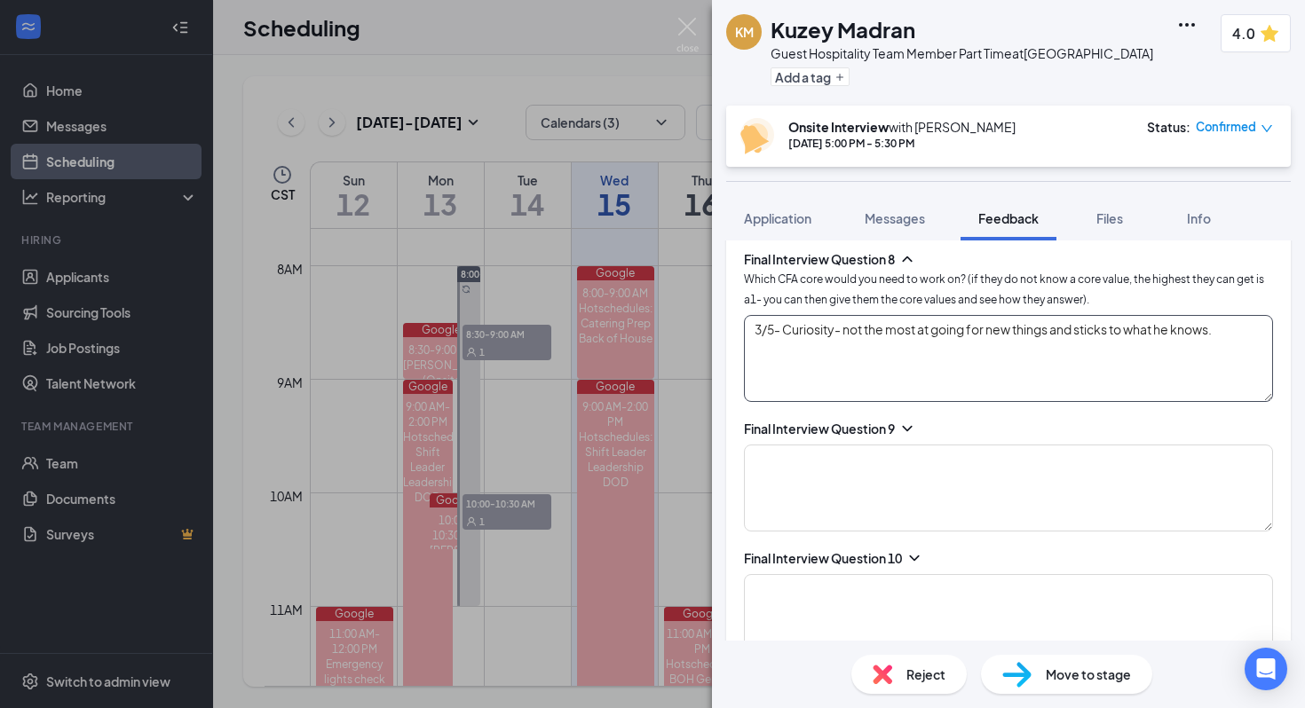
type textarea "3/5- Curiosity- not the most at going for new things and sticks to what he know…"
click at [679, 420] on icon "ChevronDown" at bounding box center [907, 429] width 18 height 18
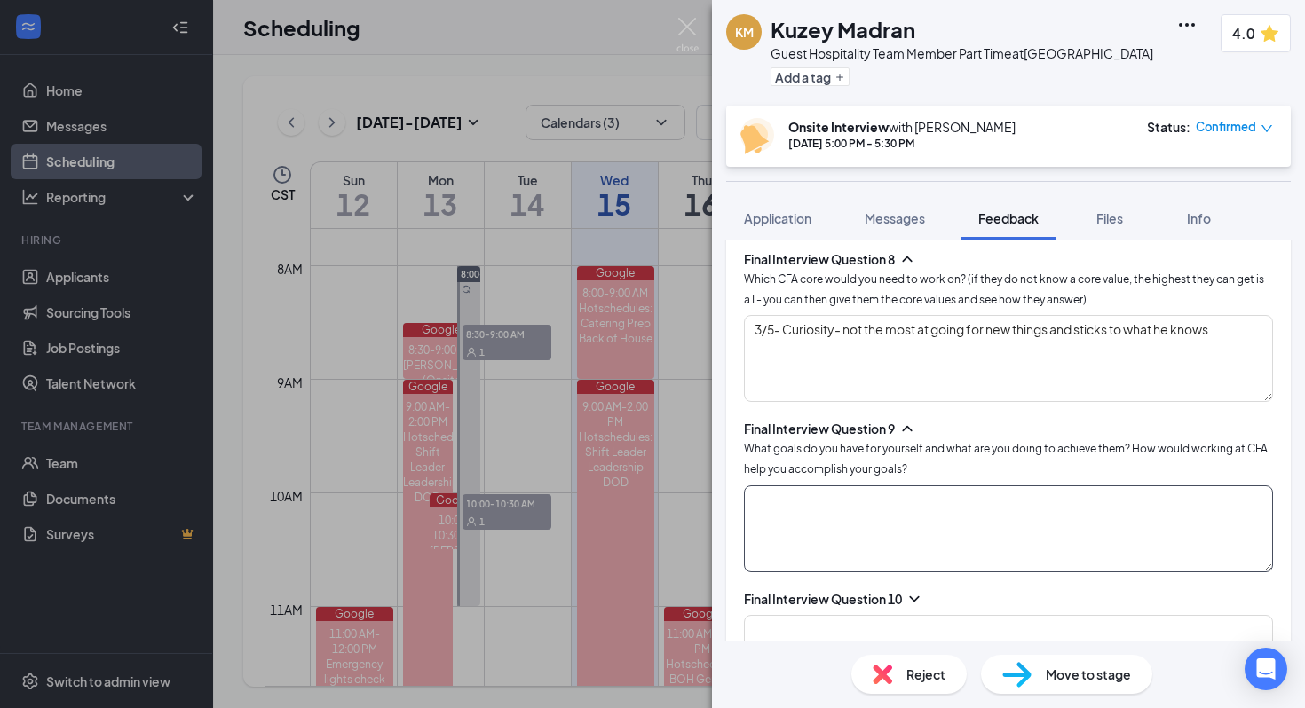
click at [679, 506] on textarea at bounding box center [1008, 529] width 529 height 87
click at [679, 506] on textarea "Good grades- studies," at bounding box center [1008, 529] width 529 height 87
click at [679, 490] on textarea "Good grades- studies," at bounding box center [1008, 529] width 529 height 87
click at [679, 487] on textarea "Good grades- studies, blacnces it out" at bounding box center [1008, 529] width 529 height 87
click at [679, 492] on textarea "Good grades- studies, balacnces it out" at bounding box center [1008, 529] width 529 height 87
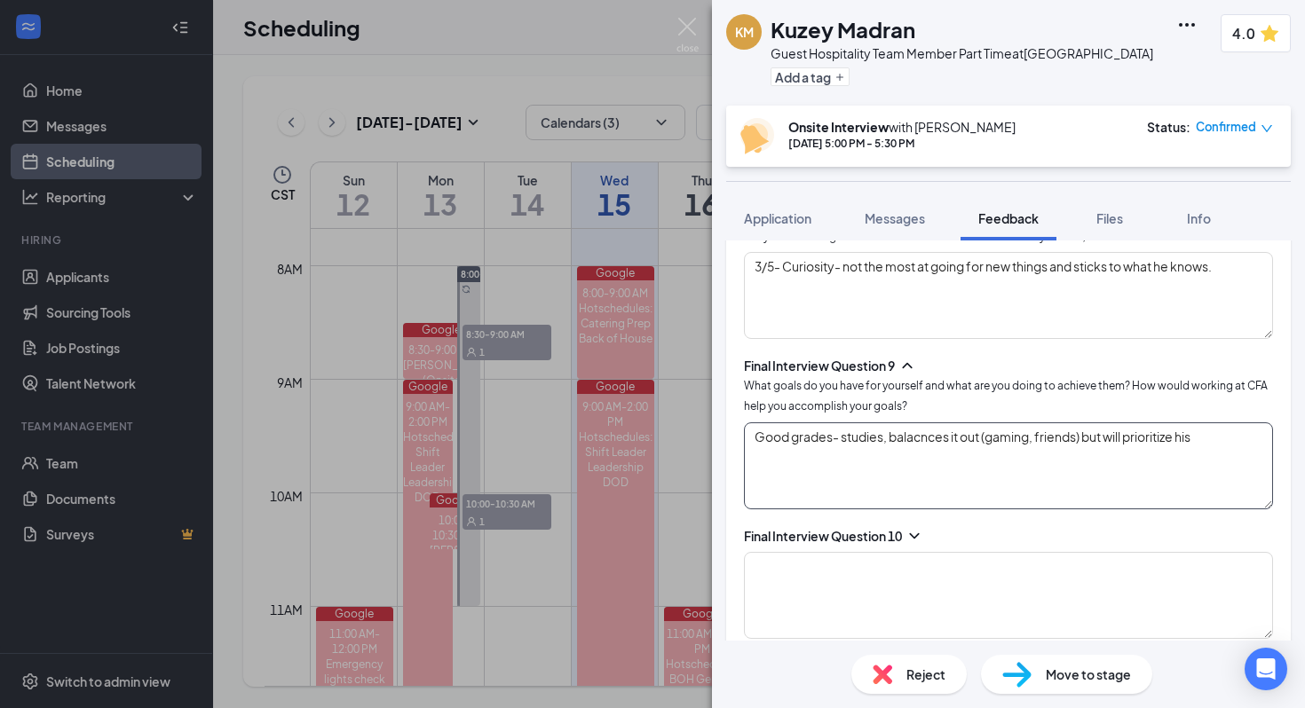
scroll to position [2943, 0]
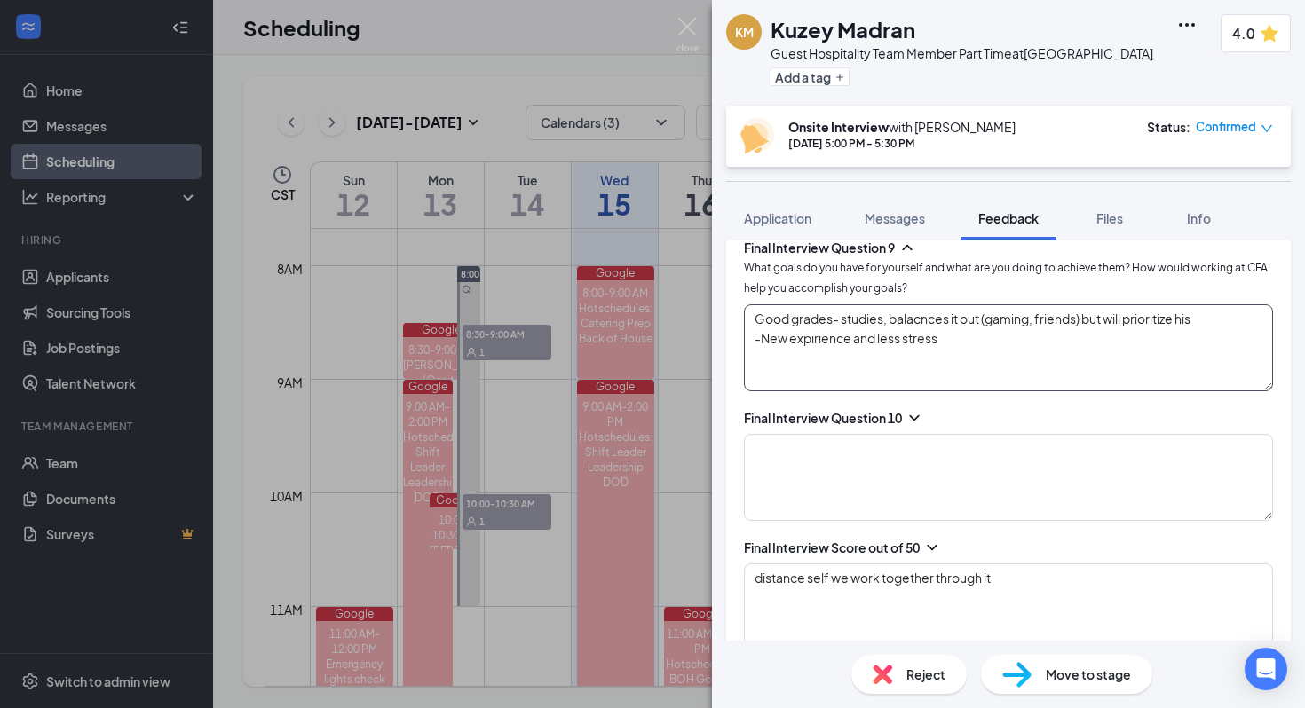
click at [679, 334] on textarea "Good grades- studies, balacnces it out (gaming, friends) but will prioritize hi…" at bounding box center [1008, 347] width 529 height 87
click at [679, 328] on textarea "Good grades- studies, balacnces it out (gaming, friends) but will prioritize hi…" at bounding box center [1008, 347] width 529 height 87
type textarea "Good grades- studies, balacnces it out (gaming, friends) but will prioritize hi…"
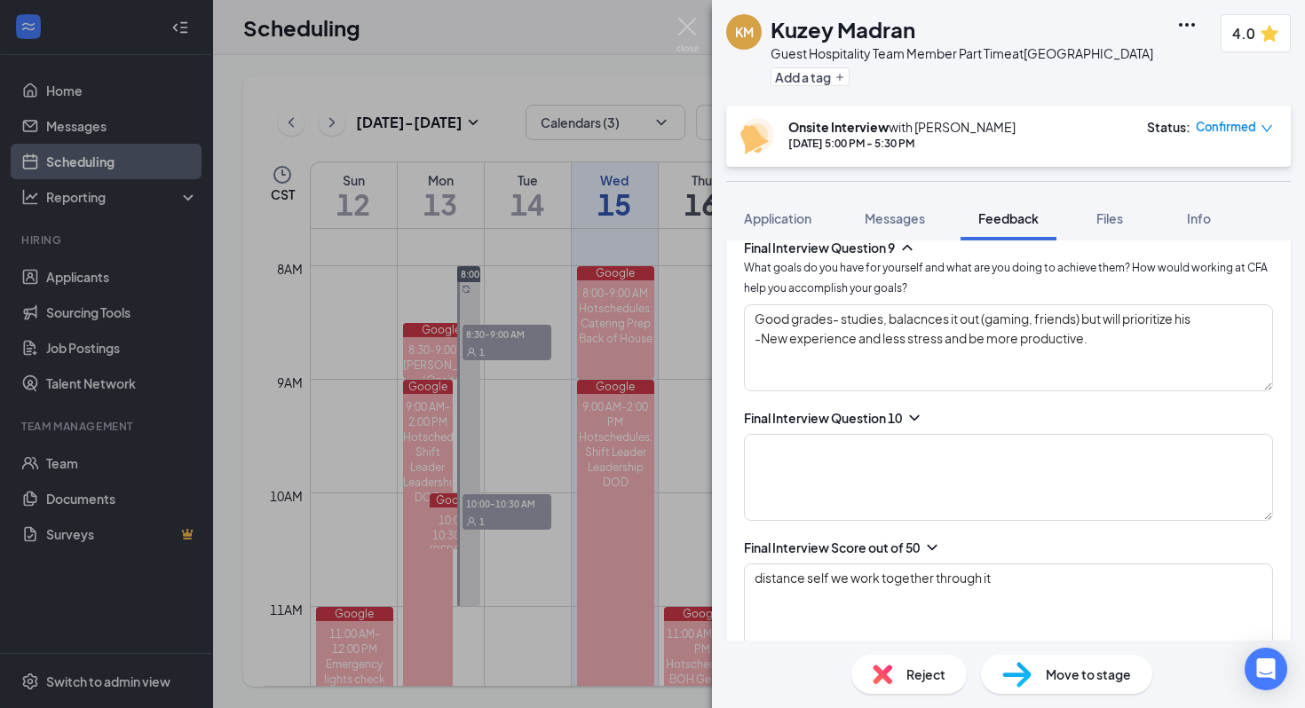
click at [679, 419] on div "Final Interview Question 10" at bounding box center [1008, 465] width 529 height 112
click at [679, 457] on textarea at bounding box center [1008, 477] width 529 height 87
click at [679, 423] on div "Final Interview Question 10" at bounding box center [1008, 465] width 529 height 112
click at [679, 411] on div "Final Interview Question 10" at bounding box center [1008, 418] width 529 height 18
click at [679, 409] on icon "ChevronDown" at bounding box center [914, 418] width 18 height 18
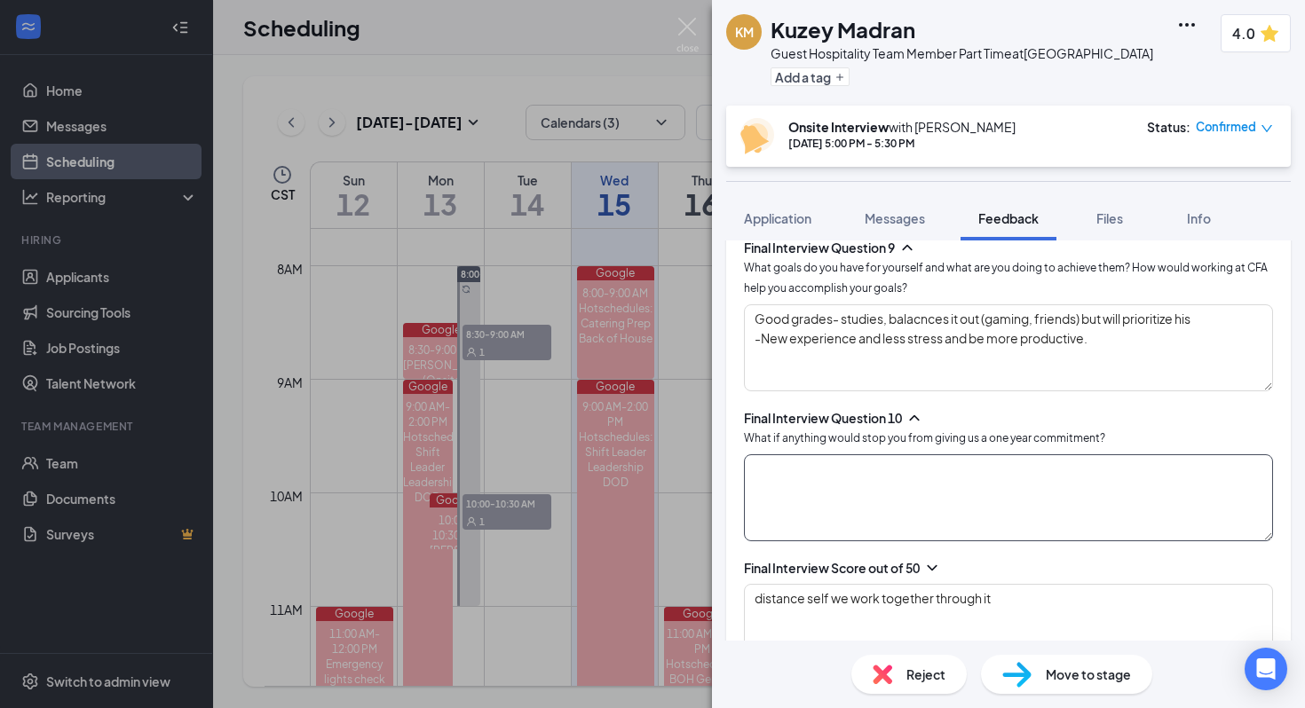
click at [679, 473] on textarea at bounding box center [1008, 498] width 529 height 87
click at [679, 475] on textarea at bounding box center [1008, 498] width 529 height 87
click at [679, 470] on textarea at bounding box center [1008, 498] width 529 height 87
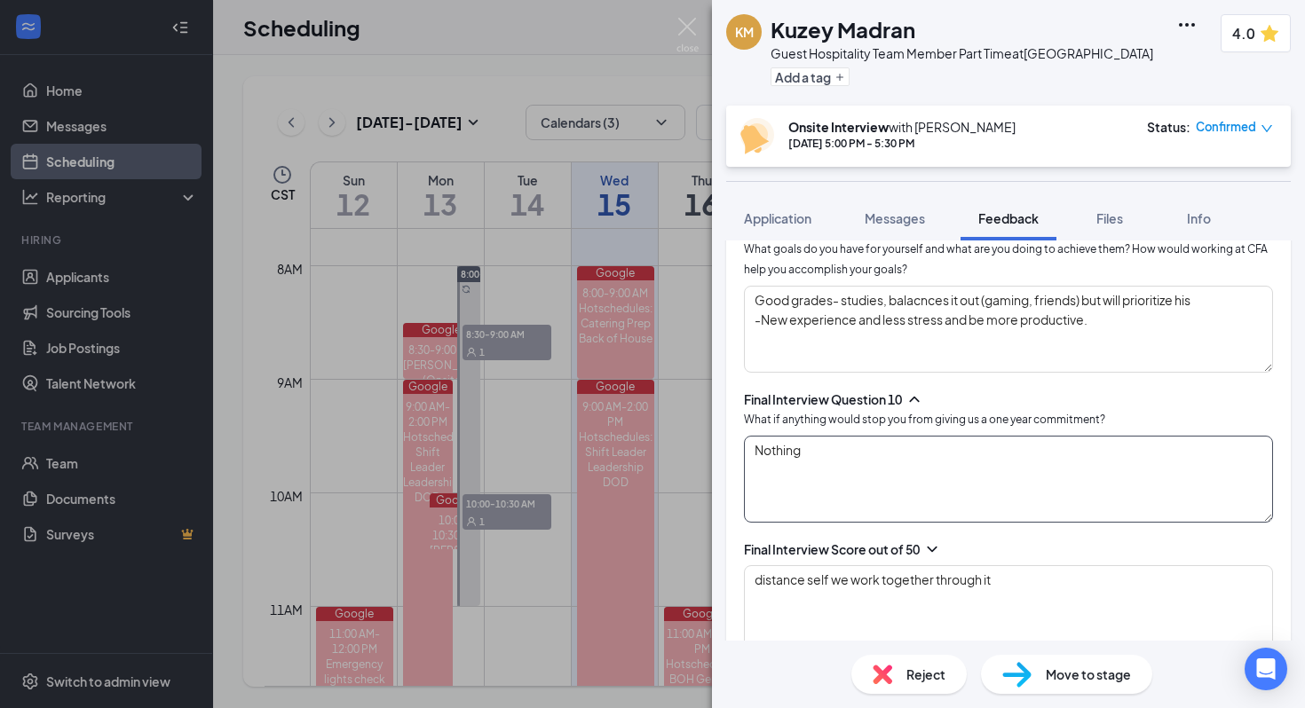
scroll to position [2981, 0]
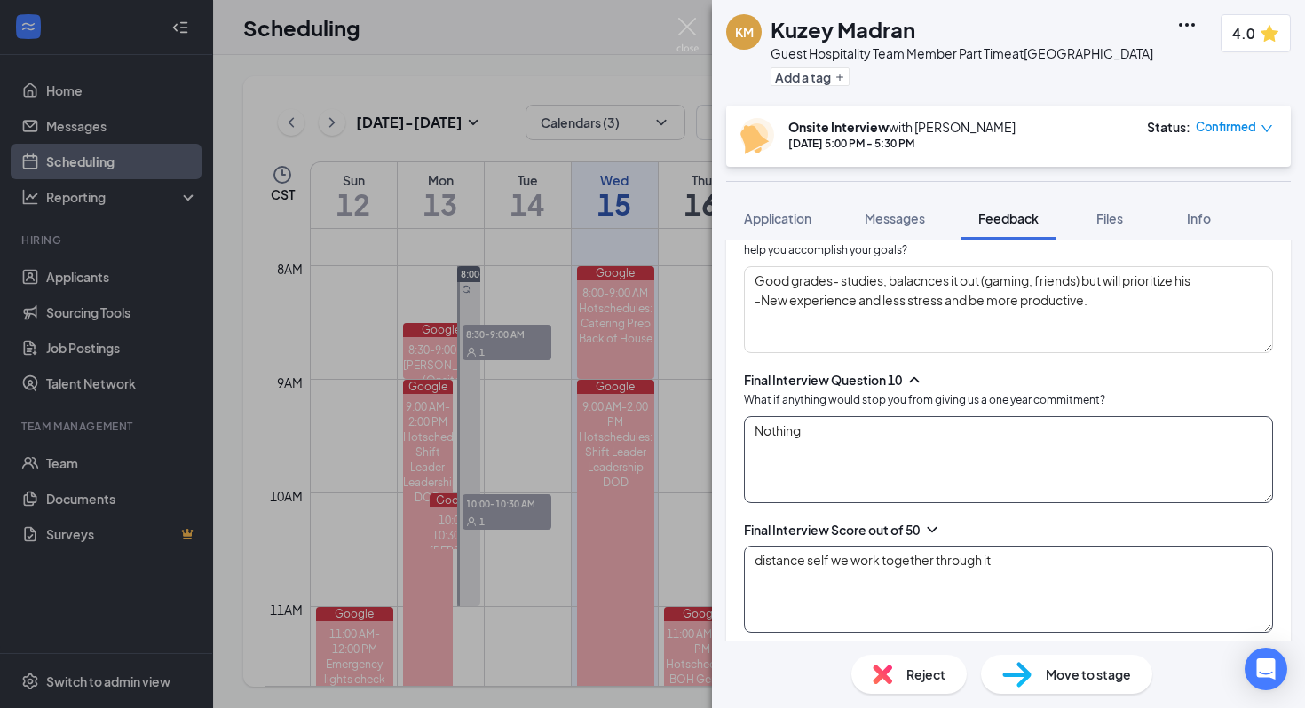
type textarea "Nothing"
click at [679, 550] on textarea "distance self we work together through it" at bounding box center [1008, 589] width 529 height 87
click at [679, 549] on textarea "-distance self we work together through it" at bounding box center [1008, 589] width 529 height 87
type textarea "-distance self we work together through it -eventually madison."
click at [679, 272] on textarea "Good grades- studies, balacnces it out (gaming, friends) but will prioritize hi…" at bounding box center [1008, 309] width 529 height 87
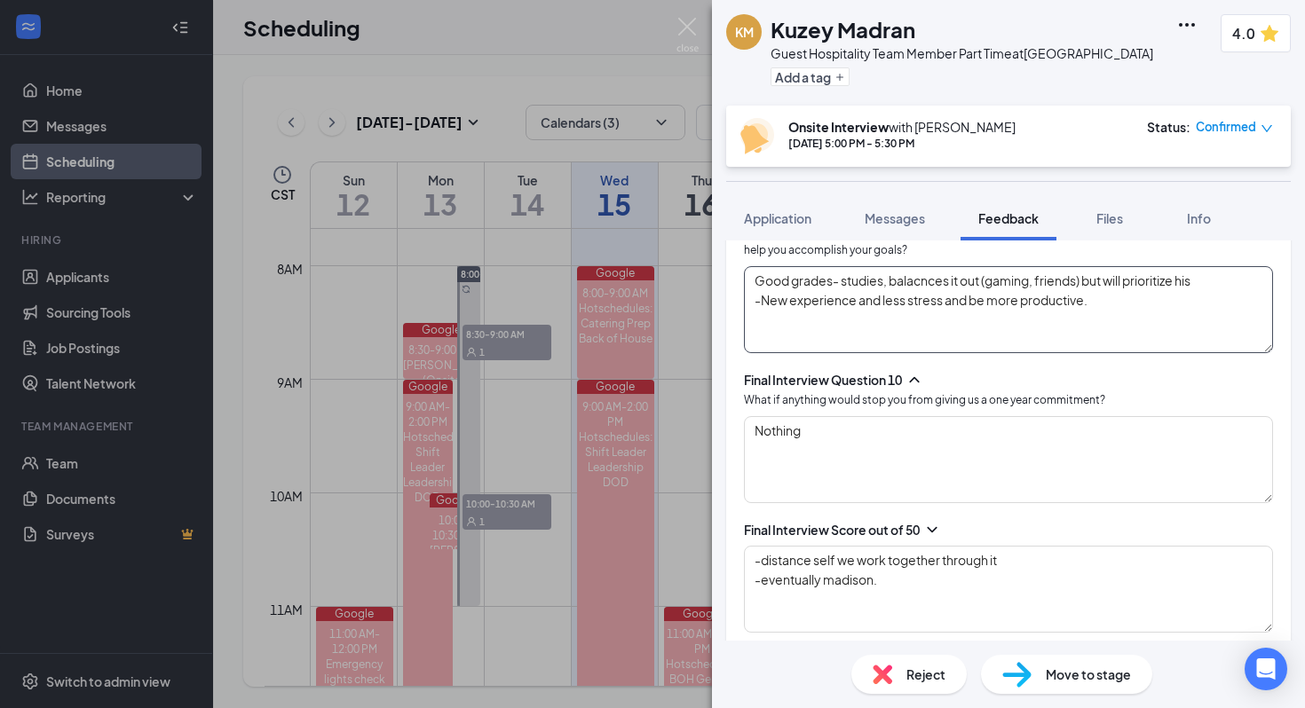
click at [679, 272] on textarea "Good grades- studies, balacnces it out (gaming, friends) but will prioritize hi…" at bounding box center [1008, 309] width 529 height 87
type textarea "Good grades- studies, balances it out (gaming, friends) but will prioritize his…"
click at [679, 548] on textarea "-distance self we work together through it -eventually madison." at bounding box center [1008, 589] width 529 height 87
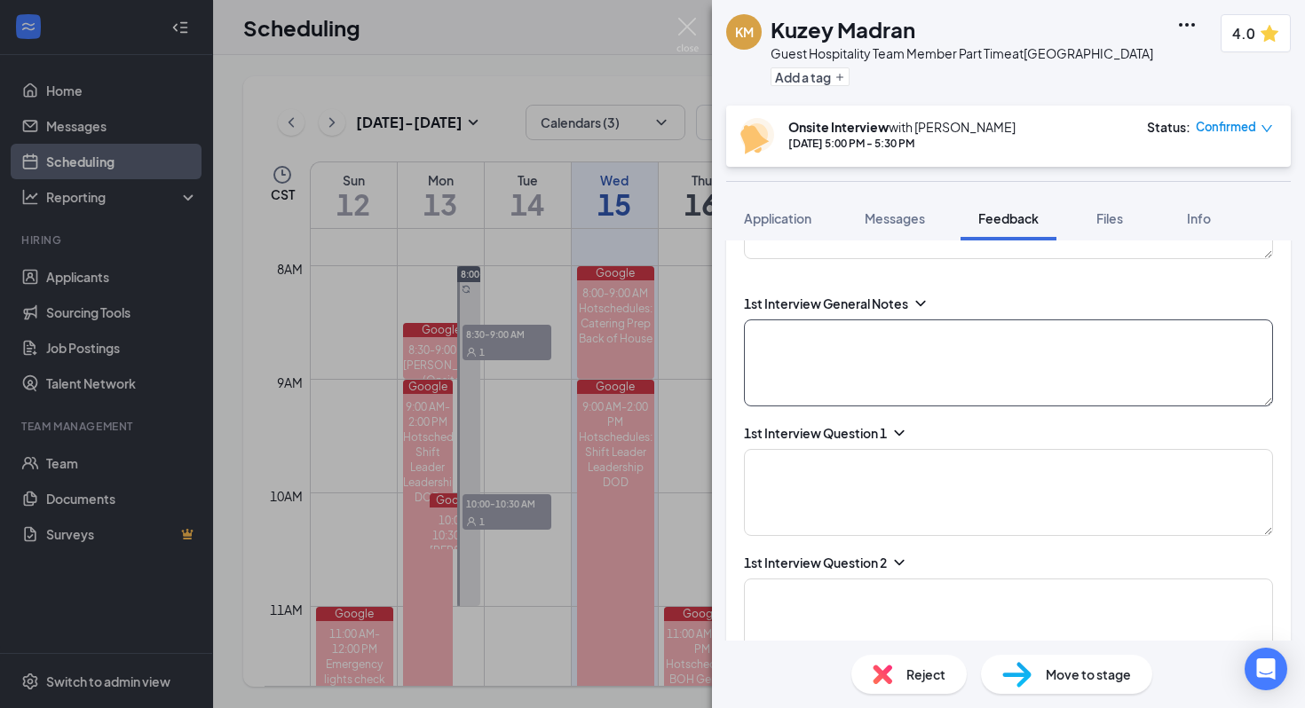
scroll to position [0, 0]
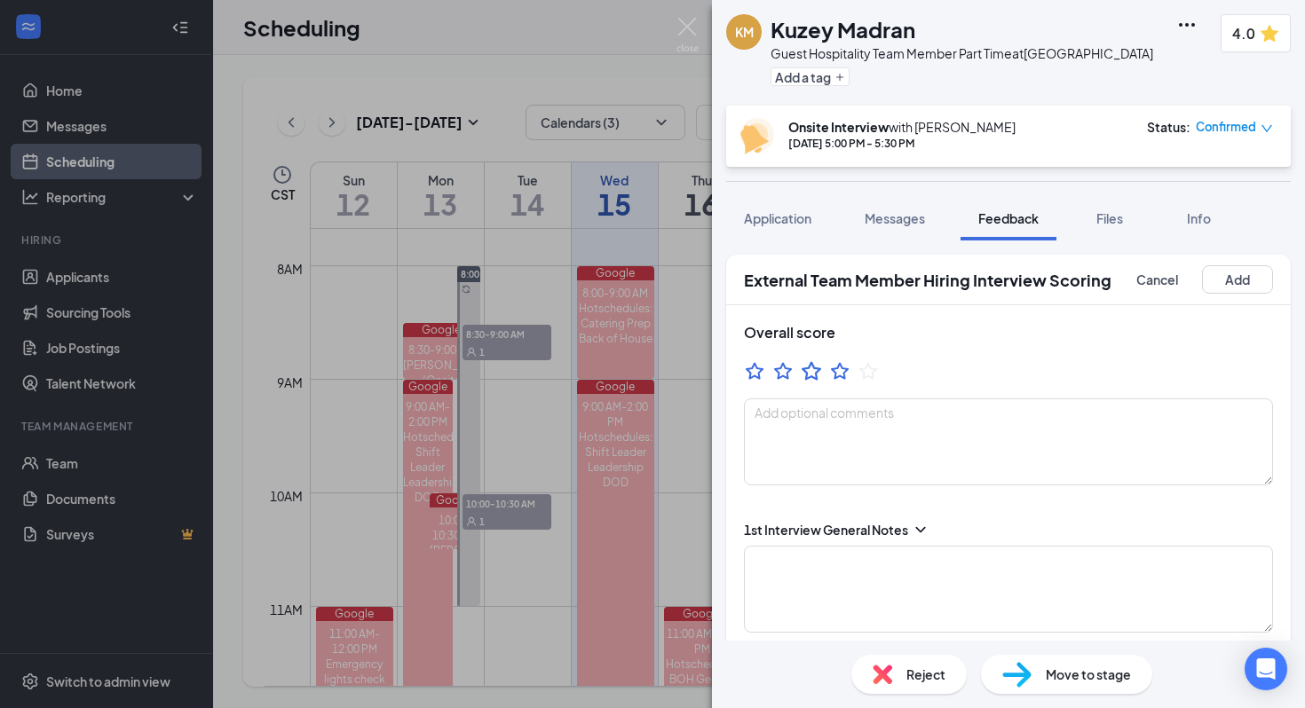
type textarea "-distance self we work together through it - -eventually madison."
click at [679, 368] on icon "StarBorder" at bounding box center [812, 370] width 20 height 19
click at [679, 280] on button "Add" at bounding box center [1237, 279] width 71 height 28
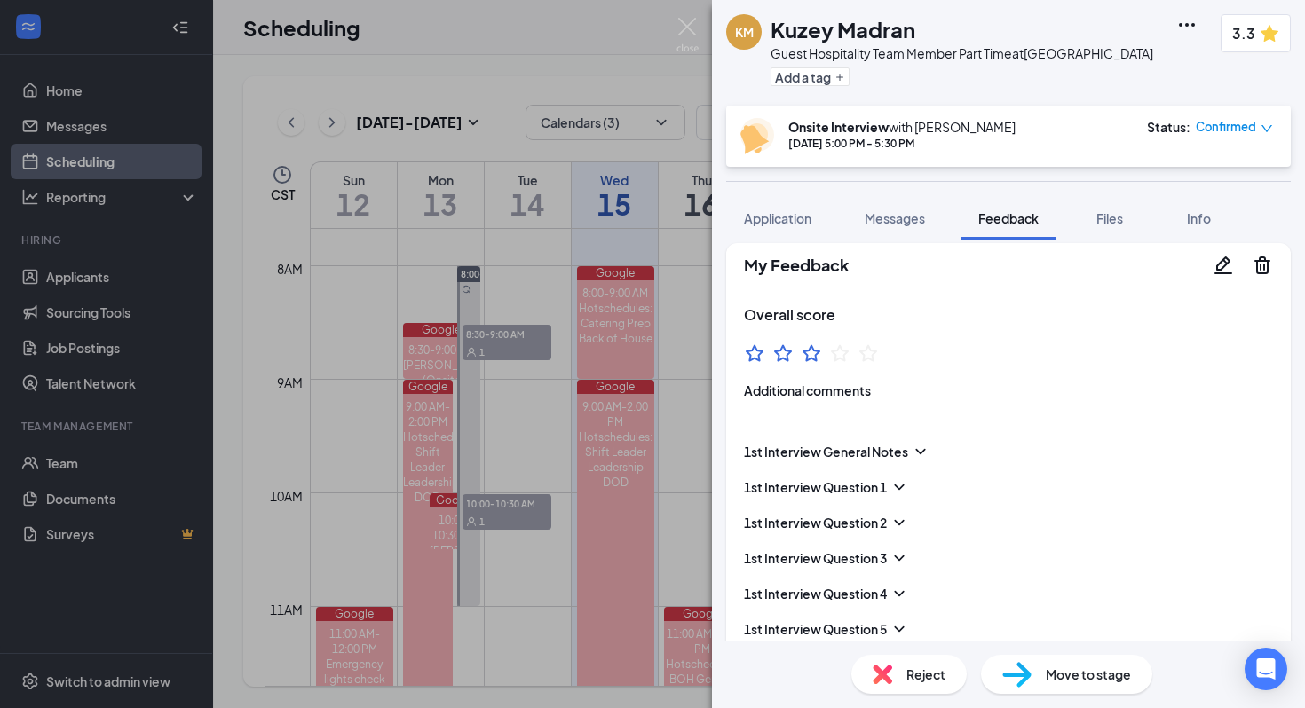
scroll to position [23, 0]
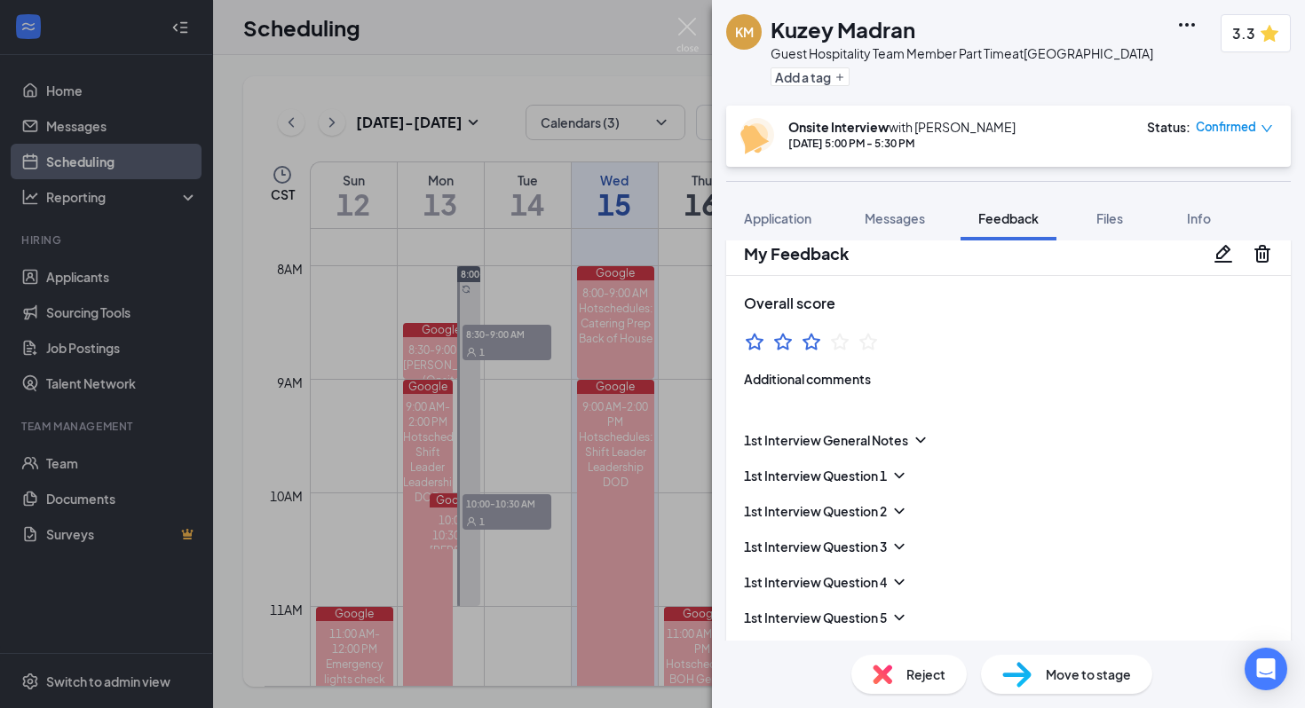
click at [679, 347] on icon "StarBorder" at bounding box center [840, 341] width 18 height 17
click at [679, 257] on icon "Pencil" at bounding box center [1223, 253] width 21 height 21
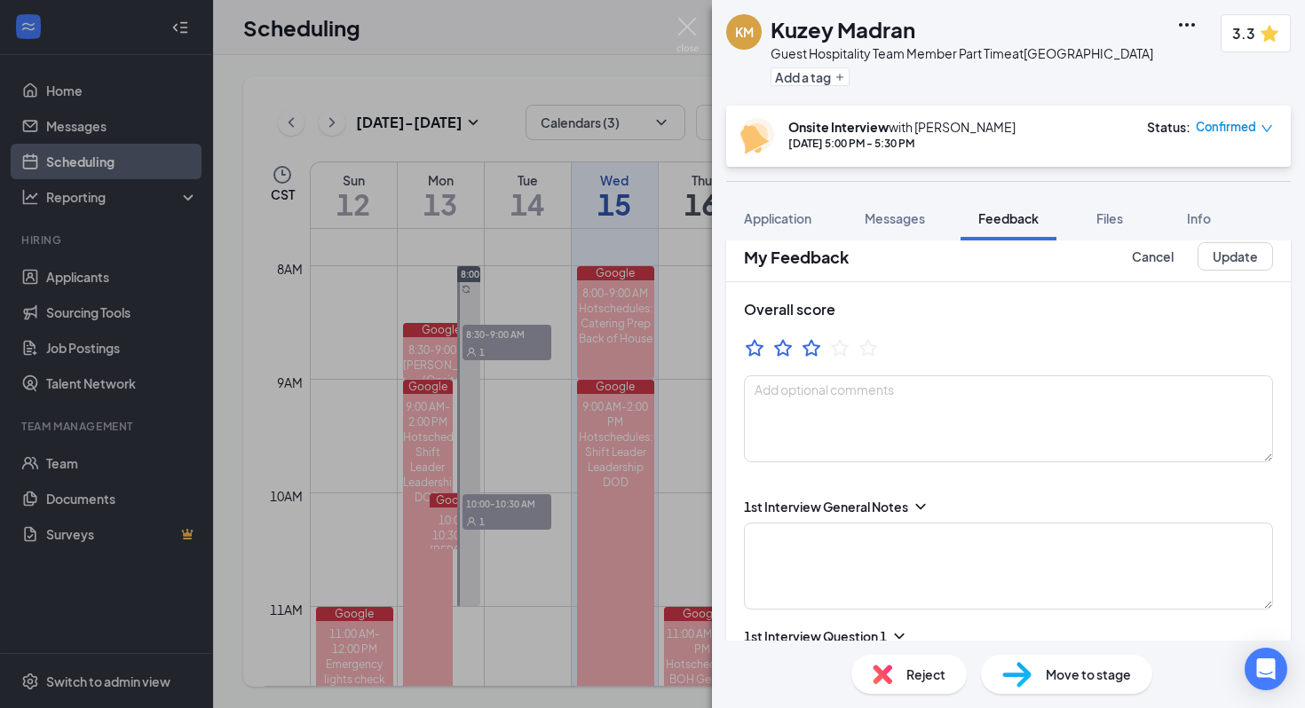
scroll to position [26, 0]
click at [679, 354] on icon "StarBorder" at bounding box center [839, 345] width 23 height 23
type textarea "4/5 -working with people -likes the cfa environment and has expirienced it"
type textarea "Good grades- studies, balances it out (gaming, friends) but will prioritize his…"
type textarea "-distance self we work together through it - -eventually madison."
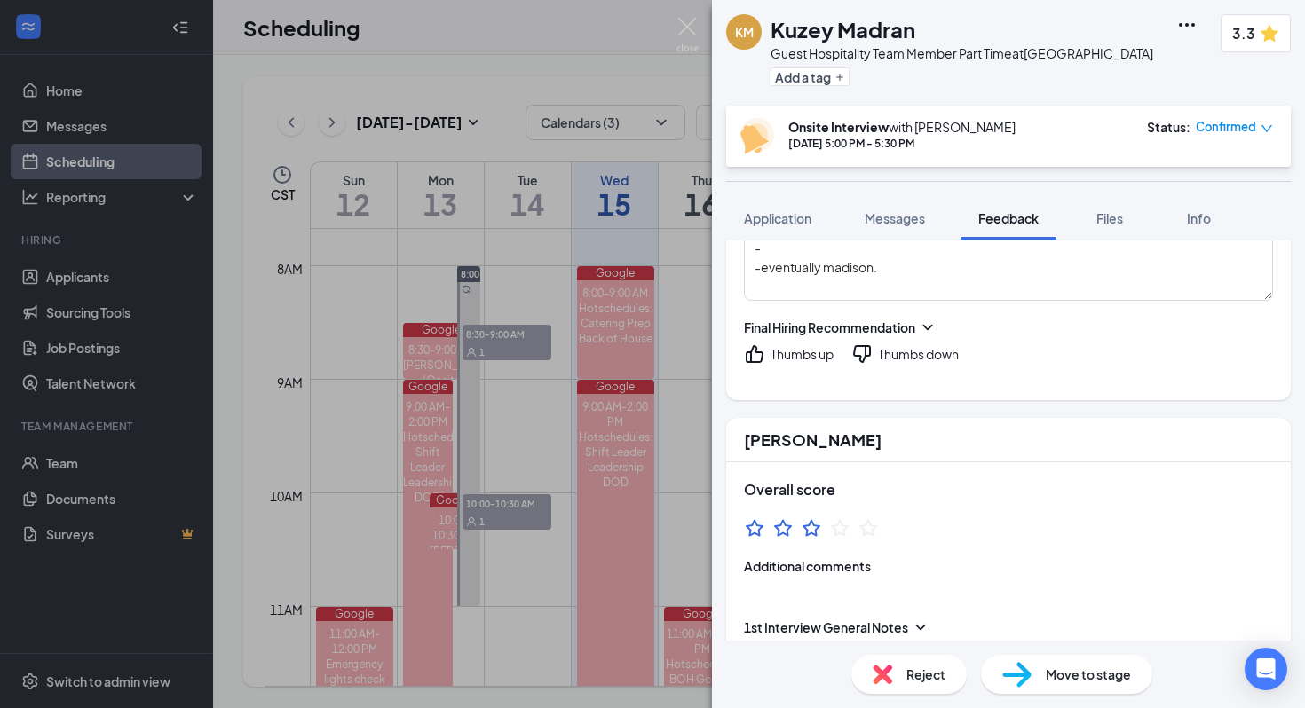
scroll to position [2946, 0]
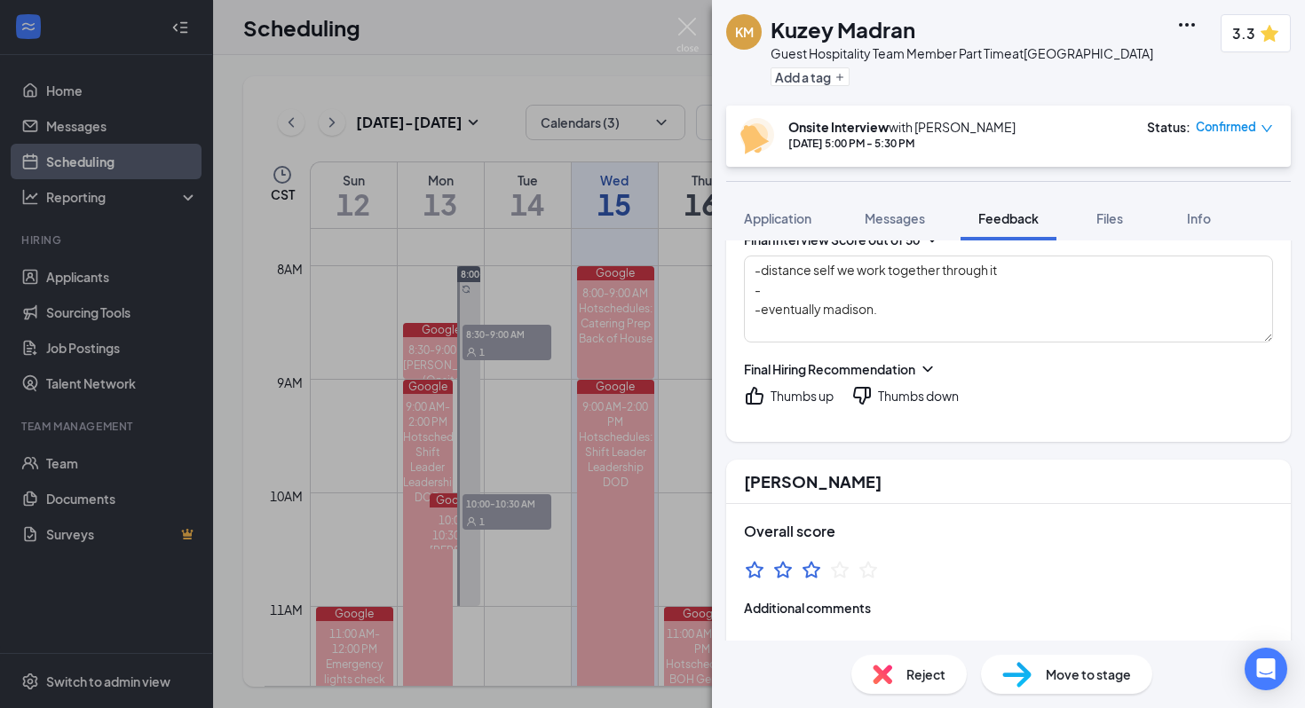
click at [679, 391] on icon "ThumbsUp" at bounding box center [754, 395] width 21 height 21
type textarea "4/5 -working with people -likes the cfa environment and has expirienced it"
type textarea "Good grades- studies, balances it out (gaming, friends) but will prioritize his…"
type textarea "-distance self we work together through it - -eventually madison."
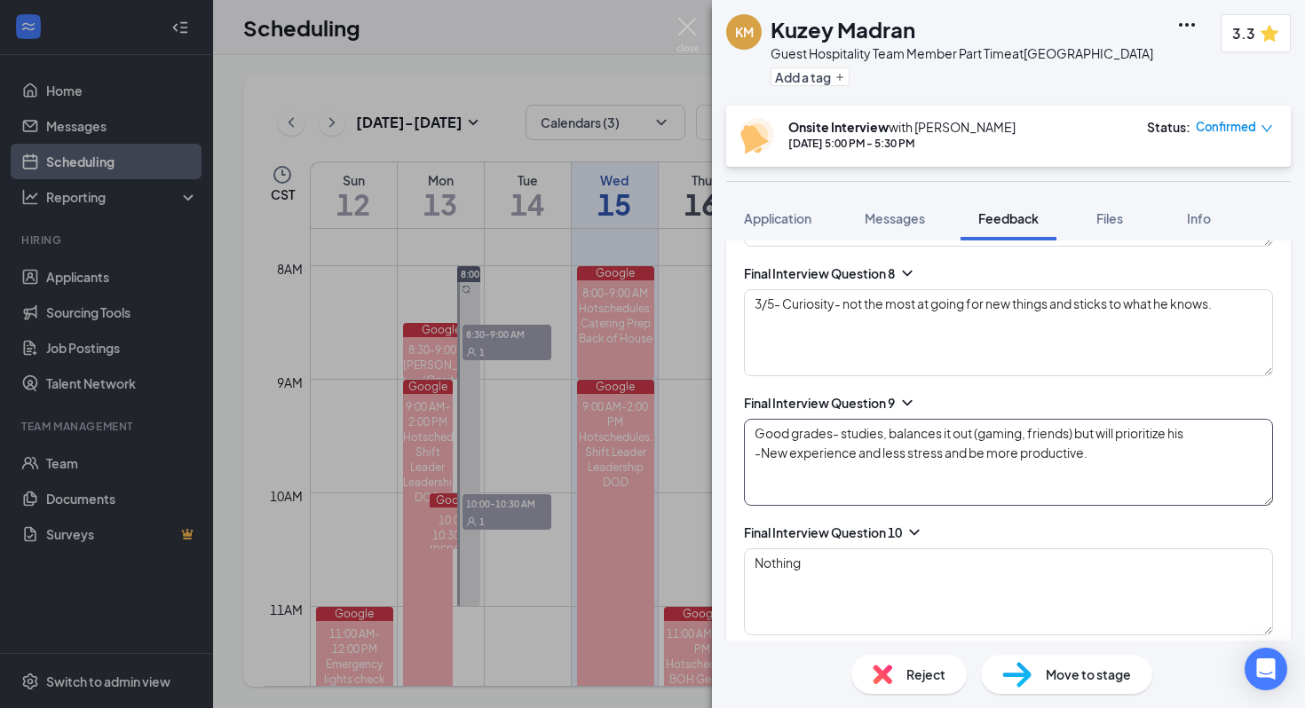
scroll to position [2531, 0]
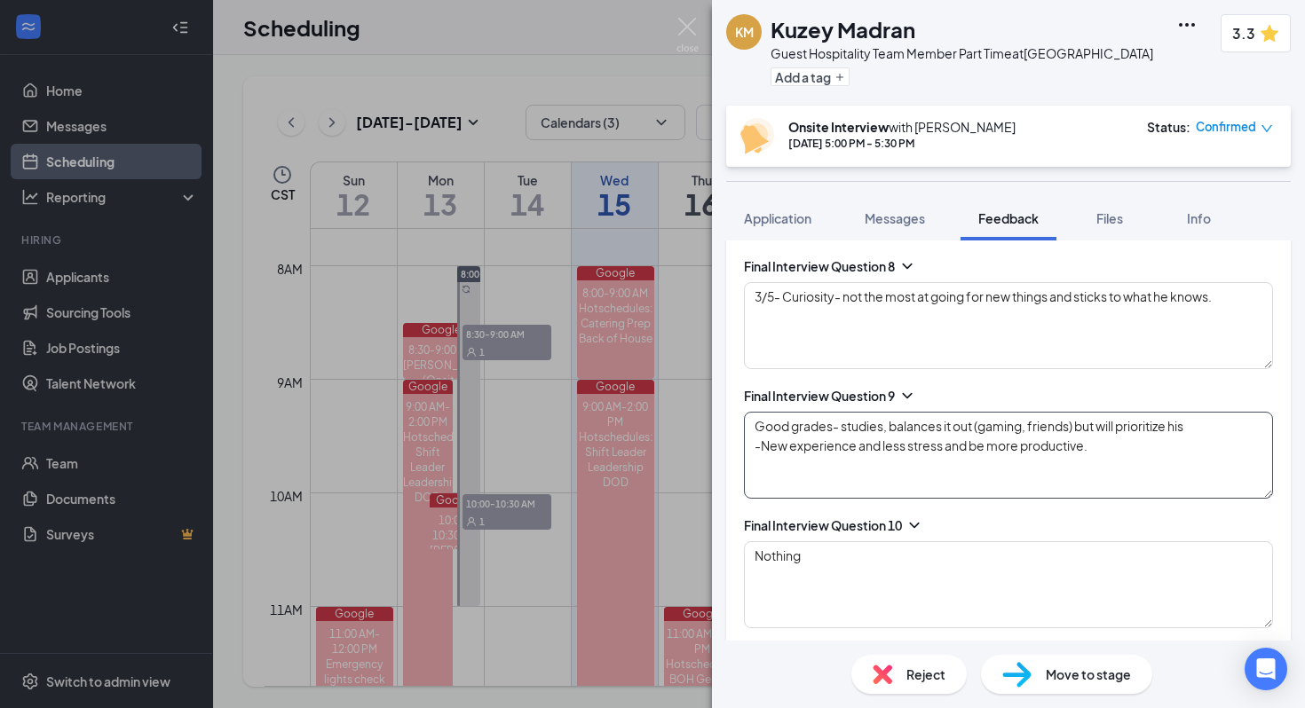
type textarea "Good grades- studies, balances it out (gaming, friends) but will prioritize his…"
click at [679, 428] on textarea "Good grades- studies, balances it out (gaming, friends) but will prioritize his…" at bounding box center [1008, 455] width 529 height 87
type textarea "4/5 -working with people -likes the cfa environment and has expirienced it"
type textarea "4Good grades- studies, balances it out (gaming, friends) but will prioritize hi…"
type textarea "-distance self we work together through it - -eventually madison."
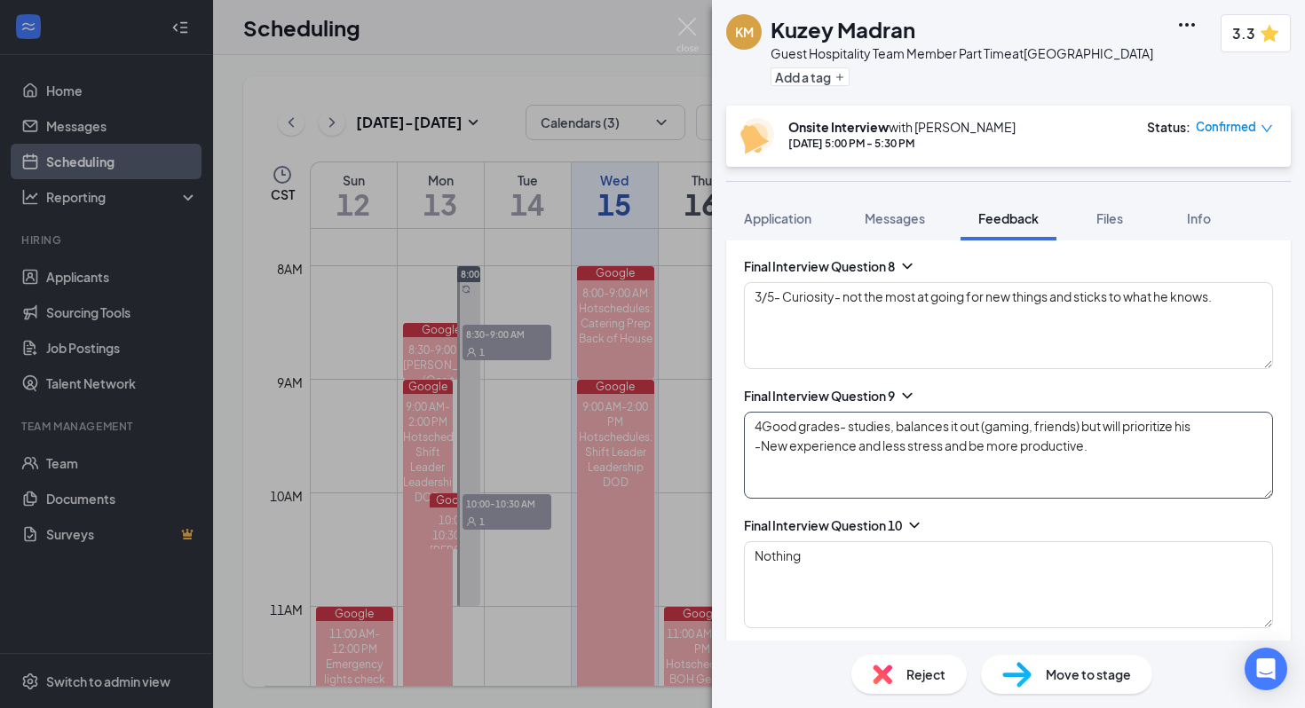
type textarea "4/5 -working with people -likes the cfa environment and has expirienced it"
type textarea "4.Good grades- studies, balances it out (gaming, friends) but will prioritize h…"
type textarea "-distance self we work together through it - -eventually madison."
type textarea "4/5 -working with people -likes the cfa environment and has expirienced it"
type textarea "4Good grades- studies, balances it out (gaming, friends) but will prioritize hi…"
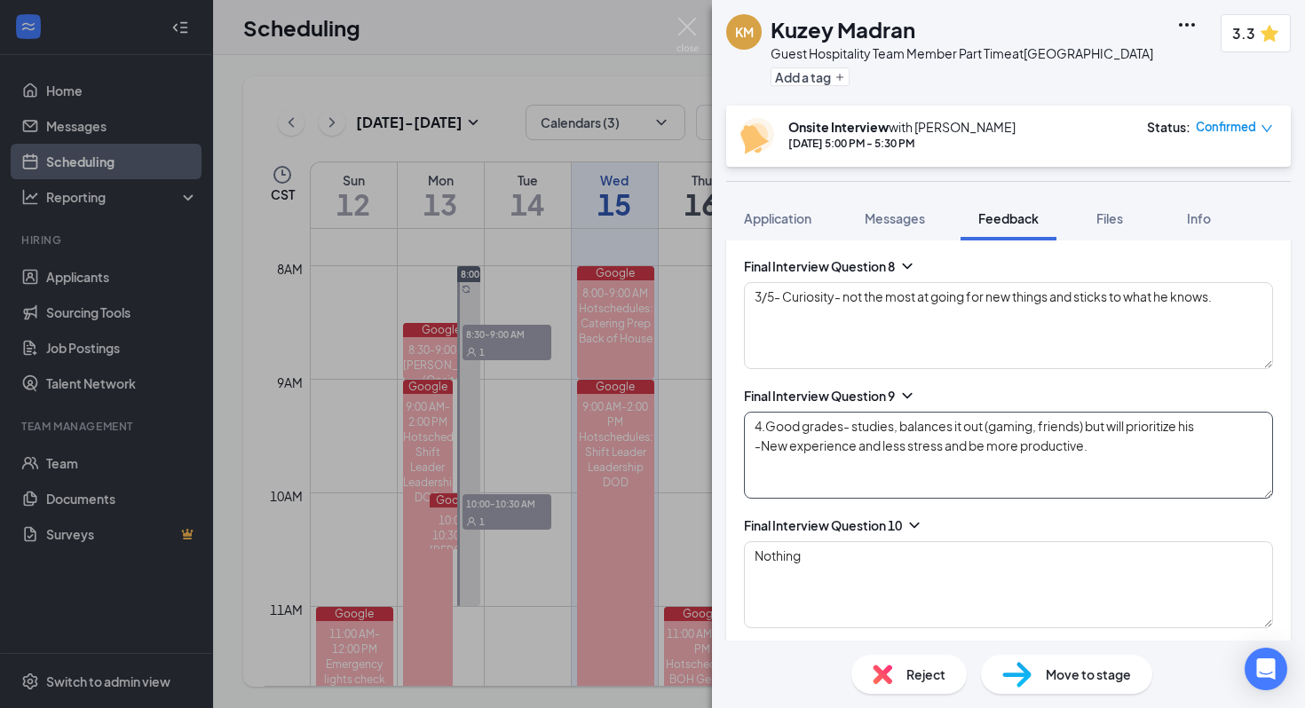
type textarea "-distance self we work together through it - -eventually madison."
type textarea "4/5 -working with people -likes the cfa environment and has expirienced it"
type textarea "4/Good grades- studies, balances it out (gaming, friends) but will prioritize h…"
type textarea "-distance self we work together through it - -eventually madison."
type textarea "4/5 -working with people -likes the cfa environment and has expirienced it"
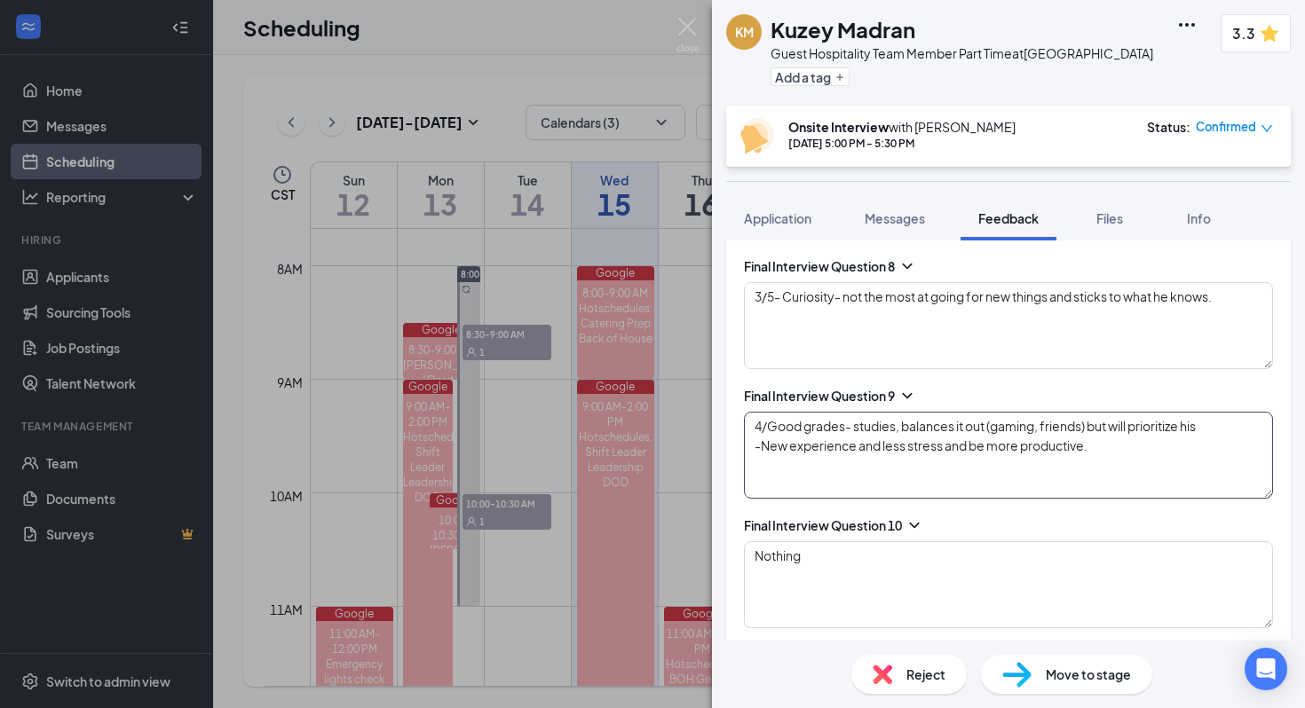
type textarea "4/5Good grades- studies, balances it out (gaming, friends) but will prioritize …"
type textarea "-distance self we work together through it - -eventually madison."
type textarea "4/5 -working with people -likes the cfa environment and has expirienced it"
type textarea "4/5 Good grades- studies, balances it out (gaming, friends) but will prioritize…"
type textarea "-distance self we work together through it - -eventually madison."
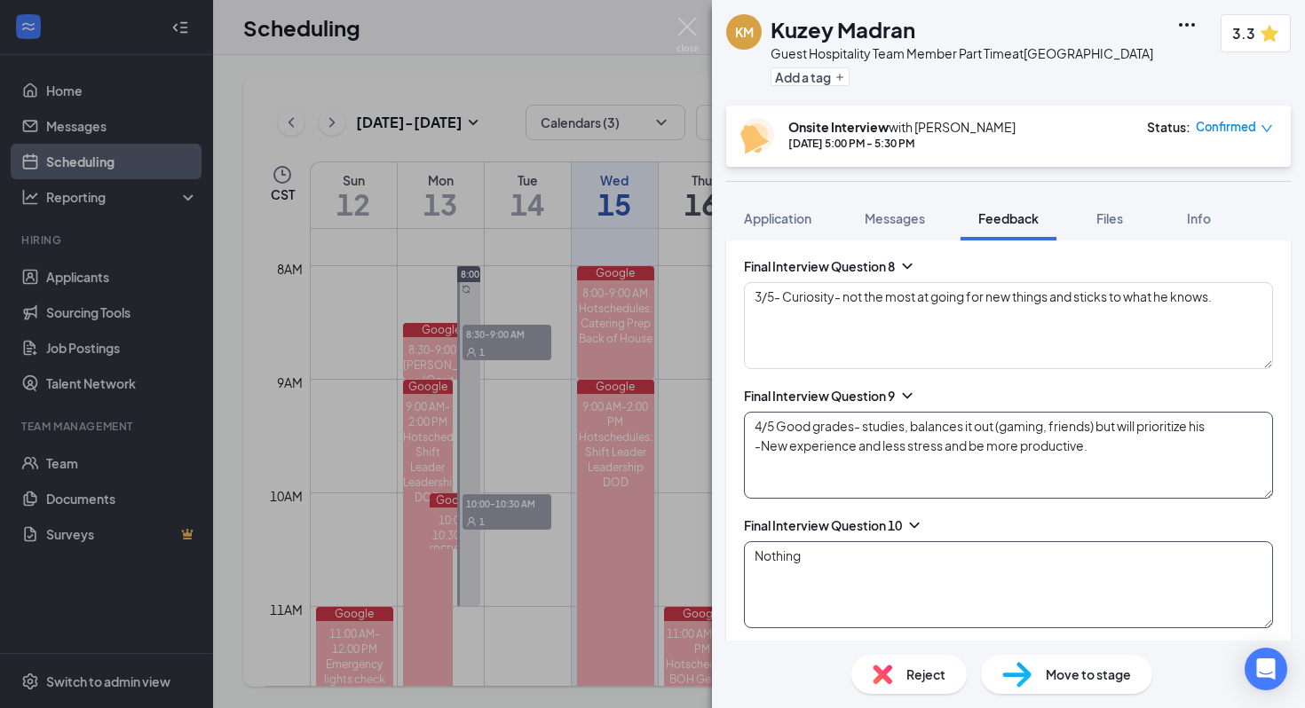
type textarea "4/5 Good grades- studies, balances it out (gaming, friends) but will prioritize…"
click at [679, 553] on textarea "Nothing" at bounding box center [1008, 585] width 529 height 87
type textarea "4/5 -working with people -likes the cfa environment and has expirienced it"
type textarea "4Nothing"
type textarea "-distance self we work together through it - -eventually madison."
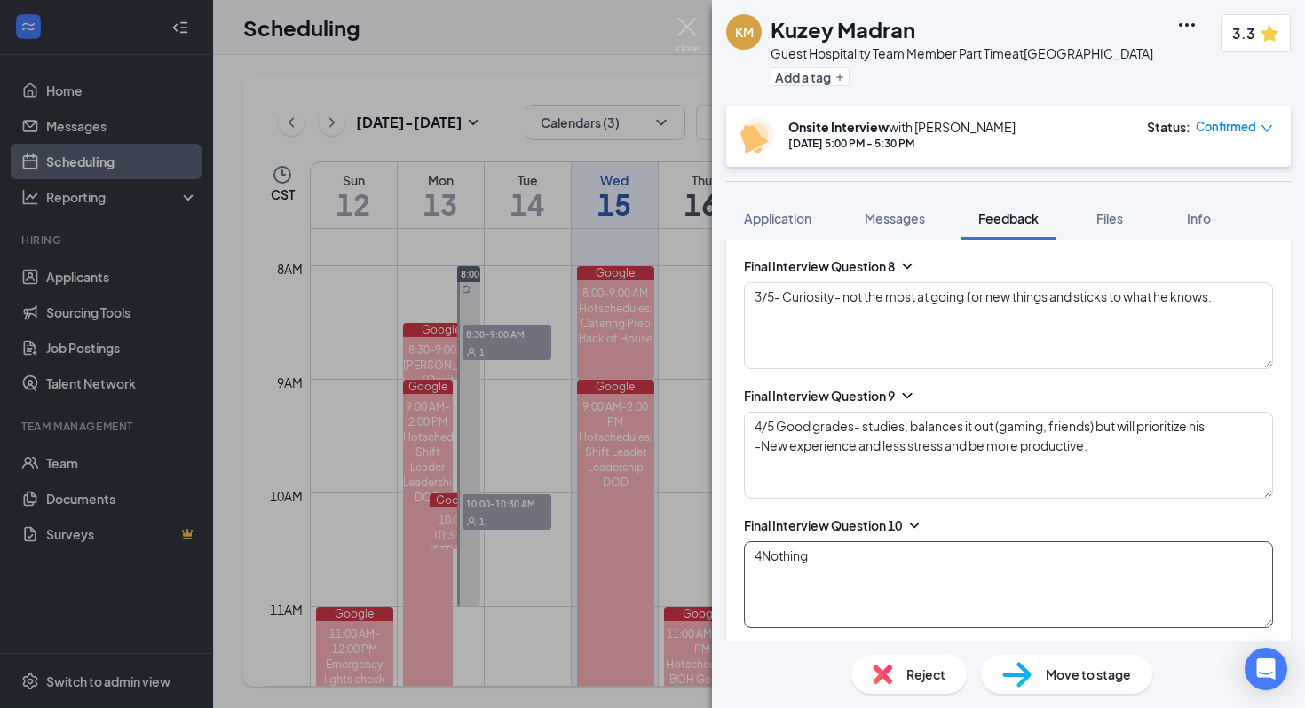
type textarea "4/5 -working with people -likes the cfa environment and has expirienced it"
type textarea "4/Nothing"
type textarea "-distance self we work together through it - -eventually madison."
type textarea "4/5 -working with people -likes the cfa environment and has expirienced it"
type textarea "4/5Nothing"
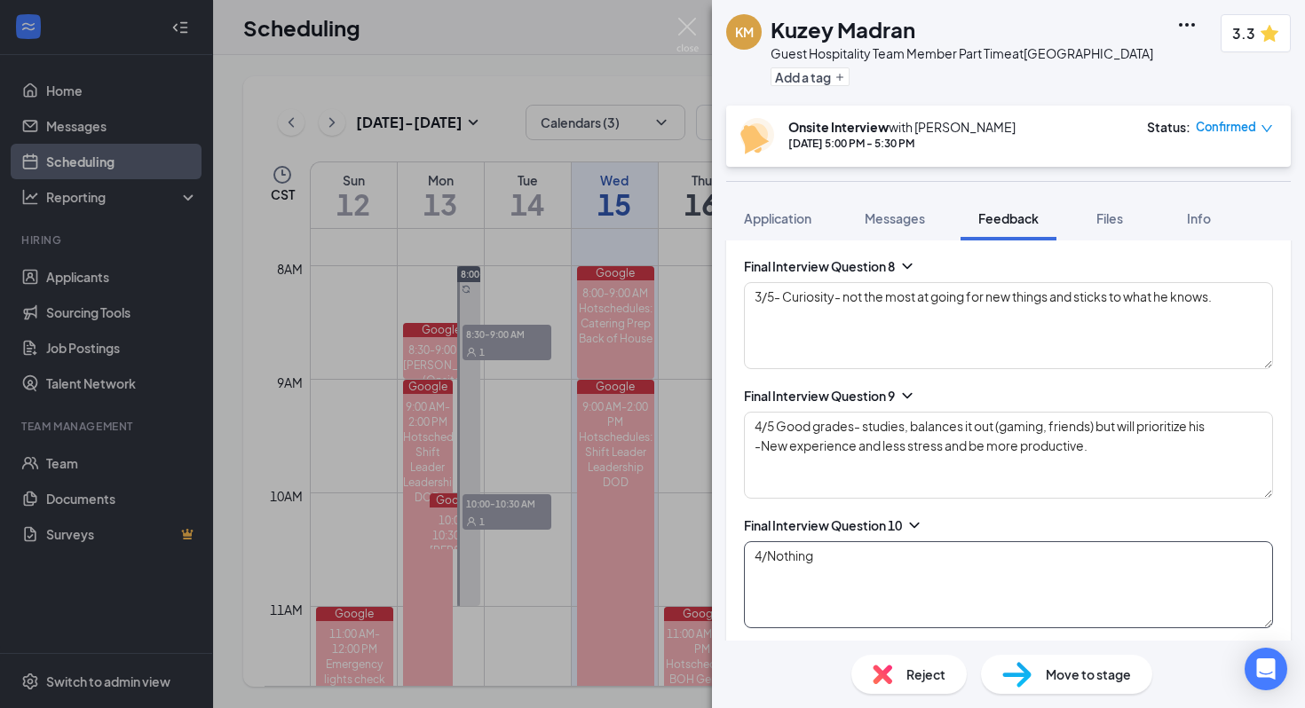
type textarea "-distance self we work together through it - -eventually madison."
type textarea "4/5 -working with people -likes the cfa environment and has expirienced it"
type textarea "4/5 Nothing"
type textarea "-distance self we work together through it - -eventually madison."
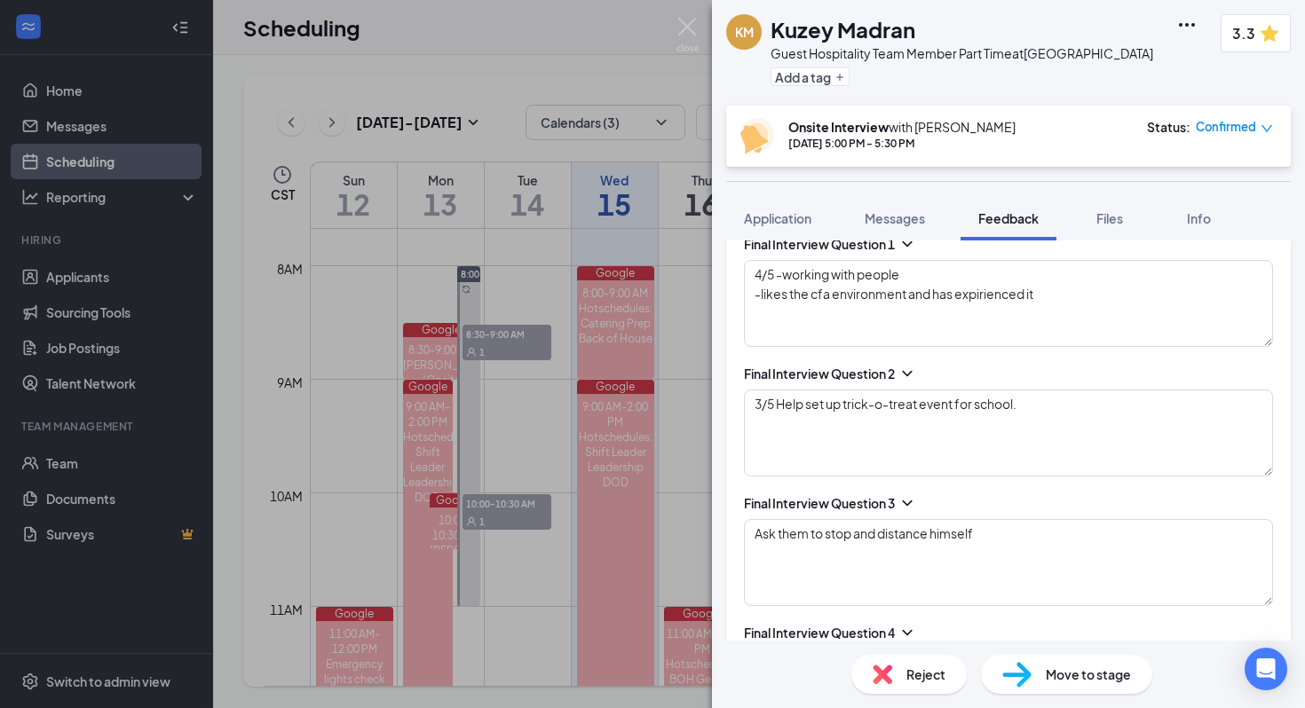
scroll to position [1657, 0]
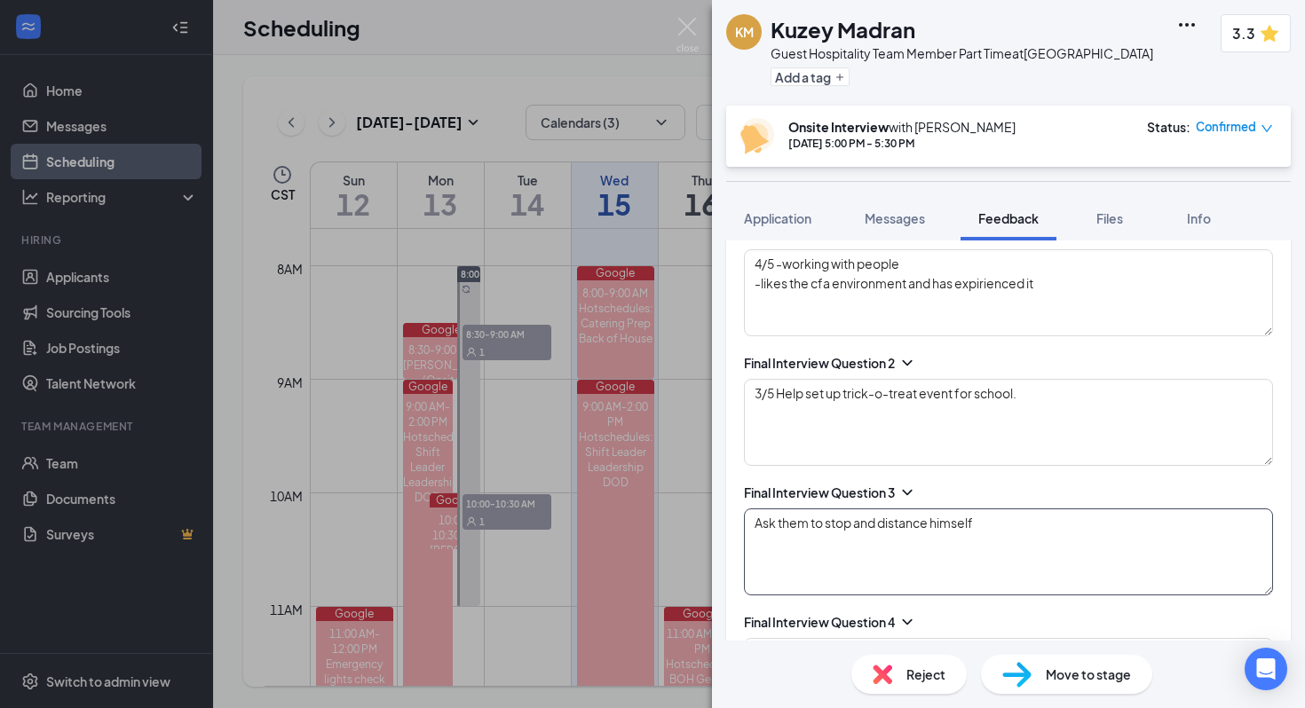
type textarea "4/5 Nothing"
click at [679, 529] on textarea "Ask them to stop and distance himself" at bounding box center [1008, 552] width 529 height 87
type textarea "4/5 -working with people -likes the cfa environment and has expirienced it"
type textarea "3Ask them to stop and distance himself"
type textarea "-distance self we work together through it - -eventually madison."
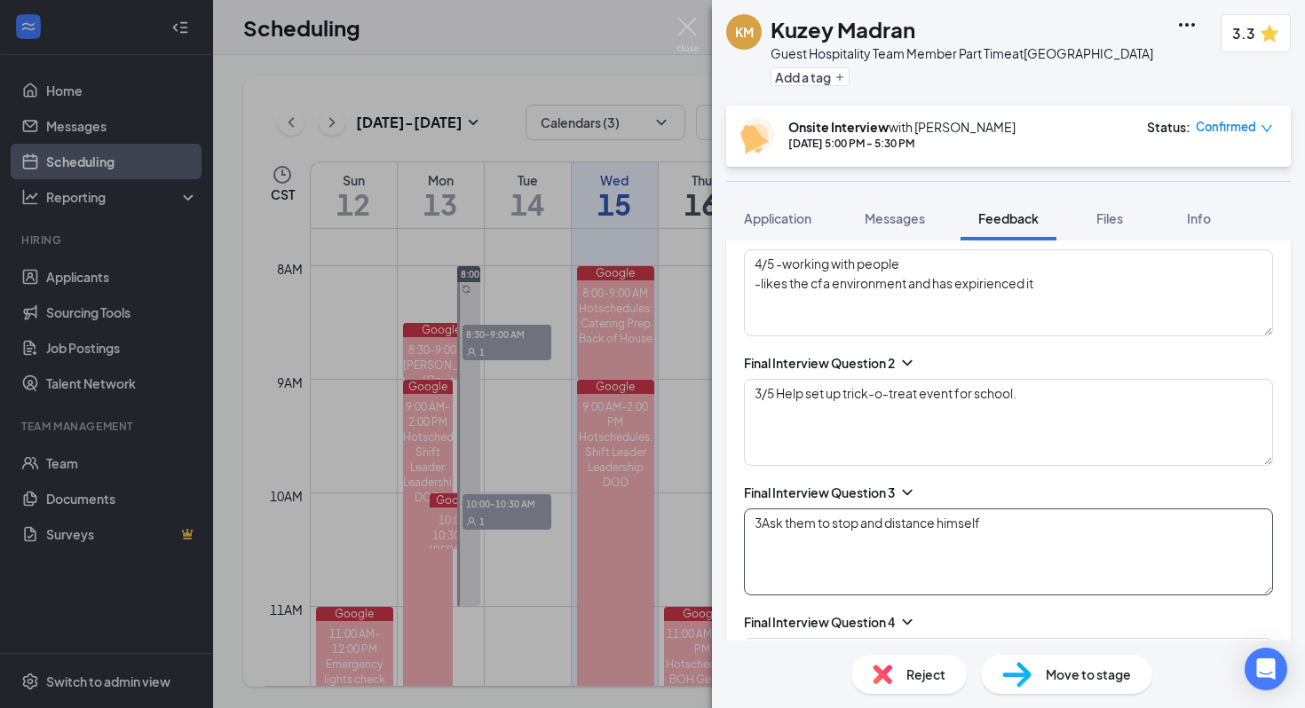
type textarea "4/5 -working with people -likes the cfa environment and has expirienced it"
type textarea "3/Ask them to stop and distance himself"
type textarea "-distance self we work together through it - -eventually madison."
type textarea "4/5 -working with people -likes the cfa environment and has expirienced it"
type textarea "3/5Ask them to stop and distance himself"
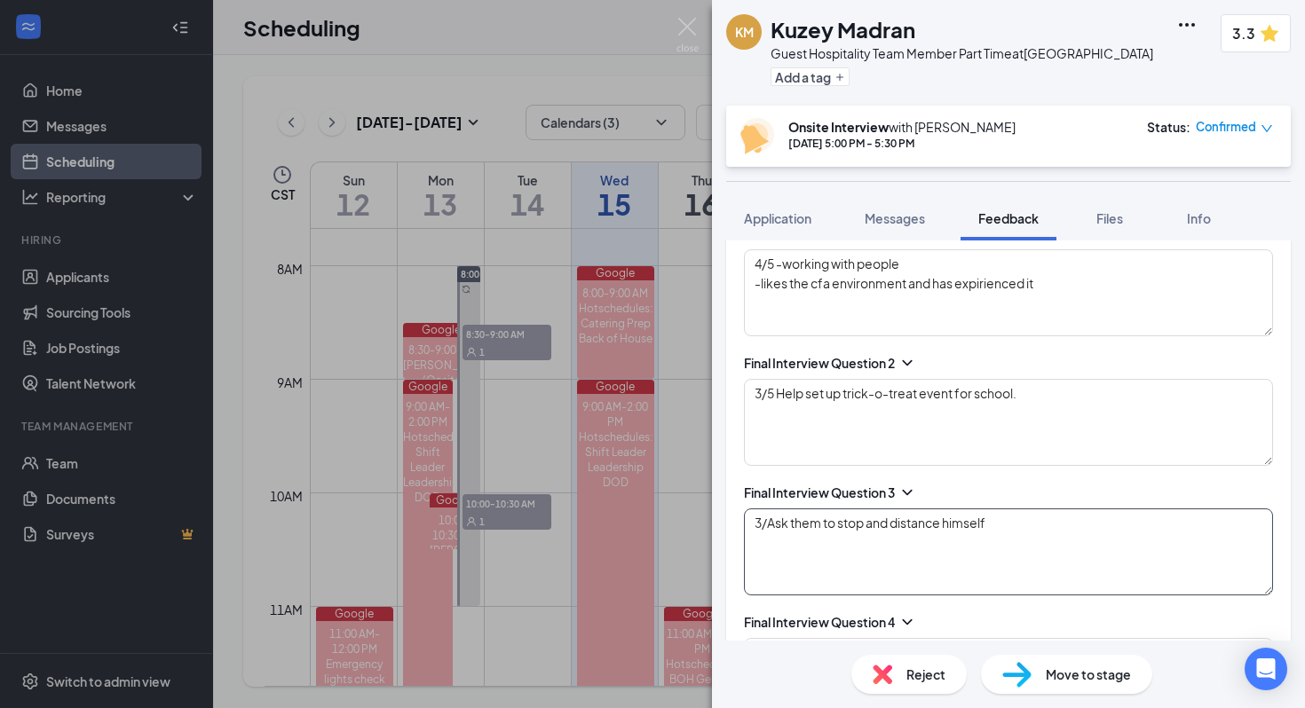
type textarea "-distance self we work together through it - -eventually madison."
type textarea "4/5 -working with people -likes the cfa environment and has expirienced it"
type textarea "3/5 Ask them to stop and distance himself"
type textarea "-distance self we work together through it - -eventually madison."
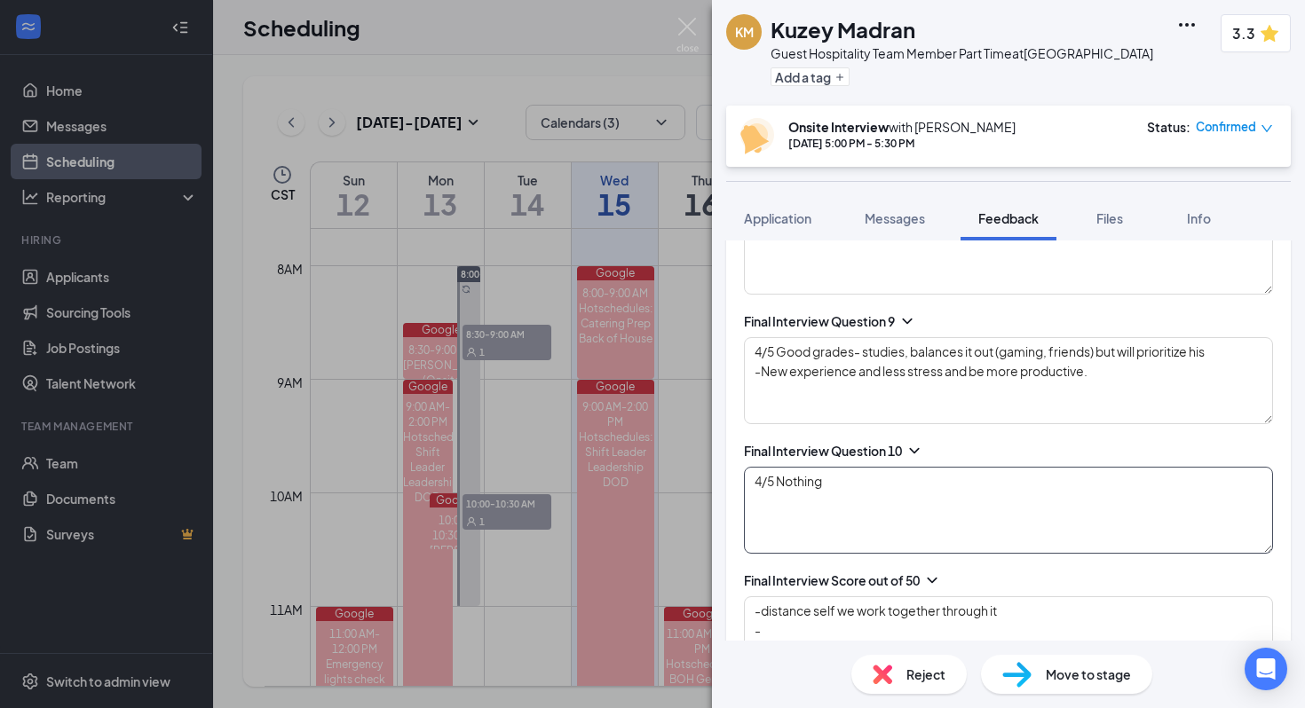
scroll to position [2600, 0]
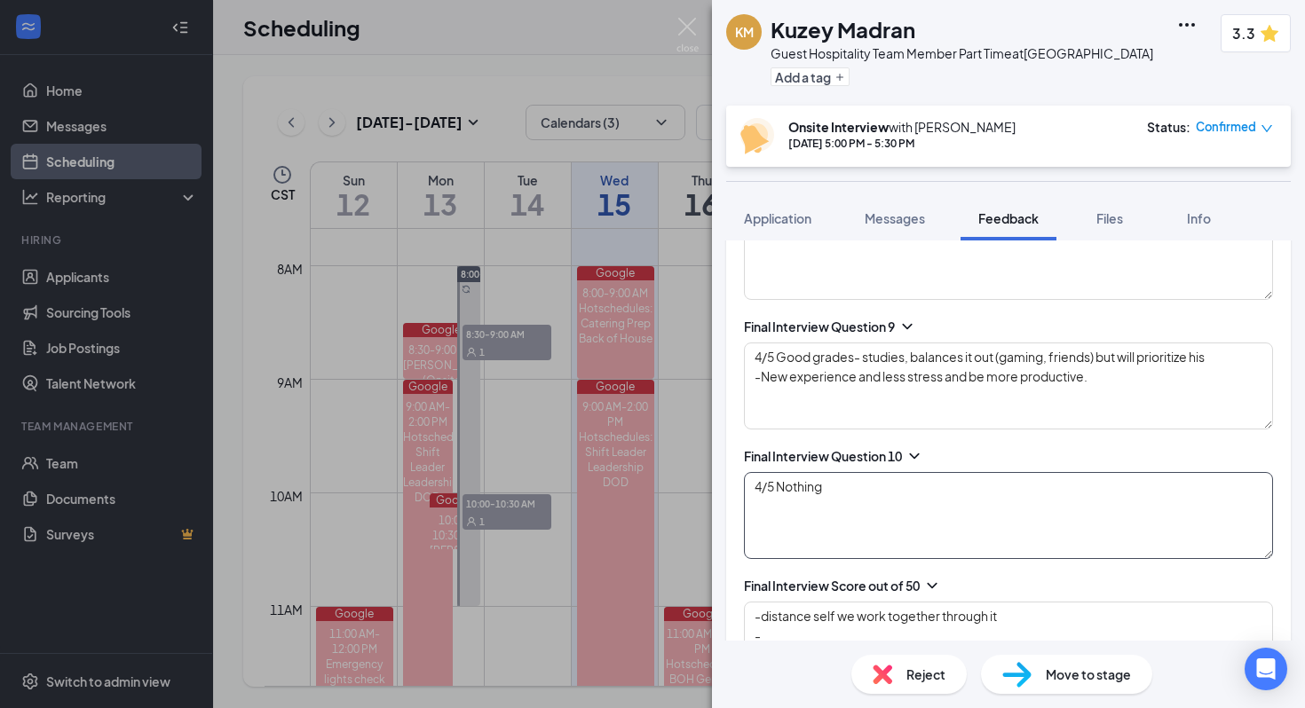
type textarea "3/5 Ask them to stop and distance himself"
click at [679, 522] on textarea "4/5 Nothing" at bounding box center [1008, 515] width 529 height 87
type textarea "4/5 -working with people -likes the cfa environment and has expirienced it"
type textarea "4/5 Nothing"
type textarea "-distance self we work together through it - -eventually madison."
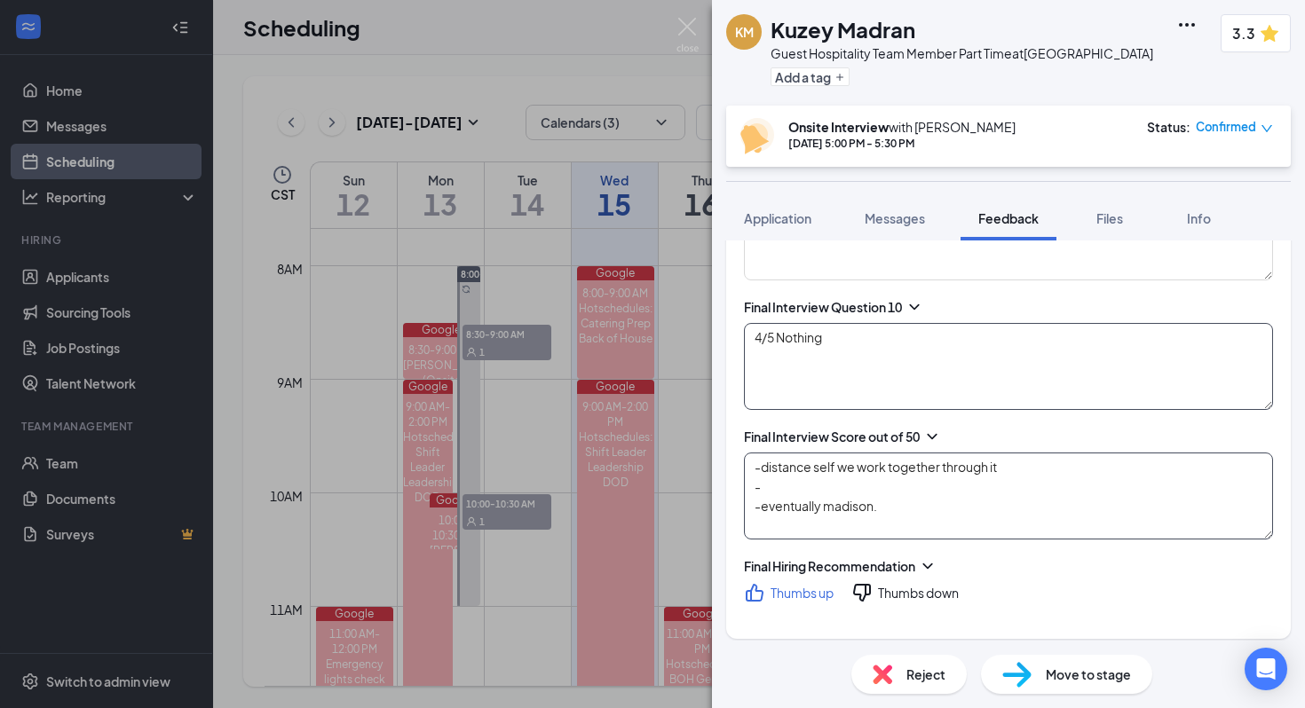
scroll to position [2753, 0]
type textarea "4/5 Nothing"
type textarea "-distance self we work together through it - -eventually madison."
click at [679, 487] on textarea "-distance self we work together through it - -eventually madison." at bounding box center [1008, 492] width 529 height 87
type textarea "4/5 -working with people -likes the cfa environment and has expirienced it"
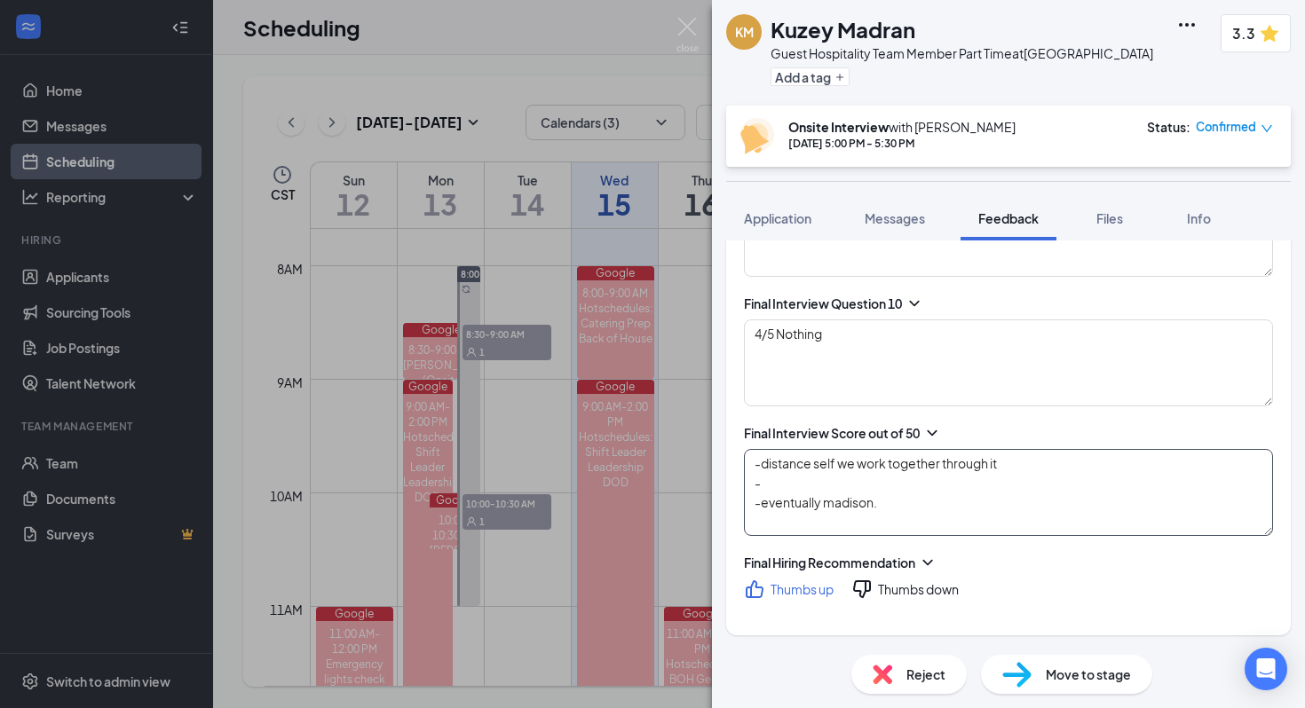
type textarea "-distance self we work together through it -eventually [GEOGRAPHIC_DATA]."
type textarea "4/5 -working with people -likes the cfa environment and has expirienced it"
type textarea "-distance self we work together through it -eventually madison."
click at [679, 476] on textarea "-distance self we work together through it -eventually madison." at bounding box center [1008, 492] width 529 height 87
type textarea "4/5 -working with people -likes the cfa environment and has expirienced it"
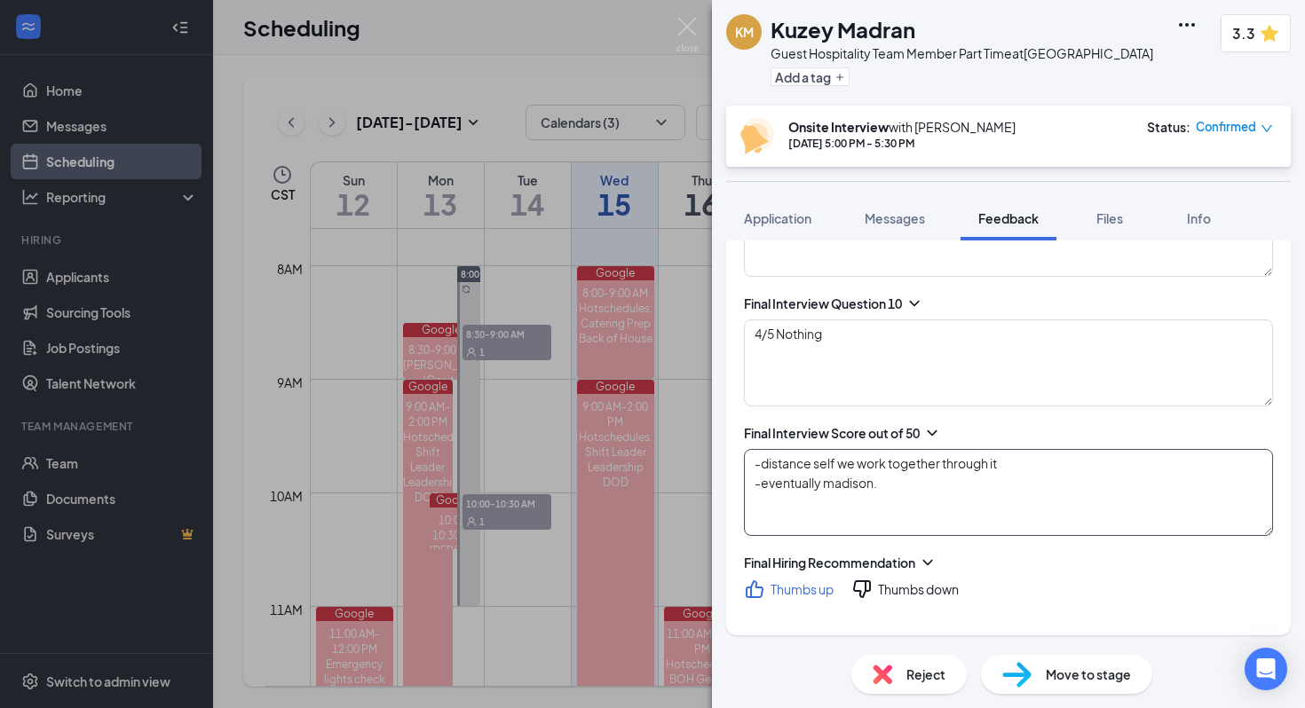
type textarea "-distance self we work together through it -eventually madison."
type textarea "4/5 -working with people -likes the cfa environment and has expirienced it"
type textarea "-distance self we work together through it -eventually madison. 3"
type textarea "4/5 -working with people -likes the cfa environment and has expirienced it"
type textarea "-distance self we work together through it -eventually madison. 34"
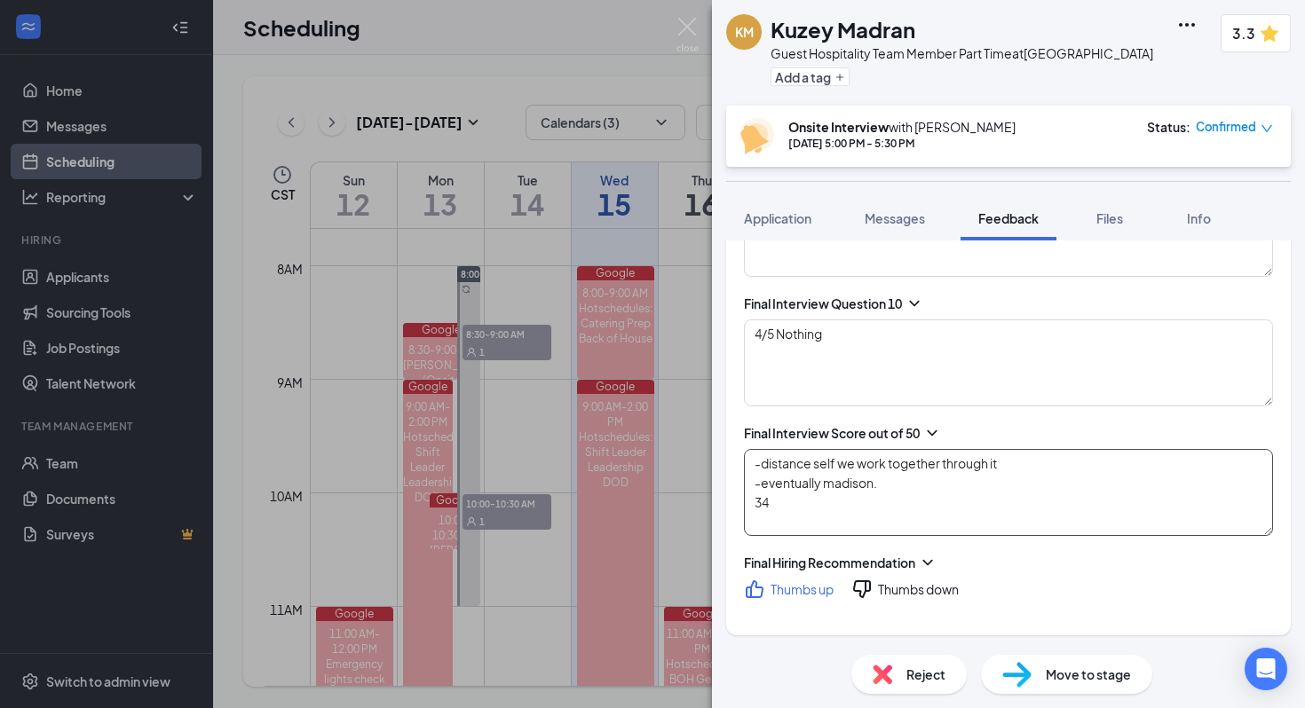
type textarea "4/5 -working with people -likes the cfa environment and has expirienced it"
type textarea "-distance self we work together through it -eventually madison. 34/"
type textarea "4/5 -working with people -likes the cfa environment and has expirienced it"
type textarea "-distance self we work together through it -eventually madison. 34/5"
type textarea "4/5 -working with people -likes the cfa environment and has expirienced it"
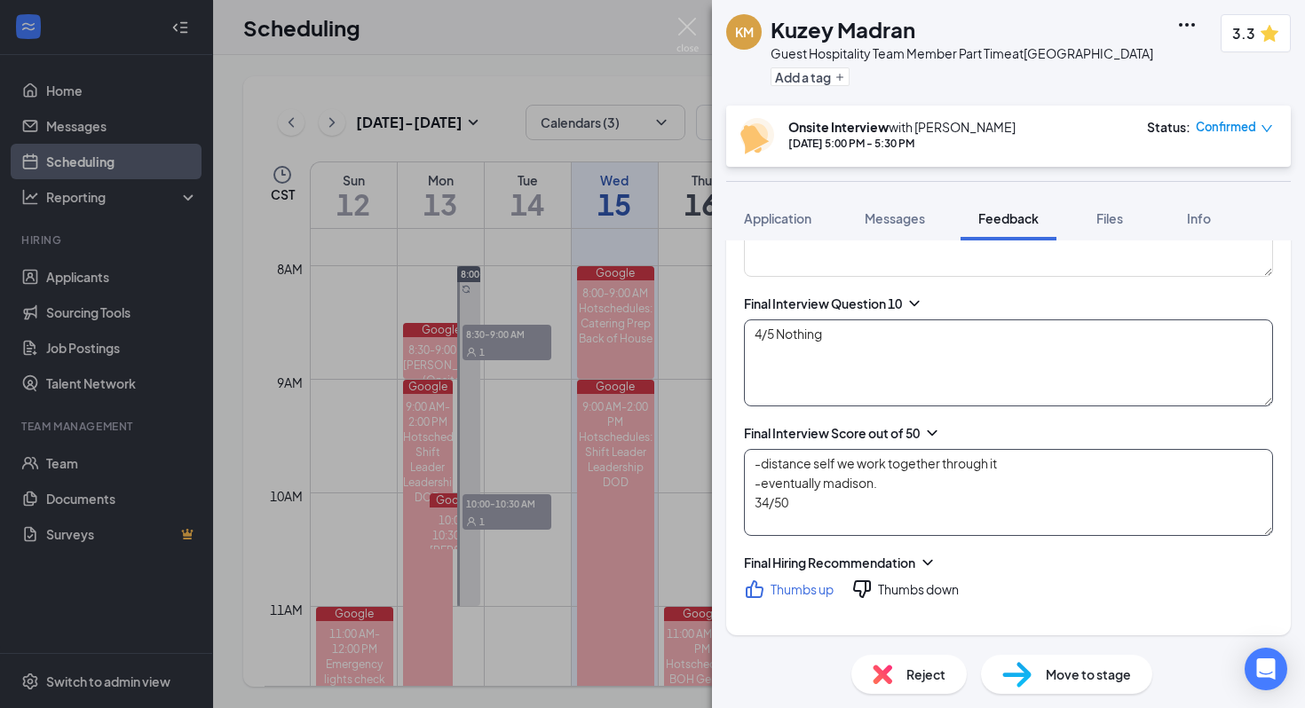
type textarea "-distance self we work together through it -eventually madison. 34/50"
click at [679, 398] on textarea "4/5 Nothing" at bounding box center [1008, 363] width 529 height 87
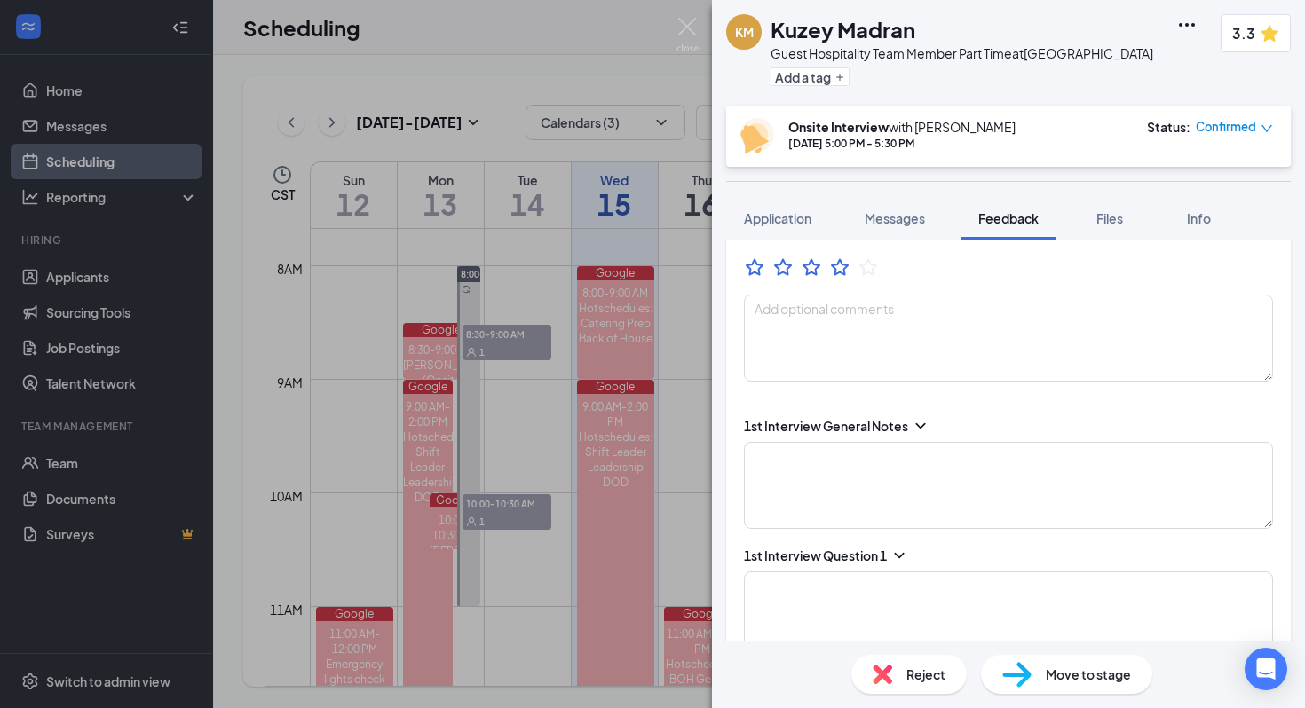
scroll to position [0, 0]
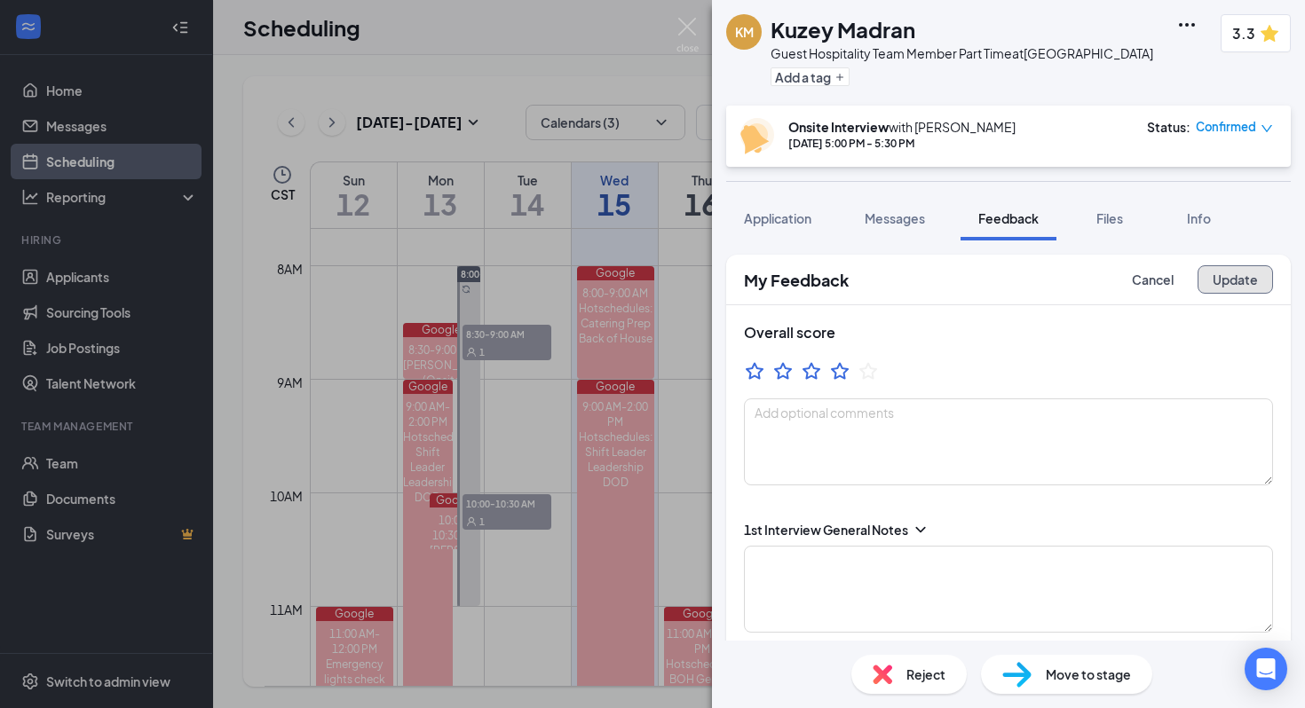
click at [679, 279] on button "Update" at bounding box center [1235, 279] width 75 height 28
type textarea "4/5 -working with people -likes the cfa environment and has expirienced it"
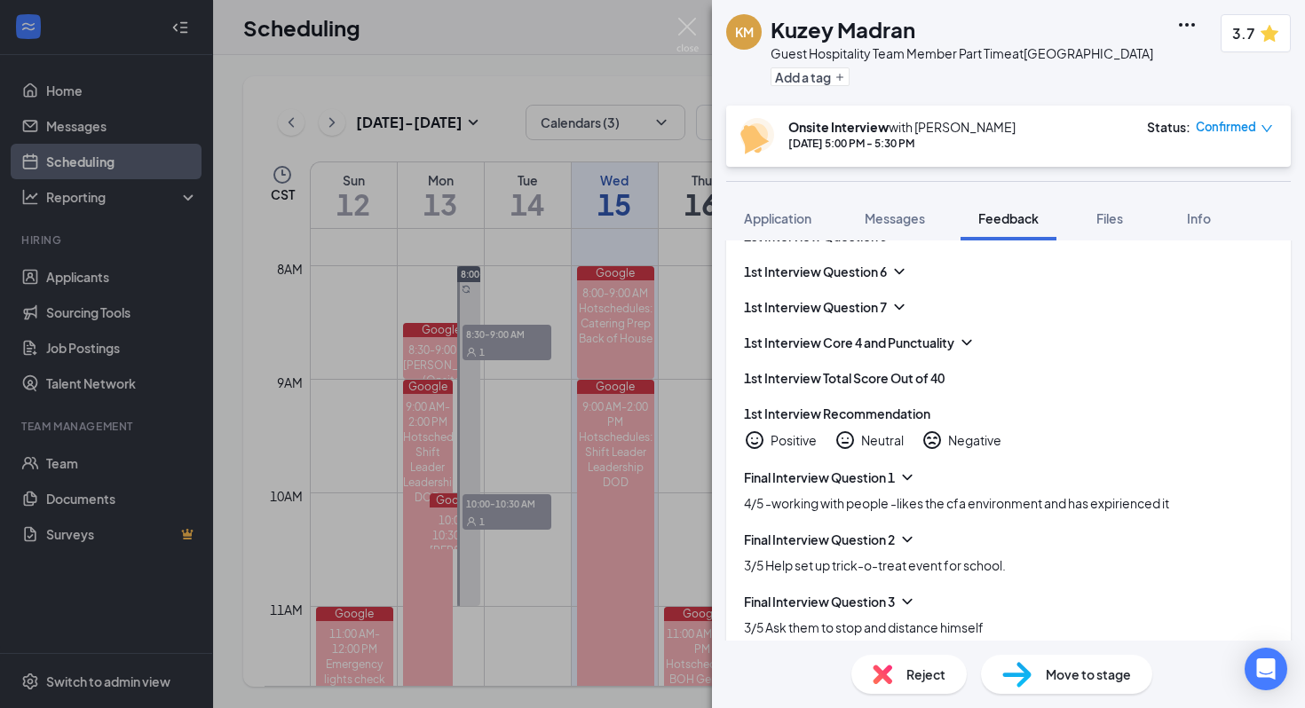
scroll to position [548, 0]
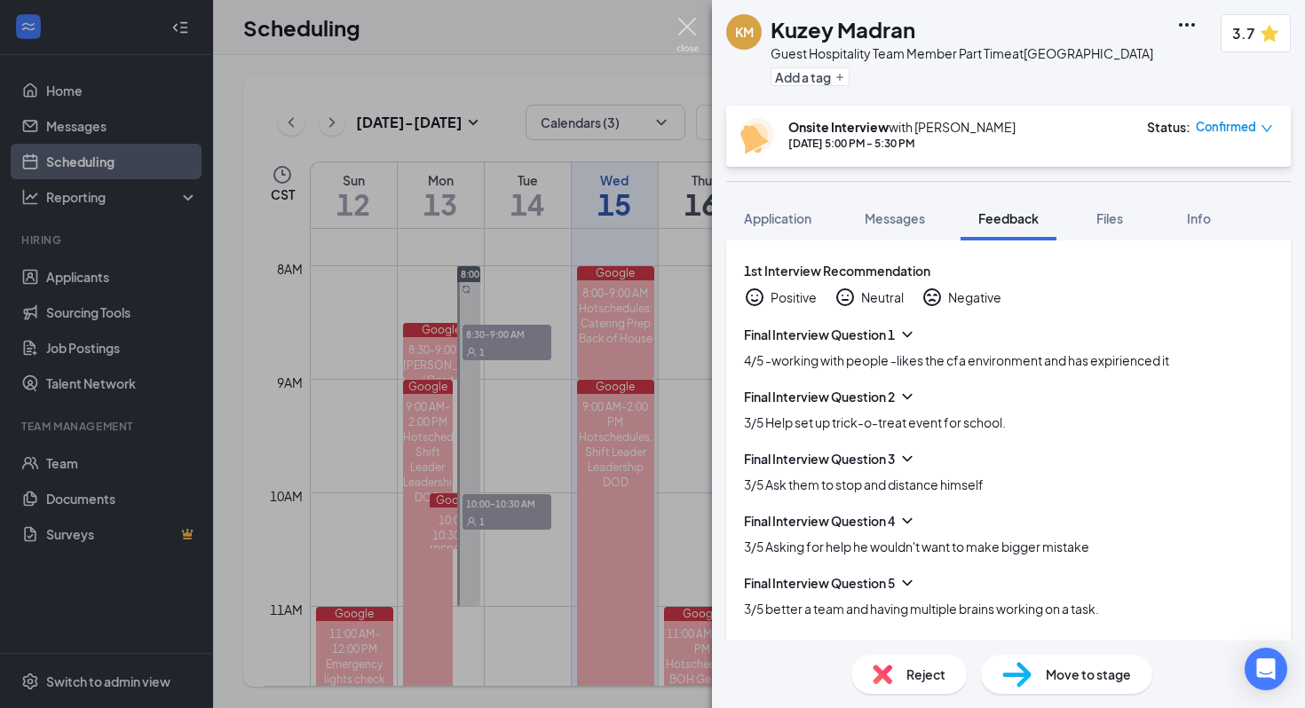
click at [679, 21] on img at bounding box center [687, 35] width 22 height 35
